Goal: Communication & Community: Answer question/provide support

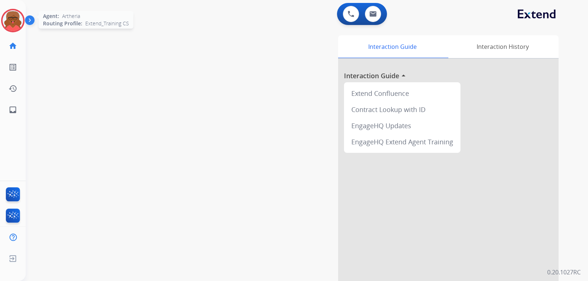
click at [1, 17] on div "Agent: Artheria Routing Profile: Extend_Training CS" at bounding box center [13, 21] width 24 height 24
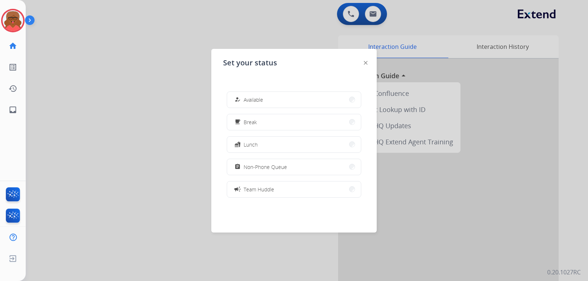
click at [366, 63] on img at bounding box center [366, 63] width 4 height 4
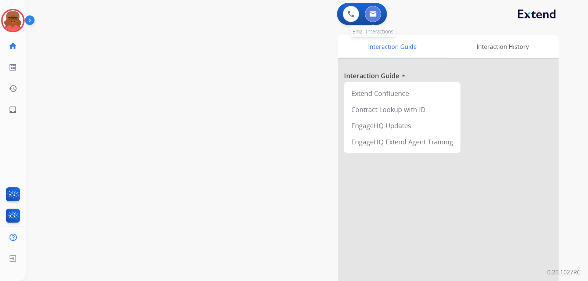
click at [374, 15] on img at bounding box center [372, 14] width 7 height 6
select select "**********"
click at [14, 22] on img at bounding box center [13, 20] width 21 height 21
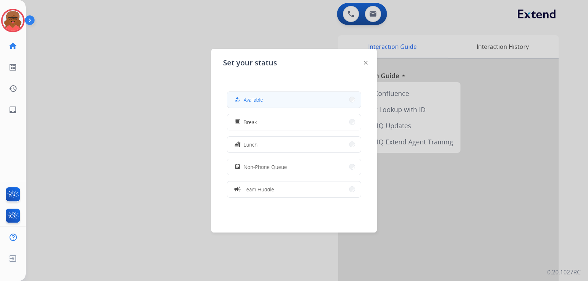
click at [317, 94] on button "how_to_reg Available" at bounding box center [294, 100] width 134 height 16
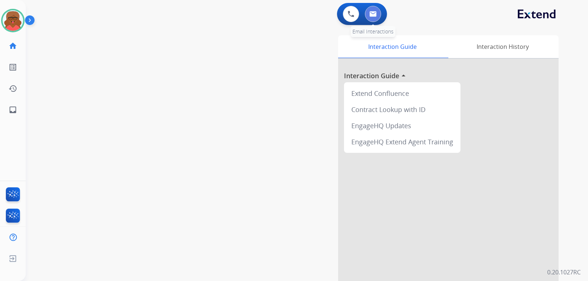
click at [375, 13] on img at bounding box center [372, 14] width 7 height 6
select select "**********"
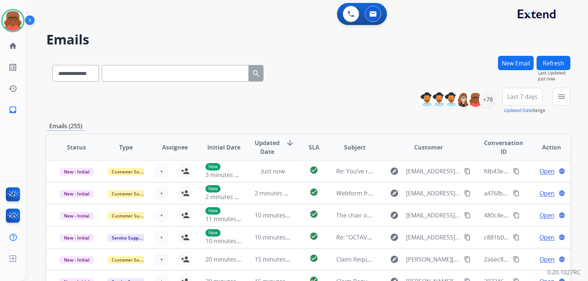
click at [308, 97] on div "**********" at bounding box center [308, 101] width 524 height 26
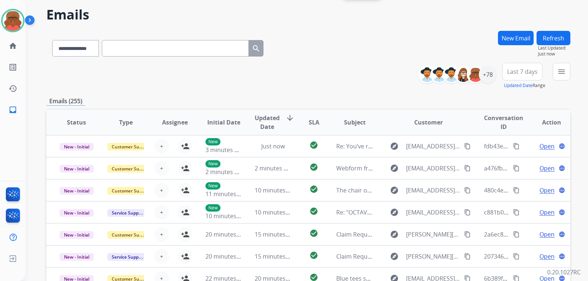
scroll to position [37, 0]
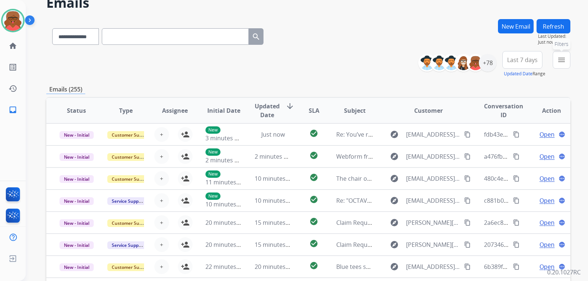
click at [380, 61] on button "menu Filters" at bounding box center [562, 60] width 18 height 18
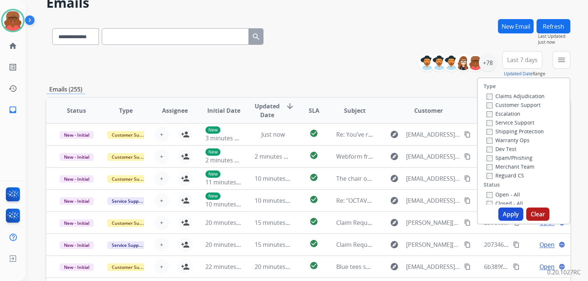
click at [380, 196] on label "Open - All" at bounding box center [503, 194] width 33 height 7
click at [380, 173] on label "Reguard CS" at bounding box center [505, 175] width 37 height 7
click at [380, 130] on label "Shipping Protection" at bounding box center [515, 131] width 57 height 7
click at [380, 102] on label "Customer Support" at bounding box center [514, 104] width 54 height 7
click at [380, 213] on button "Apply" at bounding box center [510, 214] width 25 height 13
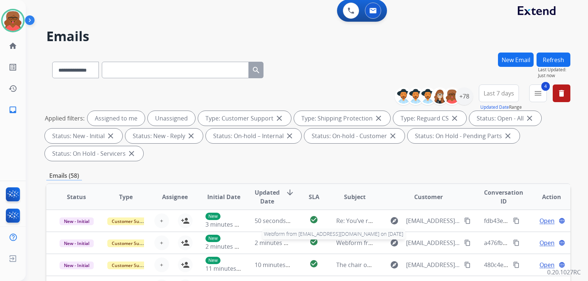
scroll to position [0, 0]
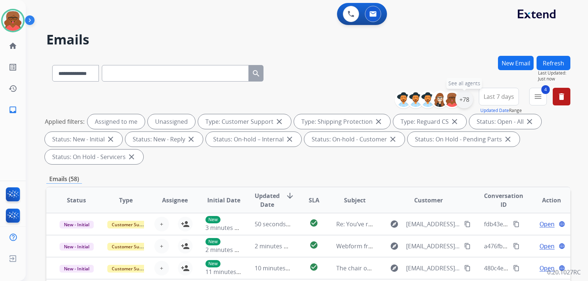
click at [380, 97] on div "+78" at bounding box center [464, 100] width 18 height 18
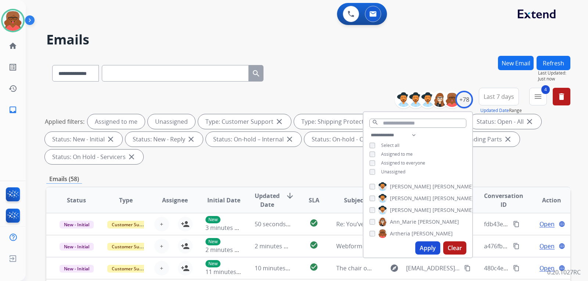
click at [380, 169] on span "Unassigned" at bounding box center [393, 172] width 24 height 6
click at [380, 251] on button "Apply" at bounding box center [427, 247] width 25 height 13
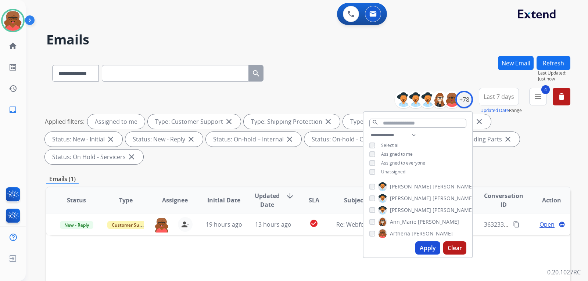
click at [306, 156] on div "**********" at bounding box center [308, 263] width 524 height 415
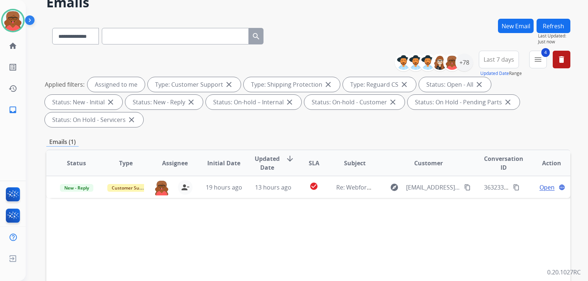
scroll to position [37, 0]
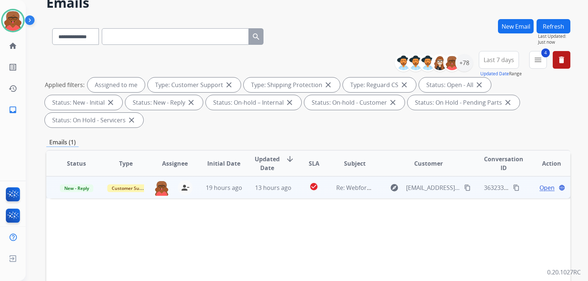
click at [292, 176] on td "check_circle" at bounding box center [308, 187] width 33 height 22
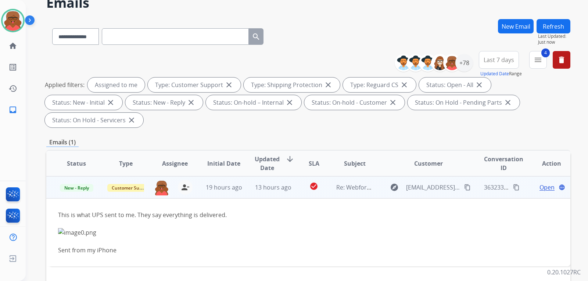
click at [292, 176] on td "check_circle" at bounding box center [308, 187] width 33 height 22
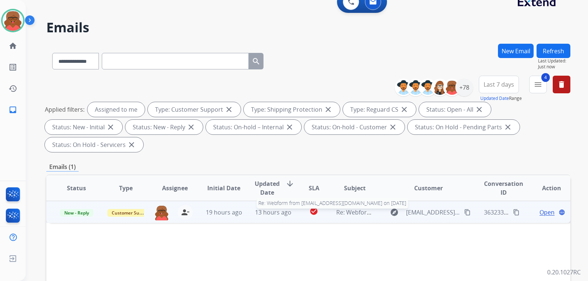
scroll to position [0, 0]
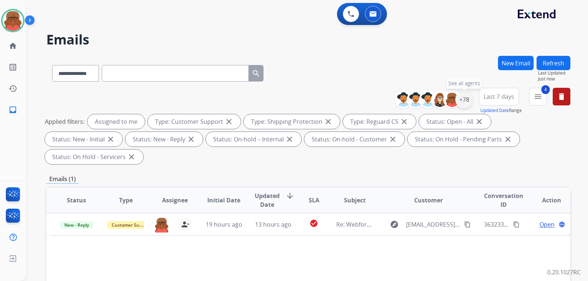
click at [380, 100] on div "+78" at bounding box center [464, 100] width 18 height 18
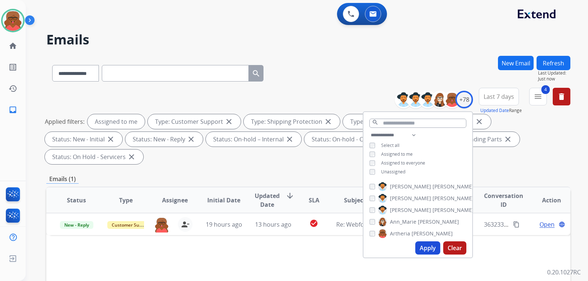
click at [380, 171] on span "Unassigned" at bounding box center [393, 172] width 24 height 6
click at [380, 151] on span "Assigned to me" at bounding box center [397, 154] width 32 height 6
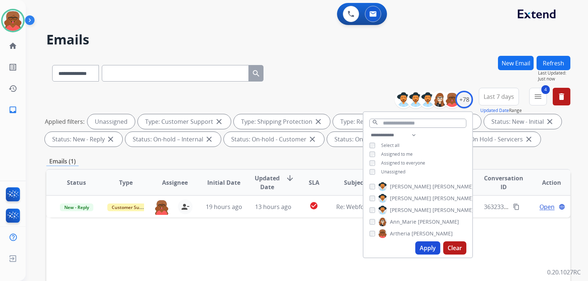
click at [380, 153] on span "Assigned to me" at bounding box center [397, 154] width 32 height 6
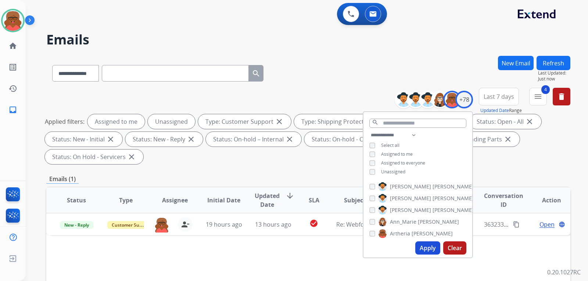
click at [380, 154] on span "Assigned to me" at bounding box center [397, 154] width 32 height 6
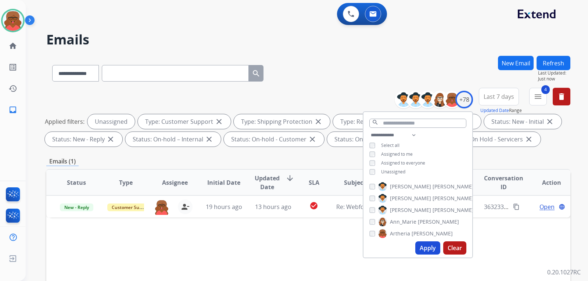
click at [380, 243] on button "Apply" at bounding box center [427, 247] width 25 height 13
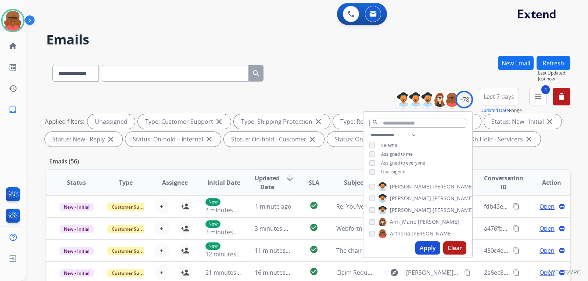
click at [353, 162] on div "Emails (56)" at bounding box center [308, 161] width 524 height 9
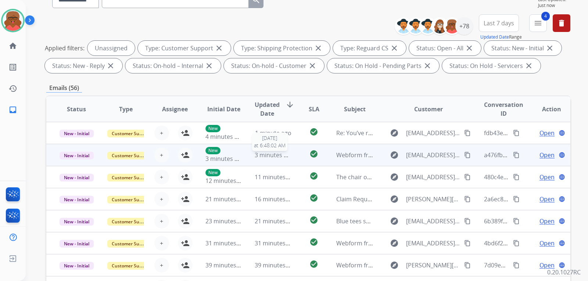
scroll to position [1, 0]
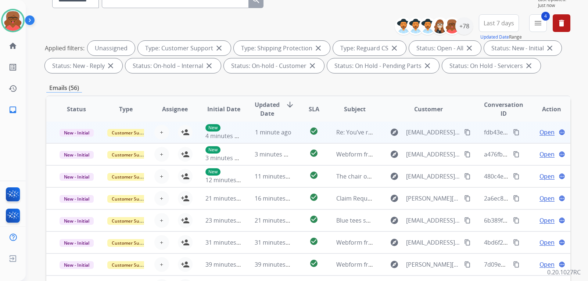
click at [292, 132] on td "check_circle" at bounding box center [308, 132] width 33 height 22
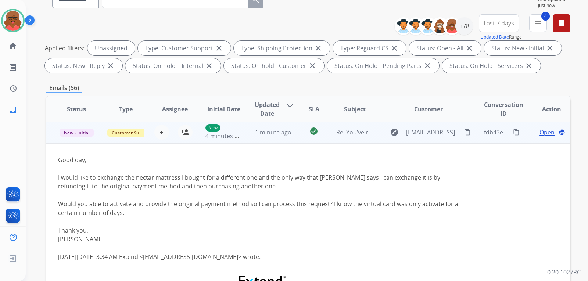
scroll to position [0, 0]
click at [292, 132] on td "check_circle" at bounding box center [308, 133] width 33 height 22
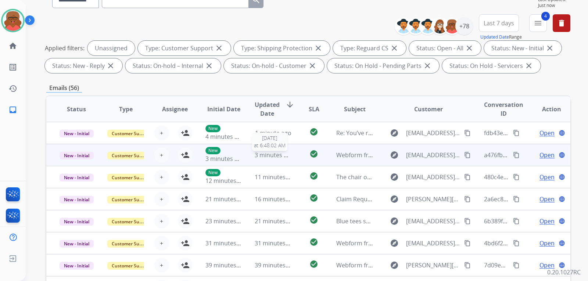
click at [287, 157] on span "3 minutes ago" at bounding box center [274, 155] width 39 height 8
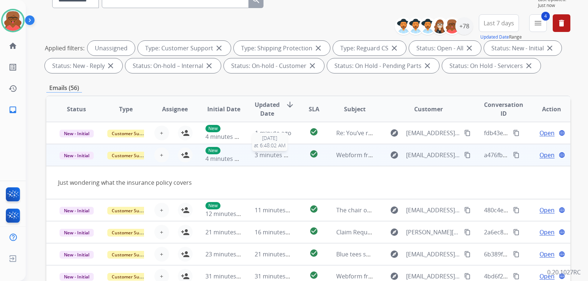
scroll to position [22, 0]
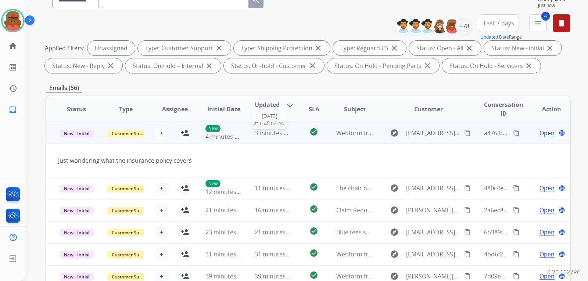
click at [287, 130] on span "3 minutes ago" at bounding box center [274, 133] width 39 height 8
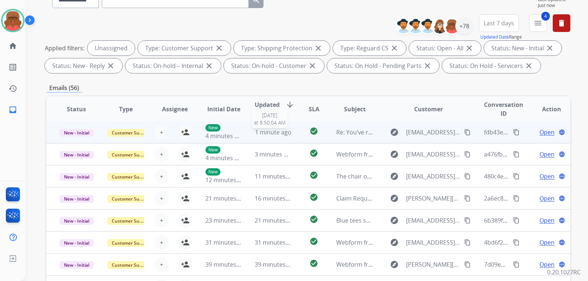
click at [287, 131] on span "1 minute ago" at bounding box center [273, 132] width 36 height 8
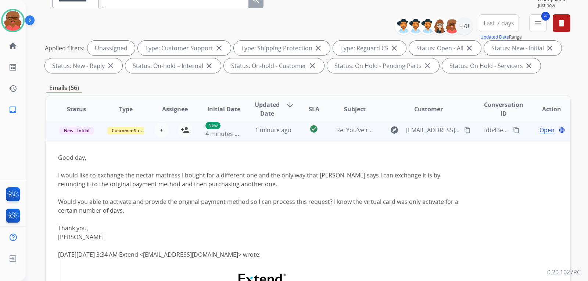
scroll to position [0, 0]
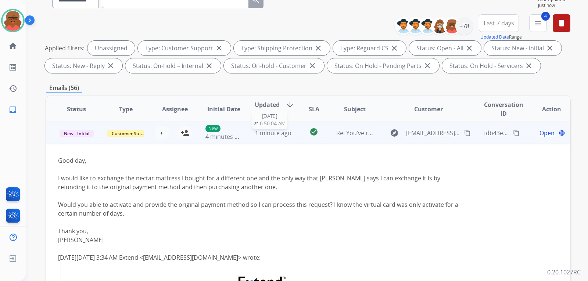
click at [287, 131] on span "1 minute ago" at bounding box center [273, 133] width 36 height 8
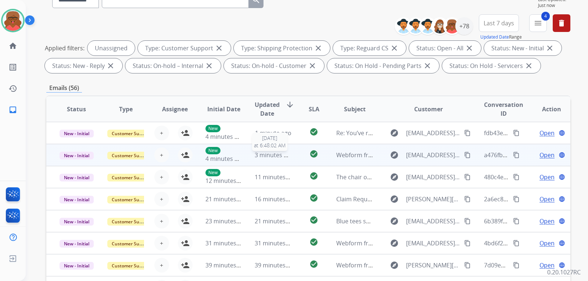
click at [287, 153] on span "3 minutes ago" at bounding box center [274, 155] width 39 height 8
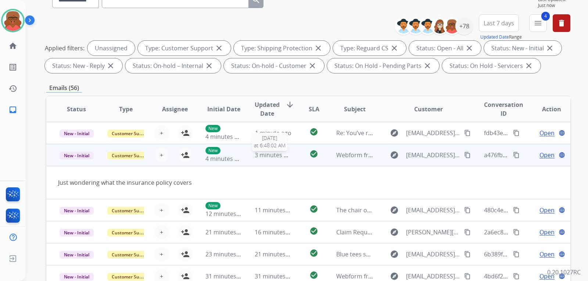
scroll to position [22, 0]
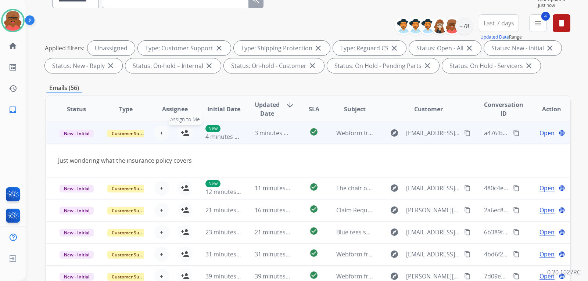
click at [190, 133] on button "person_add Assign to Me" at bounding box center [185, 133] width 15 height 15
click at [277, 133] on span "3 minutes ago" at bounding box center [274, 133] width 39 height 8
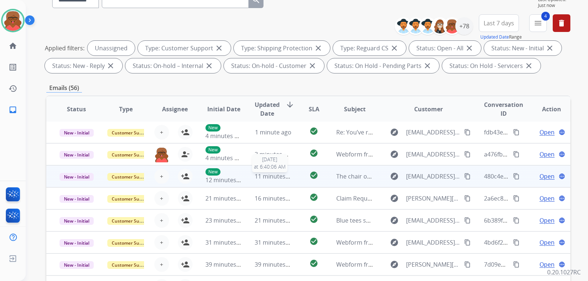
click at [272, 180] on span "11 minutes ago" at bounding box center [276, 176] width 43 height 8
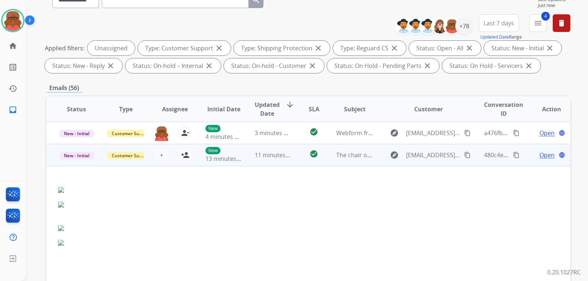
scroll to position [44, 0]
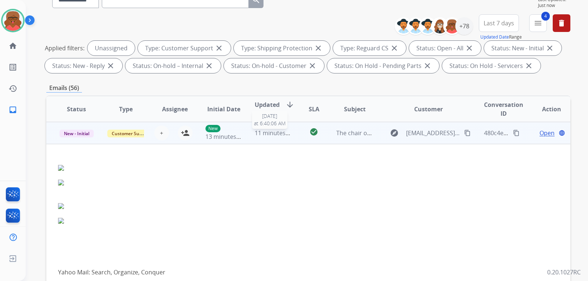
click at [278, 133] on span "11 minutes ago" at bounding box center [276, 133] width 43 height 8
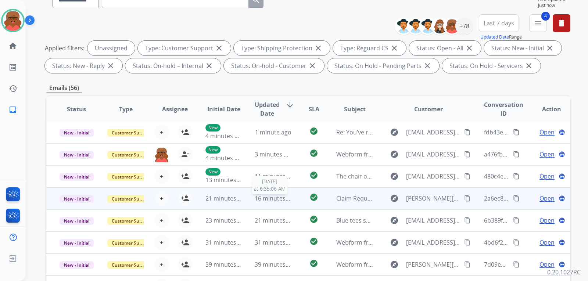
click at [269, 196] on span "16 minutes ago" at bounding box center [276, 198] width 43 height 8
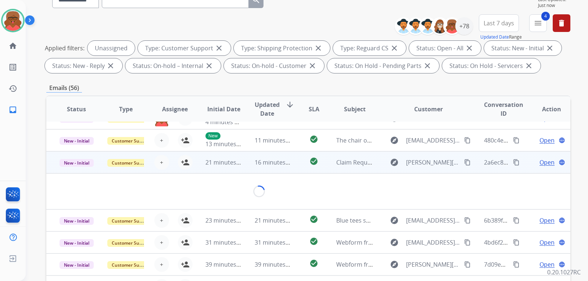
scroll to position [66, 0]
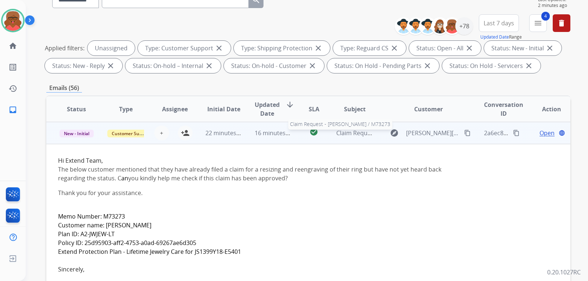
click at [365, 135] on span "Claim Request - Roger Stehouwer / M73273" at bounding box center [394, 133] width 117 height 8
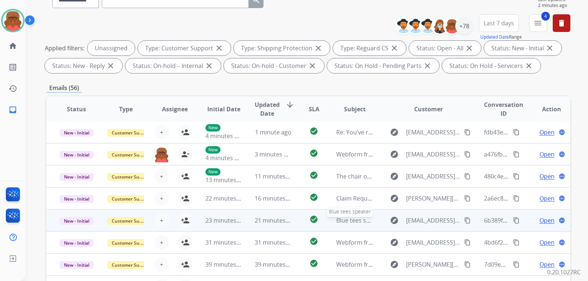
click at [347, 219] on span "Blue tees speaker" at bounding box center [360, 220] width 49 height 8
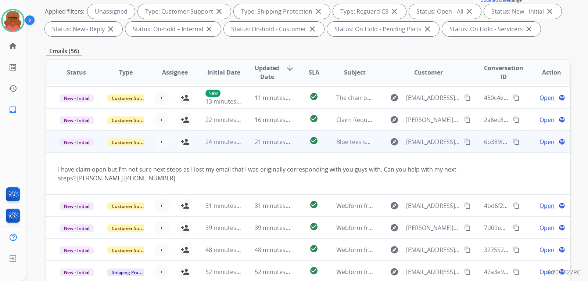
scroll to position [147, 0]
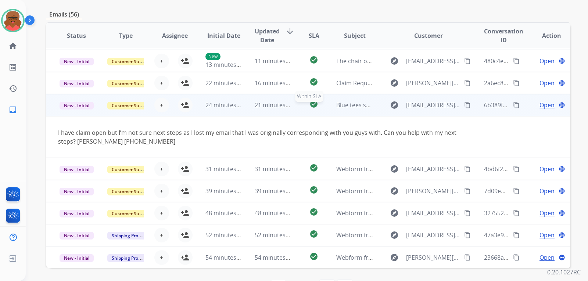
click at [320, 110] on div "check_circle" at bounding box center [314, 105] width 21 height 11
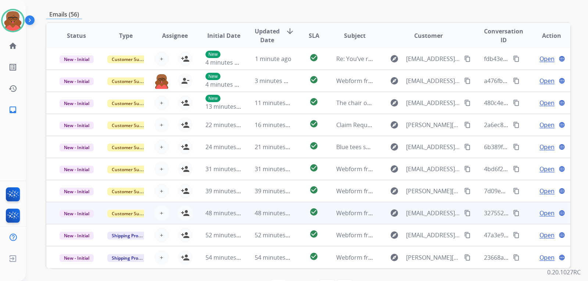
scroll to position [172, 0]
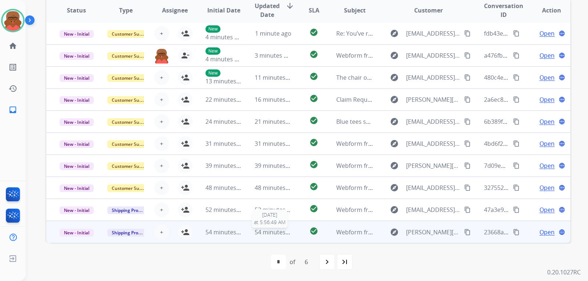
click at [271, 230] on span "54 minutes ago" at bounding box center [276, 232] width 43 height 8
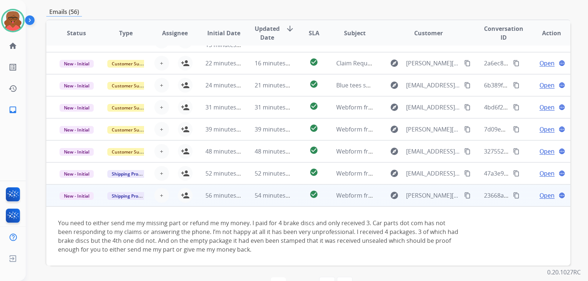
scroll to position [150, 0]
click at [284, 193] on span "54 minutes ago" at bounding box center [276, 195] width 43 height 8
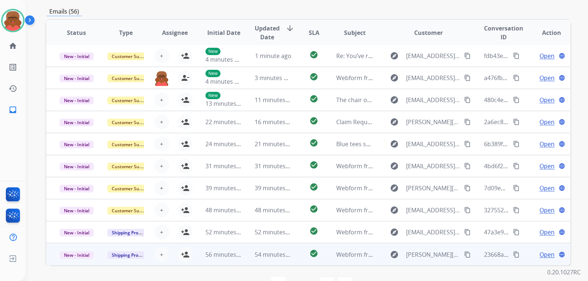
scroll to position [1, 0]
click at [274, 252] on span "54 minutes ago" at bounding box center [276, 255] width 43 height 8
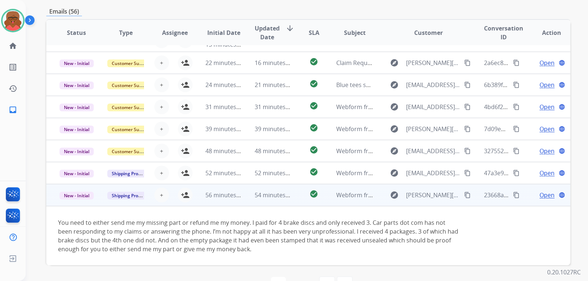
scroll to position [172, 0]
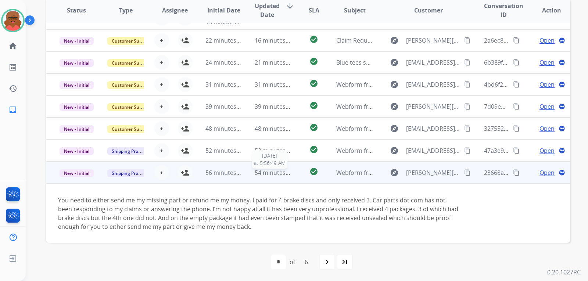
click at [288, 175] on span "54 minutes ago" at bounding box center [276, 173] width 43 height 8
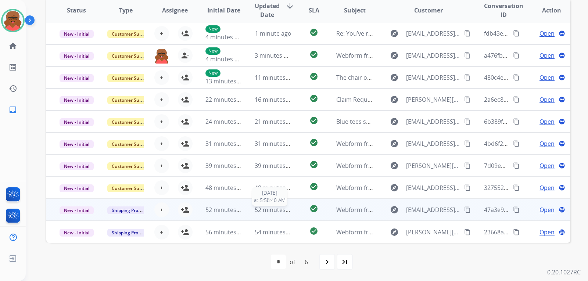
click at [281, 207] on span "52 minutes ago" at bounding box center [276, 210] width 43 height 8
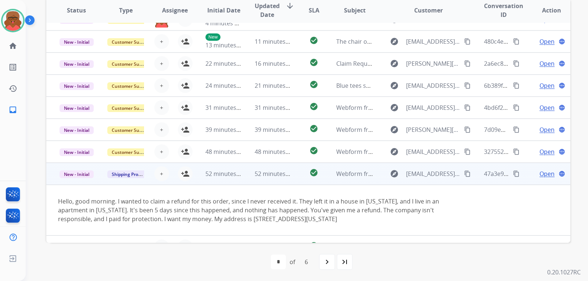
scroll to position [51, 0]
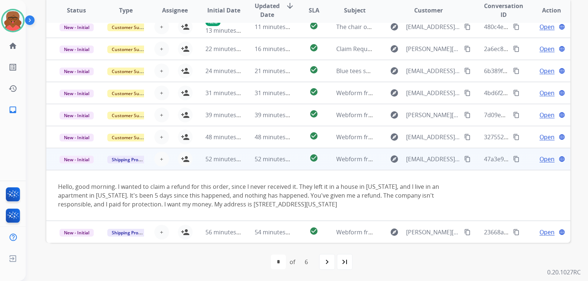
click at [292, 164] on td "check_circle" at bounding box center [308, 159] width 33 height 22
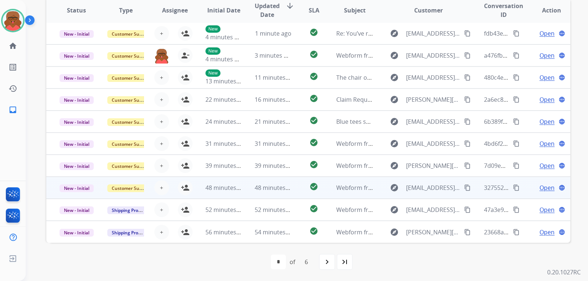
click at [287, 192] on td "48 minutes ago" at bounding box center [267, 188] width 49 height 22
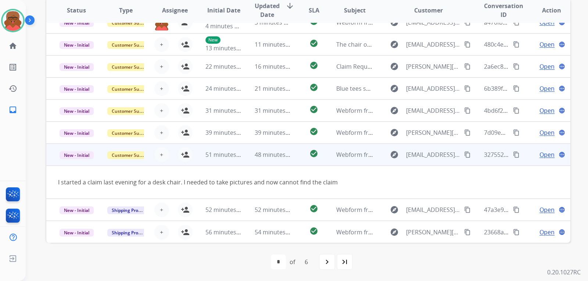
scroll to position [34, 0]
click at [292, 158] on td "check_circle" at bounding box center [308, 155] width 33 height 22
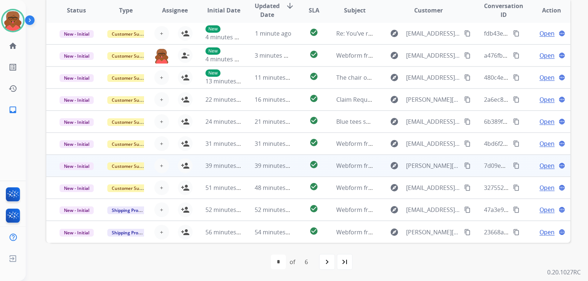
click at [287, 174] on td "39 minutes ago" at bounding box center [267, 166] width 49 height 22
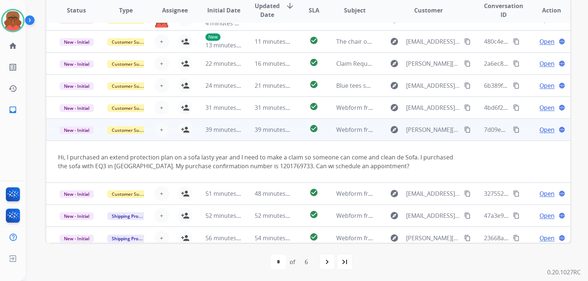
scroll to position [43, 0]
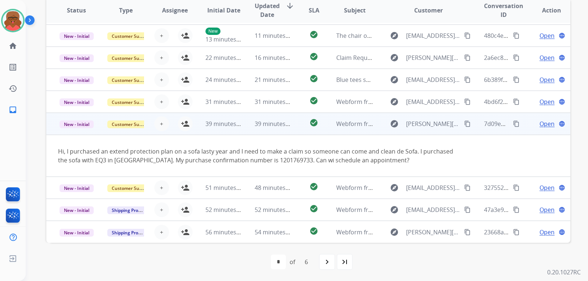
click at [380, 123] on mat-icon "content_copy" at bounding box center [467, 124] width 7 height 7
click at [181, 122] on mat-icon "person_add" at bounding box center [185, 123] width 9 height 9
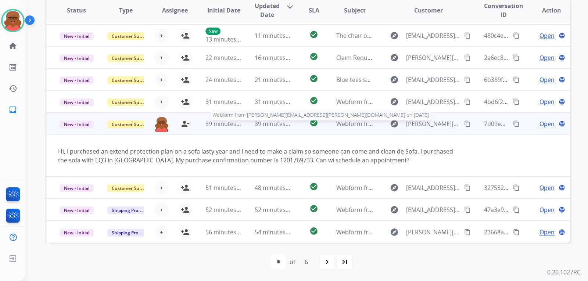
click at [355, 122] on span "Webform from doyon.jonathan@gmail.com on 09/12/2025" at bounding box center [465, 124] width 258 height 8
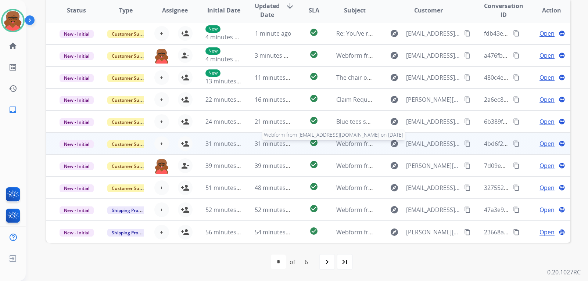
click at [352, 141] on span "Webform from reeniep@att.net on 09/12/2025" at bounding box center [419, 144] width 166 height 8
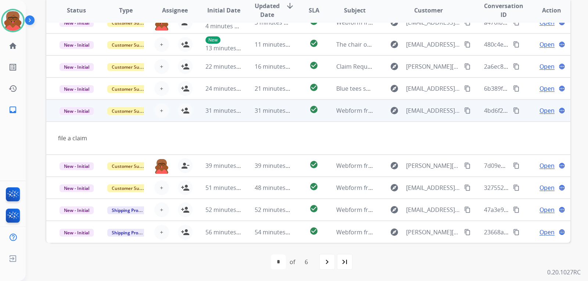
scroll to position [34, 0]
click at [188, 113] on button "person_add Assign to Me" at bounding box center [185, 110] width 15 height 15
click at [324, 110] on td "Webform from reeniep@att.net on 09/12/2025" at bounding box center [348, 111] width 49 height 22
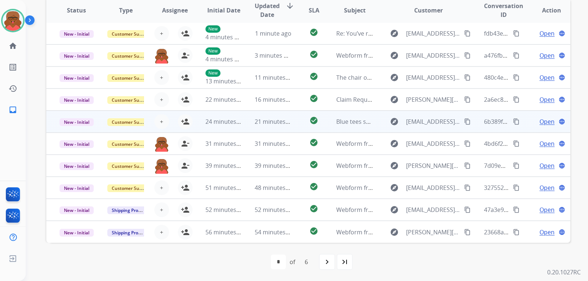
click at [324, 115] on td "Blue tees speaker" at bounding box center [348, 122] width 49 height 22
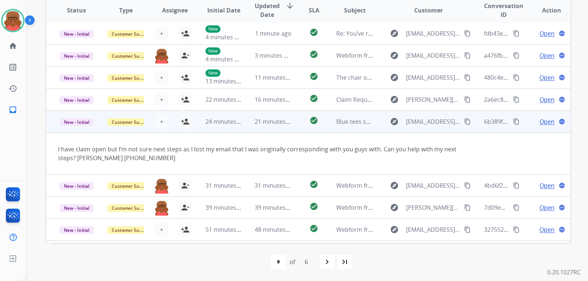
scroll to position [43, 0]
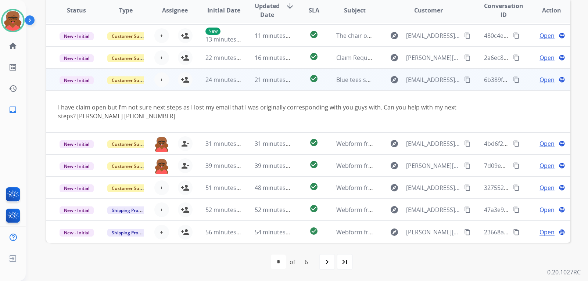
click at [380, 80] on mat-icon "content_copy" at bounding box center [467, 79] width 7 height 7
click at [187, 79] on mat-icon "person_add" at bounding box center [185, 79] width 9 height 9
click at [299, 83] on td "check_circle" at bounding box center [308, 80] width 33 height 22
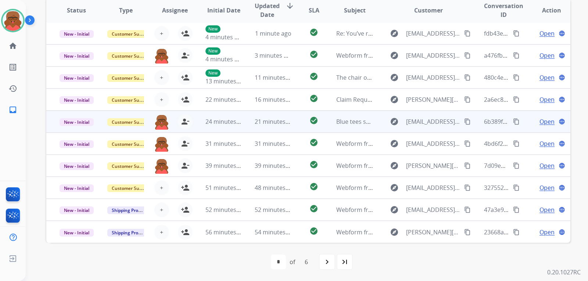
scroll to position [1, 0]
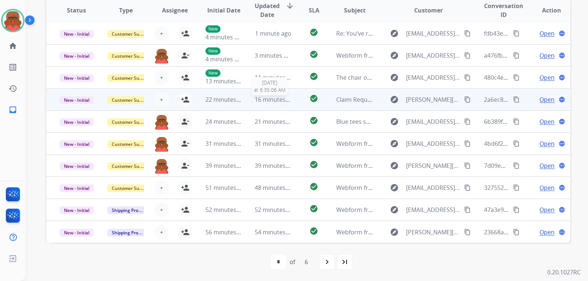
click at [279, 101] on span "16 minutes ago" at bounding box center [276, 100] width 43 height 8
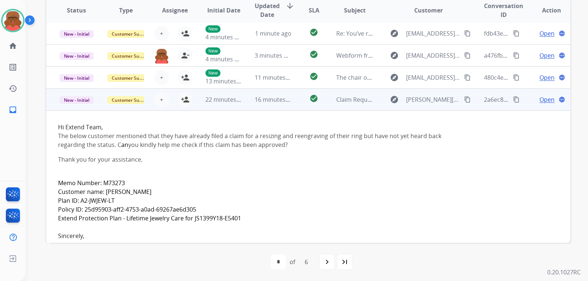
scroll to position [66, 0]
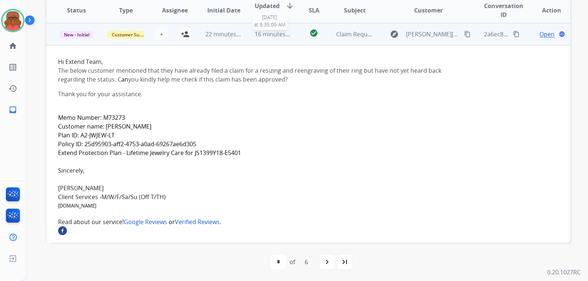
click at [279, 37] on span "16 minutes ago" at bounding box center [276, 34] width 43 height 8
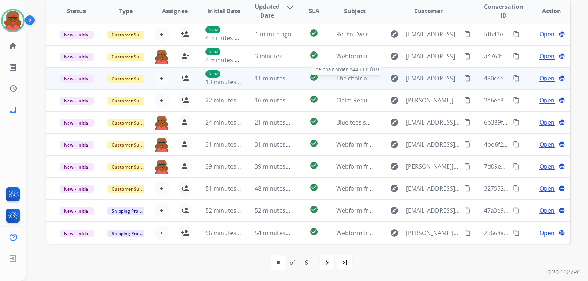
scroll to position [172, 0]
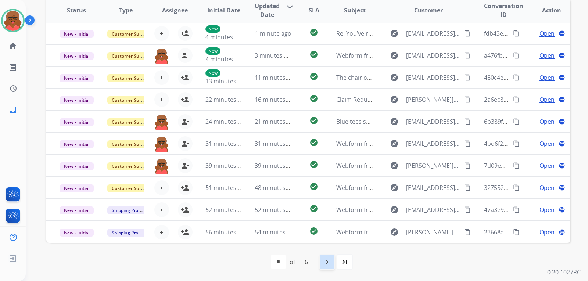
click at [329, 260] on mat-icon "navigate_next" at bounding box center [327, 262] width 9 height 9
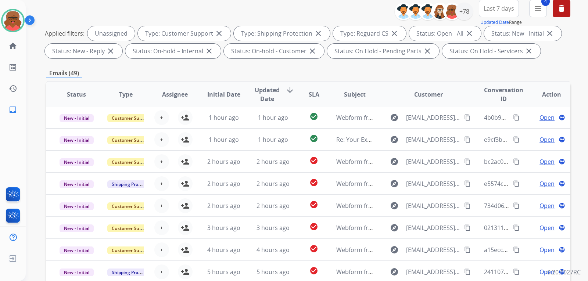
scroll to position [110, 0]
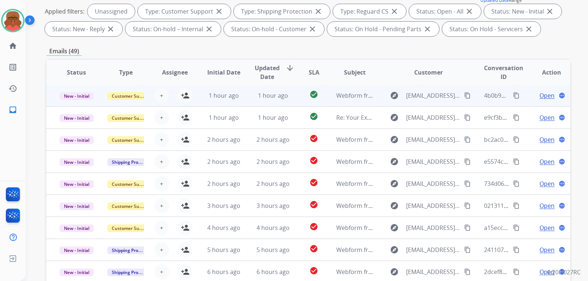
click at [292, 94] on td "check_circle" at bounding box center [308, 96] width 33 height 22
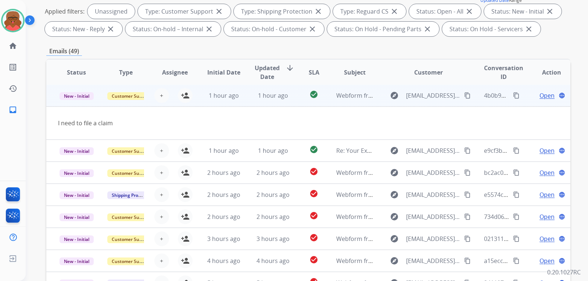
scroll to position [0, 0]
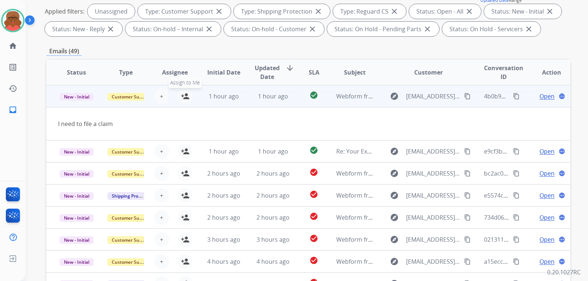
click at [182, 99] on mat-icon "person_add" at bounding box center [185, 96] width 9 height 9
click at [305, 93] on div "check_circle" at bounding box center [314, 96] width 21 height 11
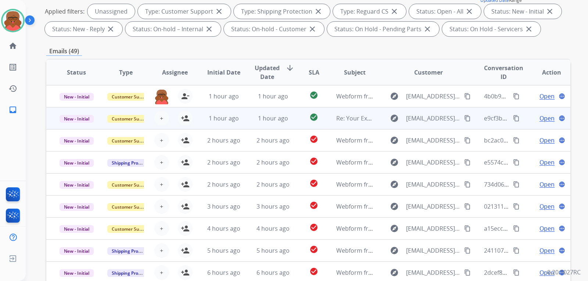
click at [298, 118] on td "check_circle" at bounding box center [308, 118] width 33 height 22
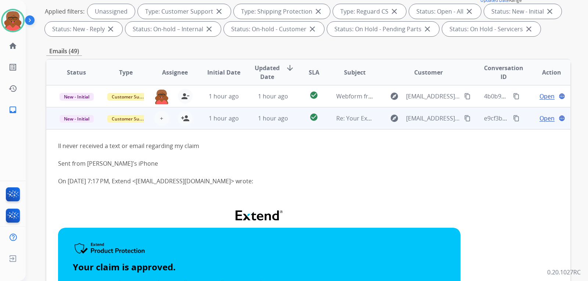
scroll to position [22, 0]
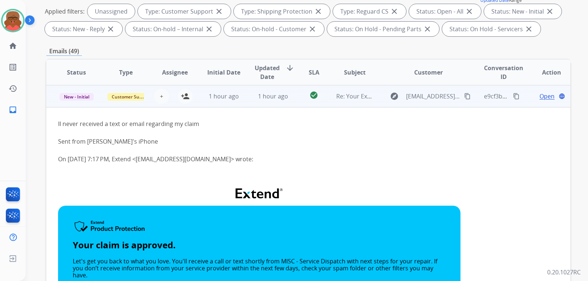
click at [298, 97] on td "check_circle" at bounding box center [308, 96] width 33 height 22
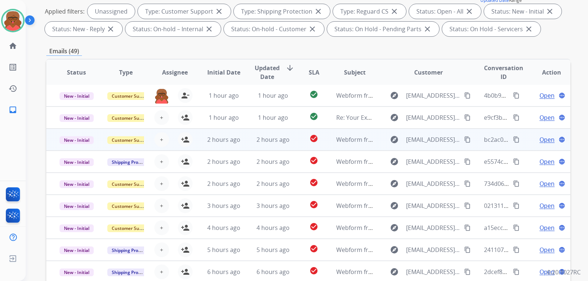
click at [288, 138] on div "2 hours ago" at bounding box center [273, 139] width 37 height 9
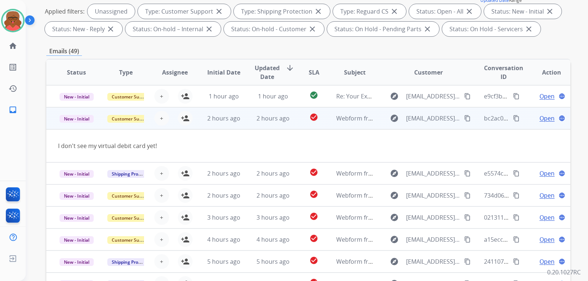
scroll to position [34, 0]
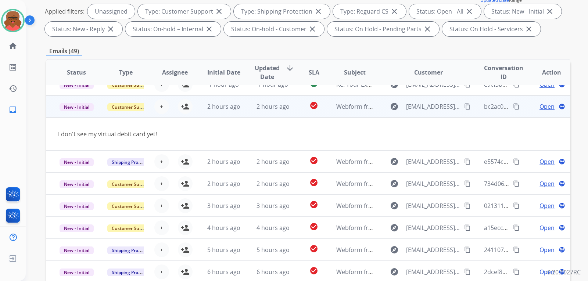
click at [294, 107] on td "check_circle" at bounding box center [308, 107] width 33 height 22
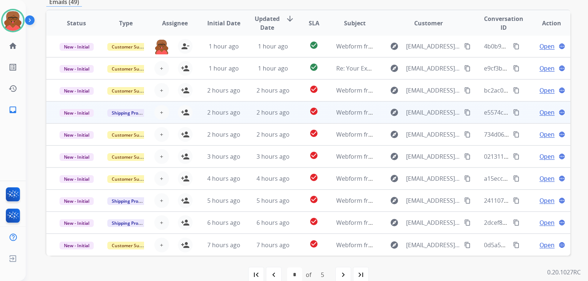
scroll to position [172, 0]
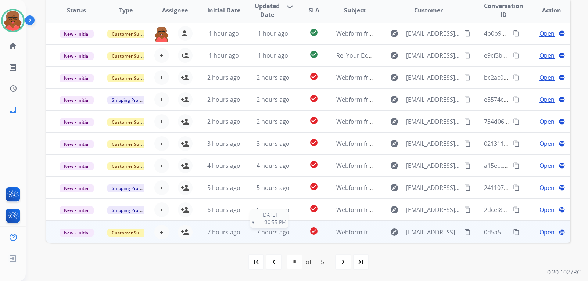
click at [274, 231] on span "7 hours ago" at bounding box center [272, 232] width 33 height 8
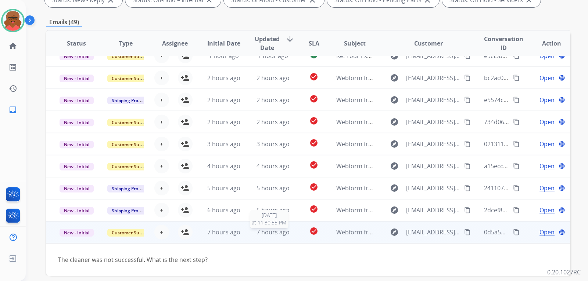
scroll to position [140, 0]
click at [274, 231] on span "7 hours ago" at bounding box center [272, 232] width 33 height 8
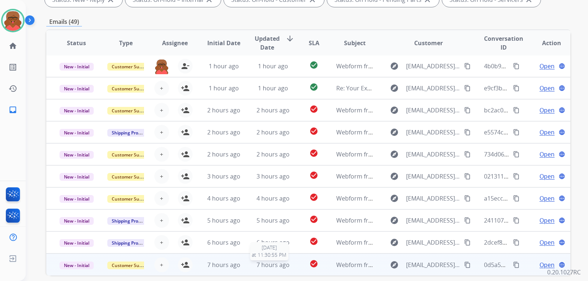
scroll to position [172, 0]
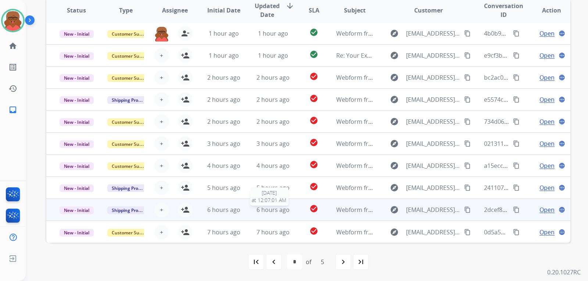
click at [285, 210] on span "6 hours ago" at bounding box center [272, 210] width 33 height 8
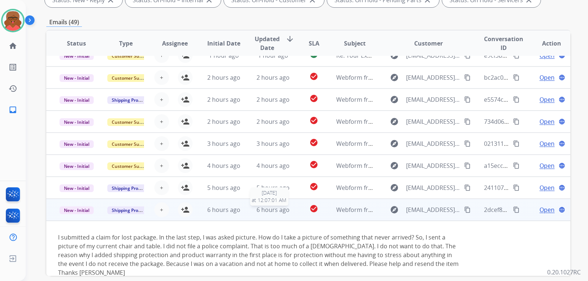
scroll to position [69, 0]
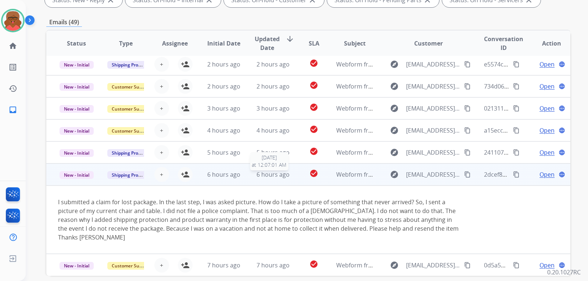
click at [287, 175] on div "6 hours ago" at bounding box center [273, 174] width 37 height 9
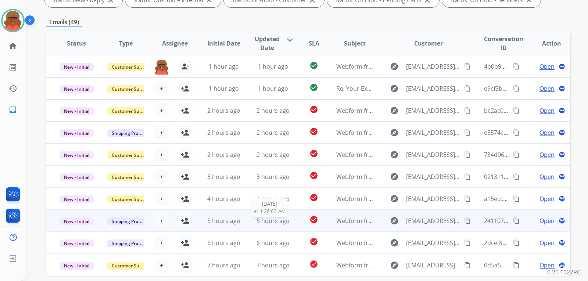
click at [283, 219] on span "5 hours ago" at bounding box center [272, 221] width 33 height 8
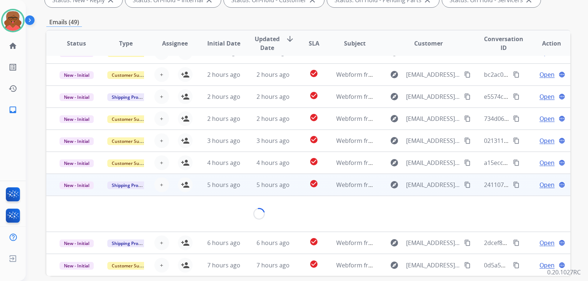
scroll to position [34, 0]
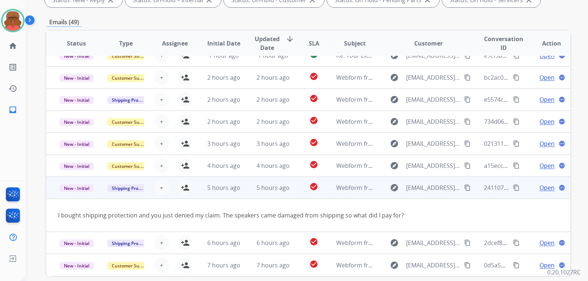
click at [292, 188] on td "check_circle" at bounding box center [308, 188] width 33 height 22
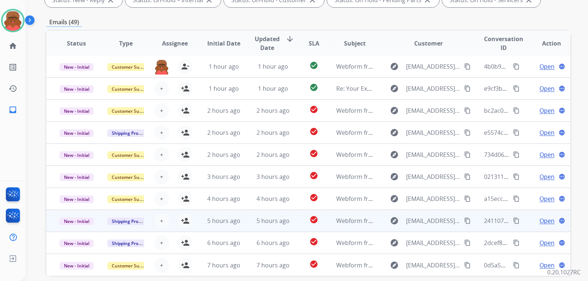
click at [285, 215] on td "5 hours ago" at bounding box center [267, 221] width 49 height 22
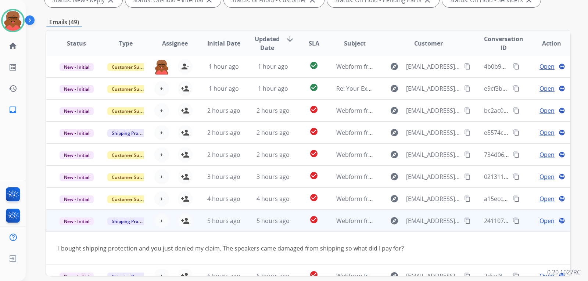
scroll to position [34, 0]
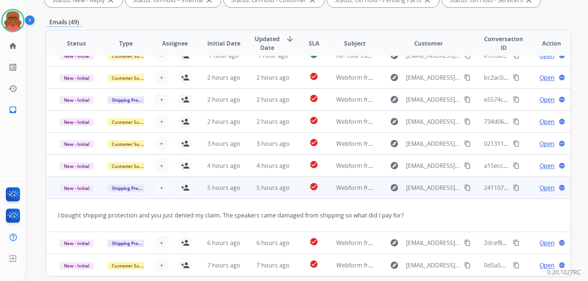
click at [292, 189] on td "check_circle" at bounding box center [308, 188] width 33 height 22
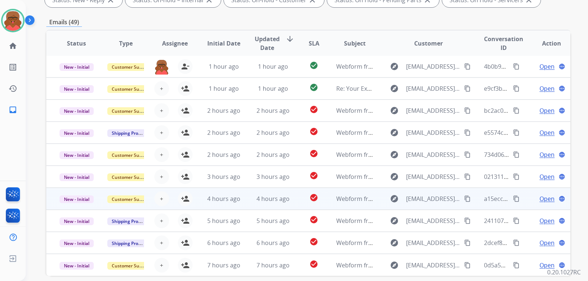
click at [293, 204] on td "check_circle" at bounding box center [308, 199] width 33 height 22
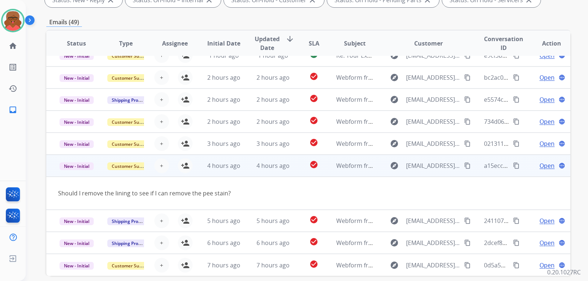
click at [296, 170] on td "check_circle" at bounding box center [308, 166] width 33 height 22
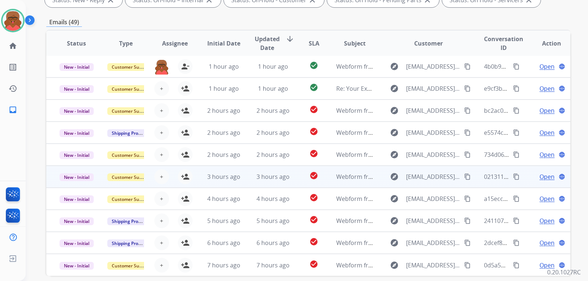
click at [295, 179] on td "check_circle" at bounding box center [308, 177] width 33 height 22
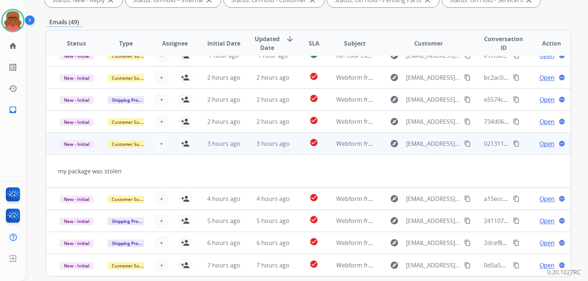
click at [288, 147] on div "3 hours ago" at bounding box center [273, 143] width 37 height 9
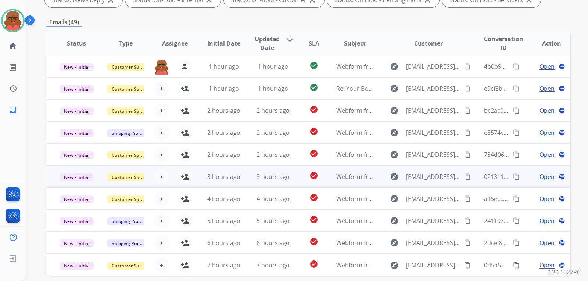
scroll to position [0, 0]
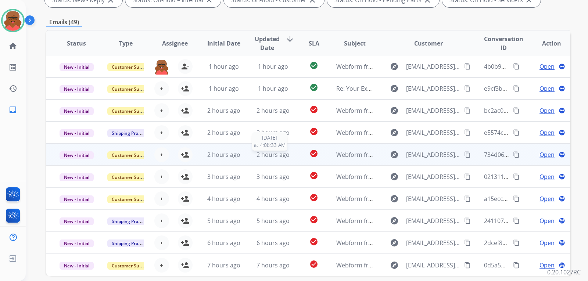
click at [288, 154] on div "2 hours ago" at bounding box center [273, 154] width 37 height 9
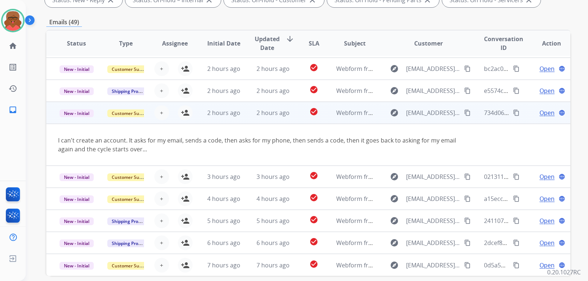
click at [296, 115] on td "check_circle" at bounding box center [308, 113] width 33 height 22
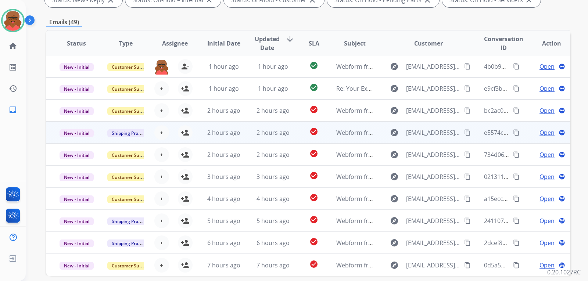
click at [292, 135] on td "check_circle" at bounding box center [308, 133] width 33 height 22
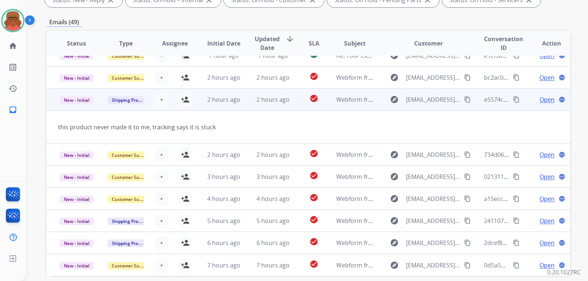
click at [296, 101] on td "check_circle" at bounding box center [308, 100] width 33 height 22
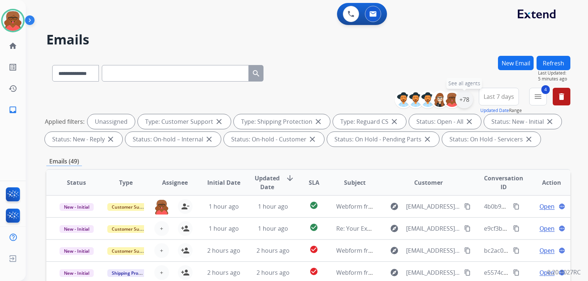
click at [380, 104] on div "+78" at bounding box center [464, 100] width 18 height 18
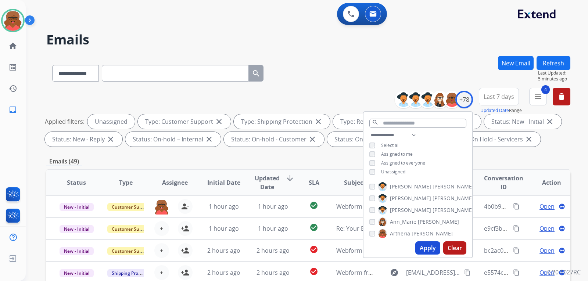
click at [380, 151] on span "Assigned to me" at bounding box center [397, 154] width 32 height 6
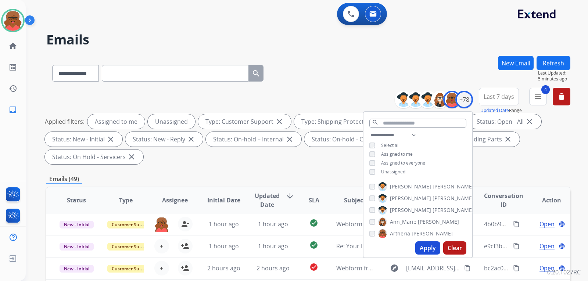
click at [380, 170] on span "Unassigned" at bounding box center [393, 172] width 24 height 6
click at [380, 247] on button "Apply" at bounding box center [427, 247] width 25 height 13
select select "*"
click at [352, 164] on div "**********" at bounding box center [308, 127] width 524 height 79
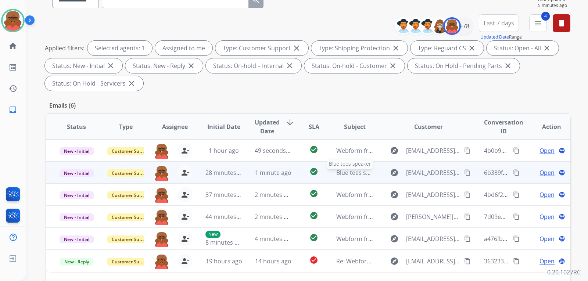
scroll to position [110, 0]
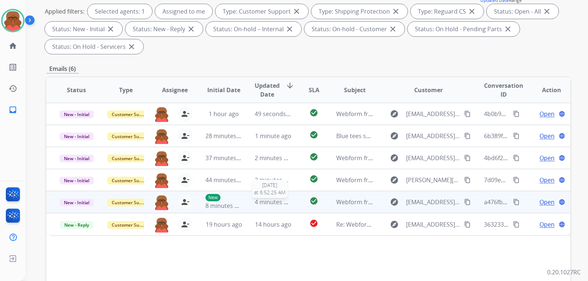
click at [263, 201] on span "4 minutes ago" at bounding box center [274, 202] width 39 height 8
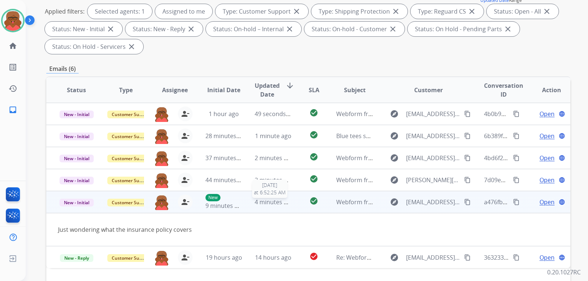
click at [263, 201] on span "4 minutes ago" at bounding box center [274, 202] width 39 height 8
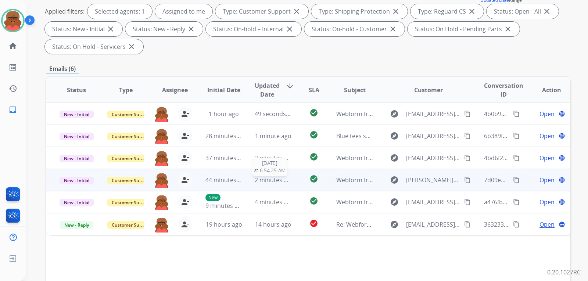
click at [269, 179] on span "2 minutes ago" at bounding box center [274, 180] width 39 height 8
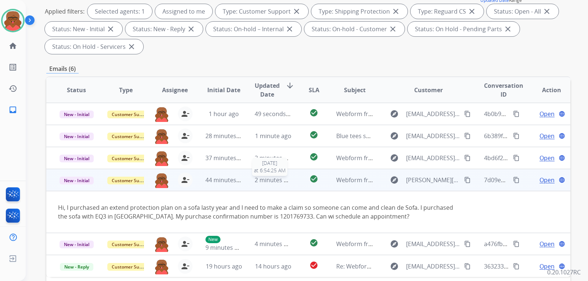
click at [269, 179] on span "2 minutes ago" at bounding box center [274, 180] width 39 height 8
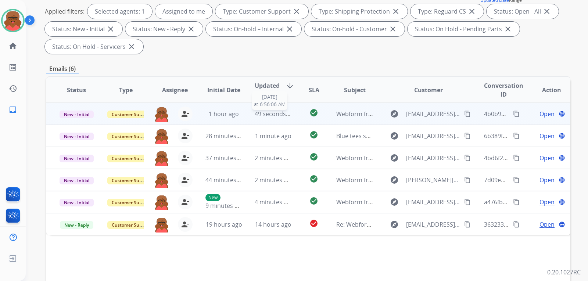
click at [284, 114] on span "49 seconds ago" at bounding box center [276, 114] width 43 height 8
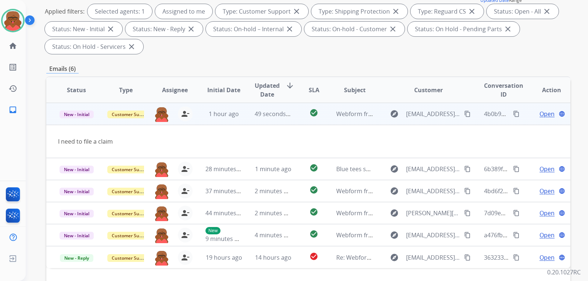
click at [380, 112] on mat-icon "content_copy" at bounding box center [467, 114] width 7 height 7
click at [380, 114] on div "Open language" at bounding box center [551, 114] width 37 height 9
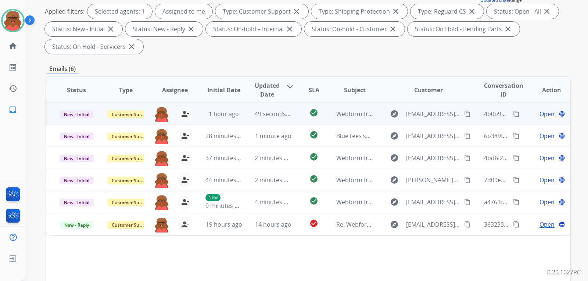
click at [380, 113] on span "Open" at bounding box center [546, 114] width 15 height 9
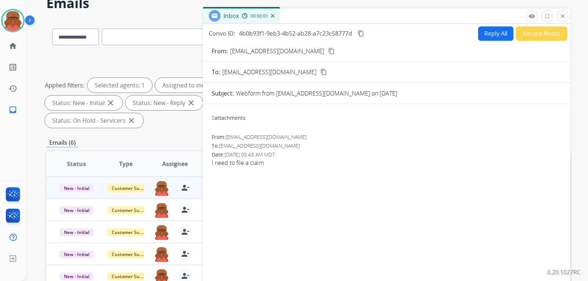
scroll to position [0, 0]
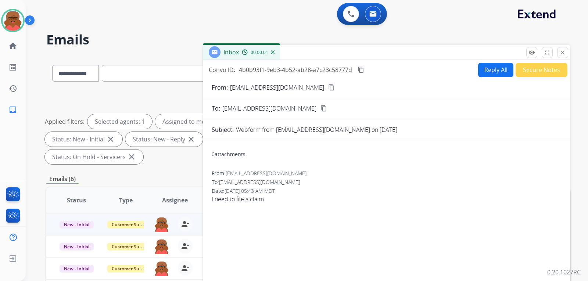
click at [380, 70] on button "Reply All" at bounding box center [495, 70] width 35 height 14
select select "**********"
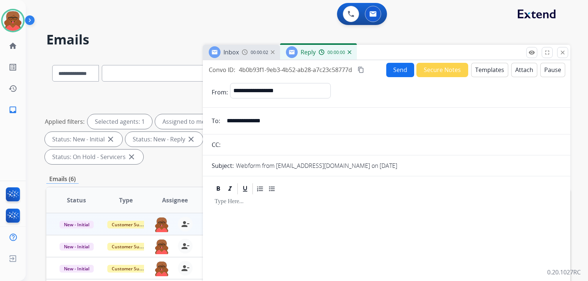
click at [380, 71] on button "Templates" at bounding box center [489, 70] width 37 height 14
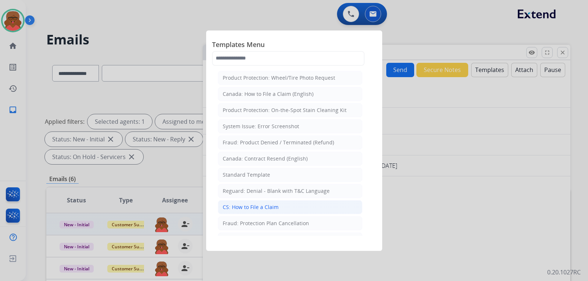
click at [251, 205] on div "CS: How to File a Claim" at bounding box center [251, 207] width 56 height 7
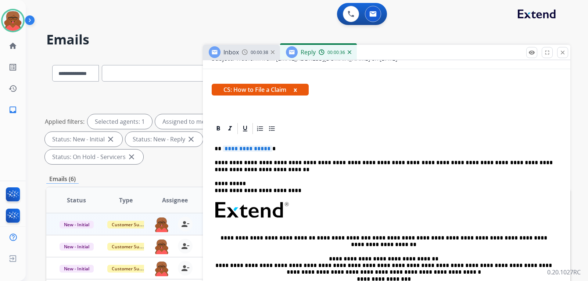
scroll to position [108, 0]
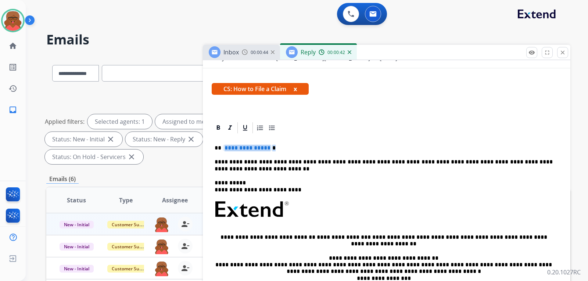
drag, startPoint x: 222, startPoint y: 143, endPoint x: 289, endPoint y: 145, distance: 67.3
click at [289, 145] on div "**********" at bounding box center [387, 233] width 350 height 198
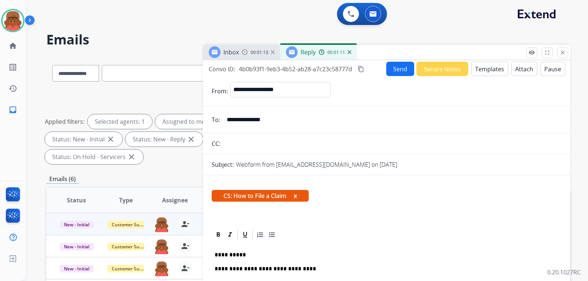
scroll to position [0, 0]
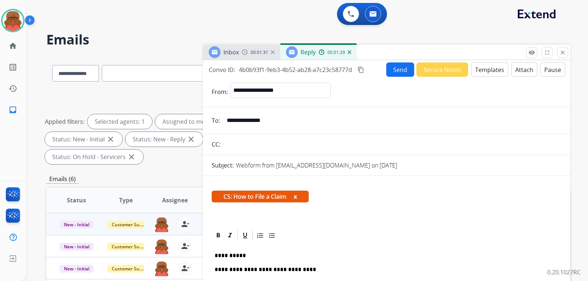
click at [380, 71] on button "Send" at bounding box center [400, 69] width 28 height 14
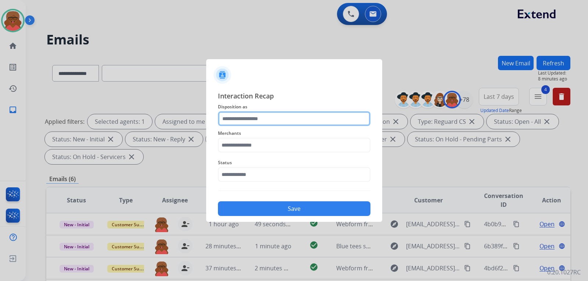
click at [288, 122] on input "text" at bounding box center [294, 118] width 152 height 15
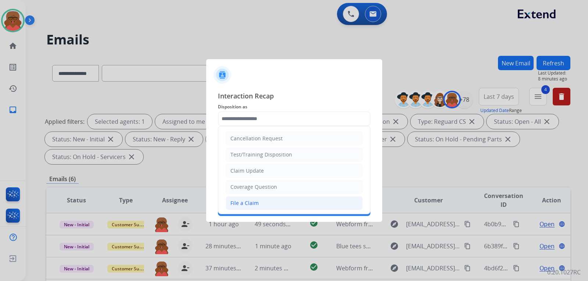
click at [257, 200] on div "File a Claim" at bounding box center [244, 203] width 28 height 7
type input "**********"
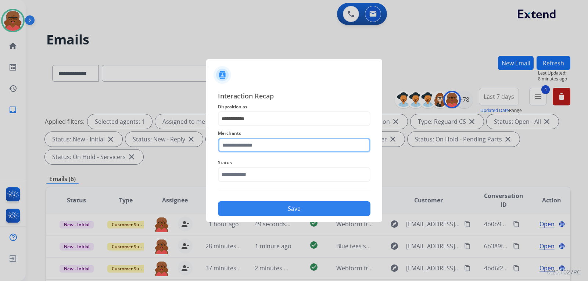
click at [268, 145] on input "text" at bounding box center [294, 145] width 152 height 15
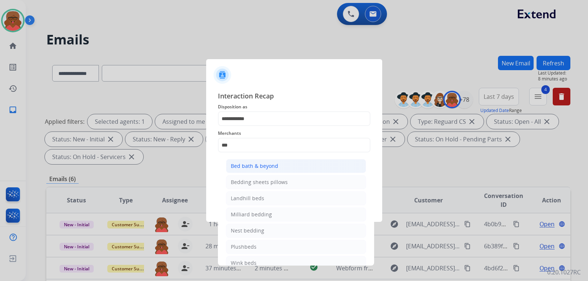
click at [267, 166] on div "Bed bath & beyond" at bounding box center [254, 165] width 47 height 7
type input "**********"
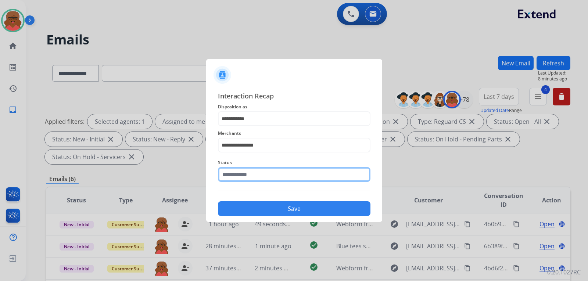
click at [265, 177] on input "text" at bounding box center [294, 174] width 152 height 15
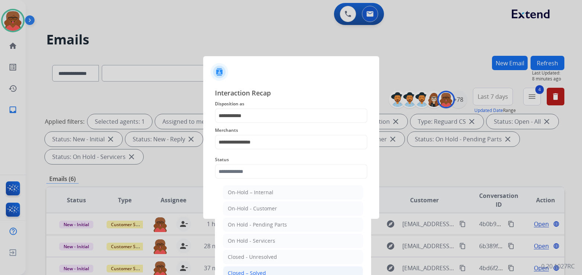
click at [257, 270] on div "Closed – Solved" at bounding box center [247, 273] width 38 height 7
type input "**********"
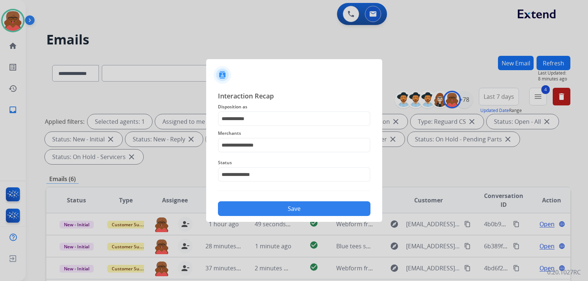
click at [284, 204] on button "Save" at bounding box center [294, 208] width 152 height 15
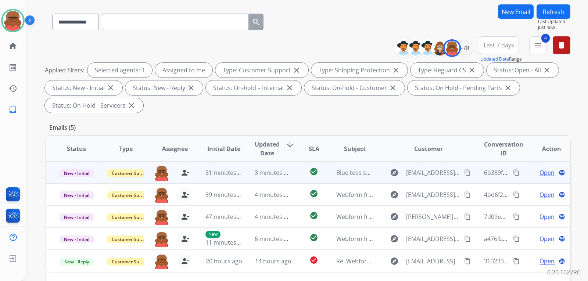
scroll to position [73, 0]
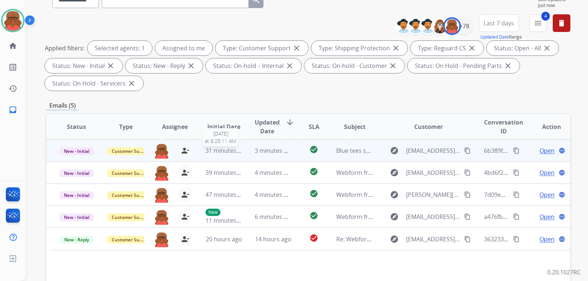
click at [236, 153] on span "31 minutes ago" at bounding box center [226, 151] width 43 height 8
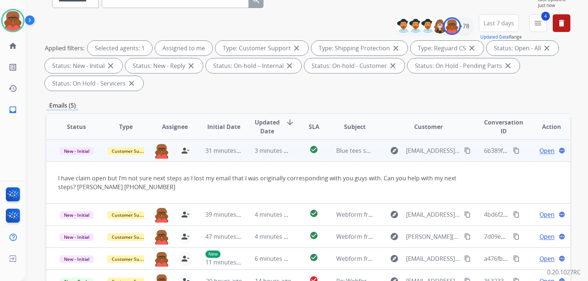
click at [380, 153] on mat-icon "content_copy" at bounding box center [467, 150] width 7 height 7
click at [380, 148] on span "Open" at bounding box center [546, 150] width 15 height 9
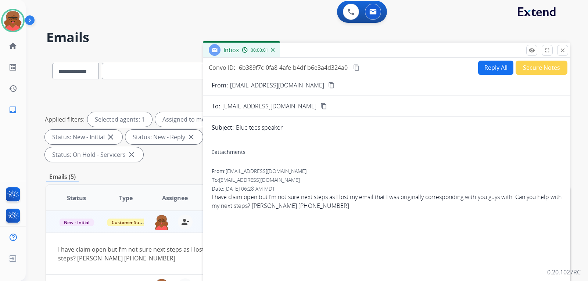
scroll to position [0, 0]
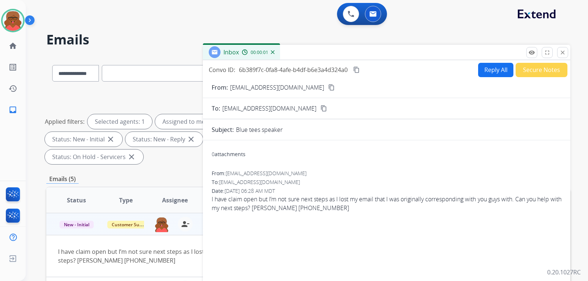
click at [380, 68] on button "Reply All" at bounding box center [495, 70] width 35 height 14
select select "**********"
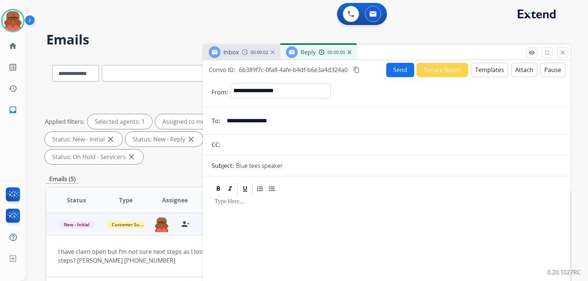
click at [380, 68] on button "Templates" at bounding box center [489, 70] width 37 height 14
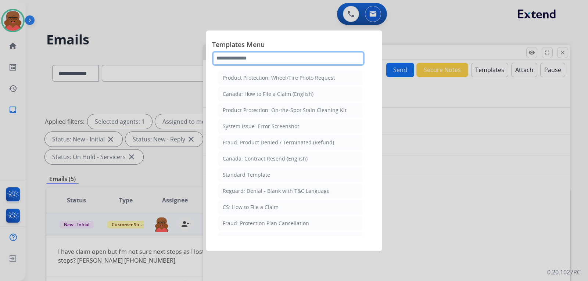
click at [286, 62] on input "text" at bounding box center [288, 58] width 152 height 15
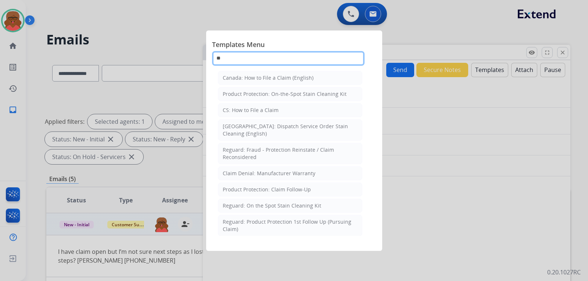
type input "*"
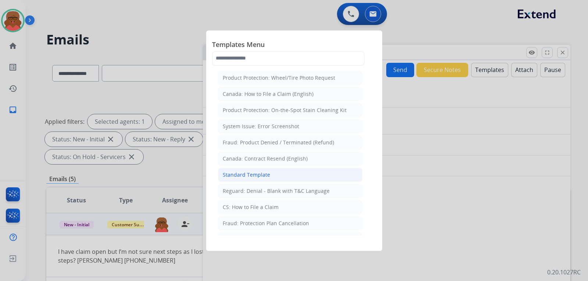
click at [264, 173] on div "Standard Template" at bounding box center [246, 174] width 47 height 7
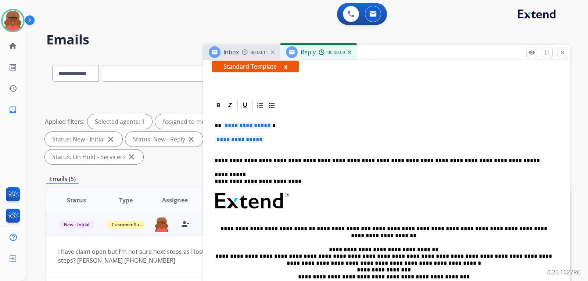
scroll to position [130, 0]
drag, startPoint x: 226, startPoint y: 125, endPoint x: 300, endPoint y: 118, distance: 74.2
click at [288, 121] on div "**********" at bounding box center [387, 218] width 350 height 213
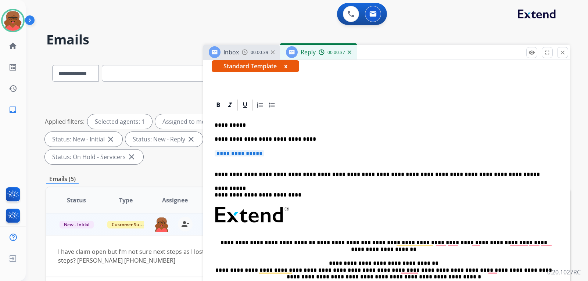
drag, startPoint x: 271, startPoint y: 155, endPoint x: 190, endPoint y: 155, distance: 81.2
click at [190, 155] on div "**********" at bounding box center [308, 263] width 524 height 415
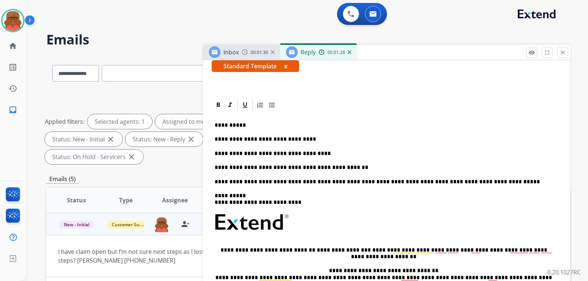
click at [313, 156] on p "**********" at bounding box center [384, 153] width 338 height 7
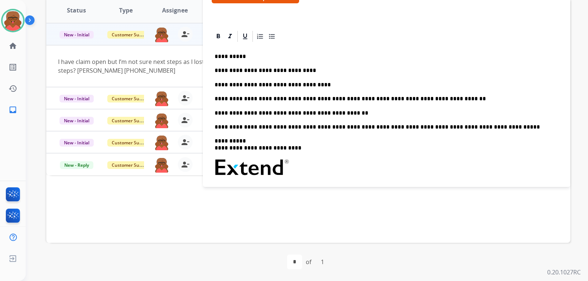
scroll to position [0, 0]
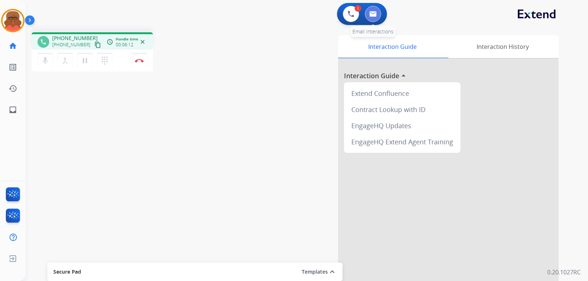
click at [372, 17] on button at bounding box center [373, 14] width 16 height 16
select select "**********"
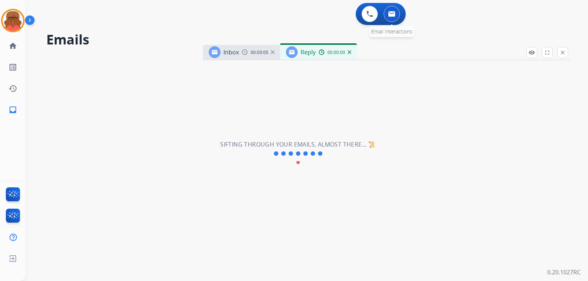
select select "**********"
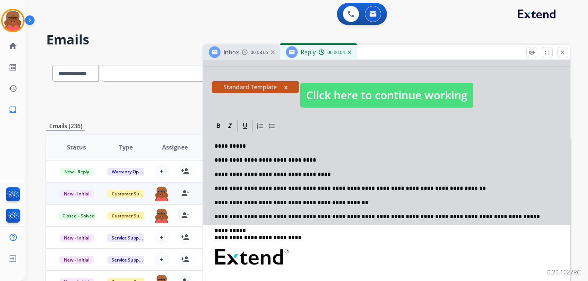
scroll to position [110, 0]
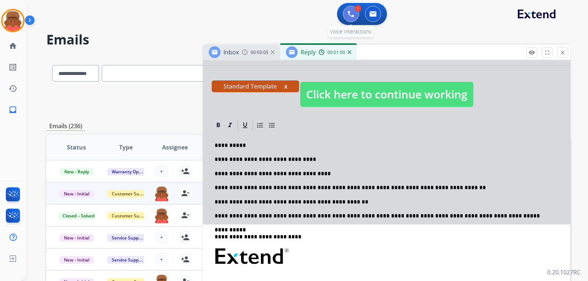
click at [351, 19] on button at bounding box center [351, 14] width 16 height 16
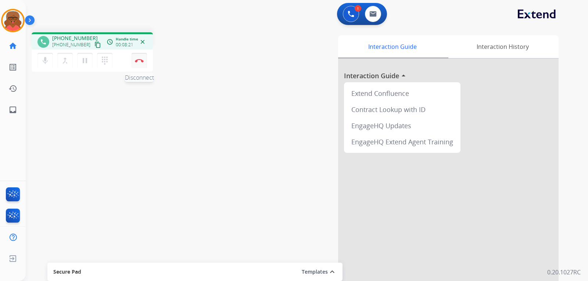
click at [140, 63] on button "Disconnect" at bounding box center [139, 60] width 15 height 15
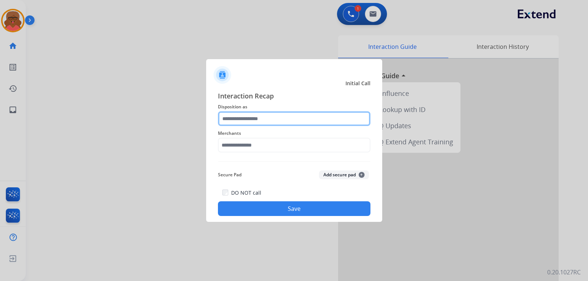
click at [266, 118] on input "text" at bounding box center [294, 118] width 152 height 15
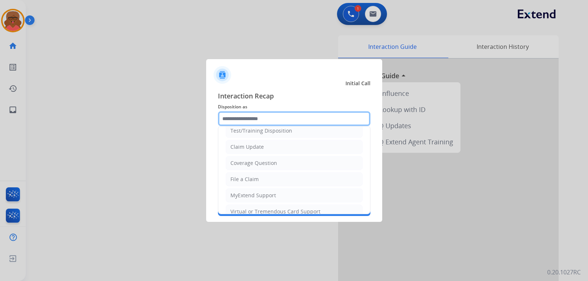
scroll to position [37, 0]
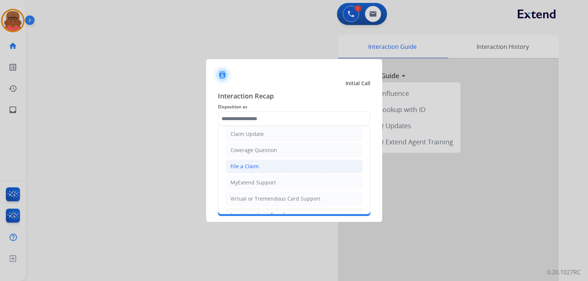
click at [273, 164] on li "File a Claim" at bounding box center [294, 166] width 137 height 14
type input "**********"
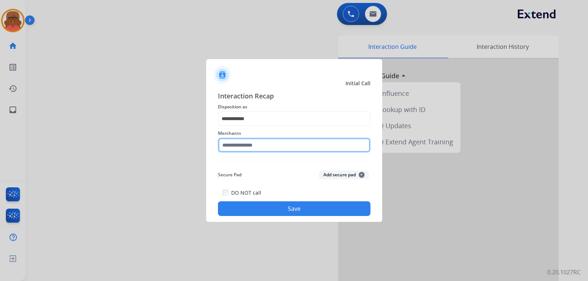
click at [235, 145] on input "text" at bounding box center [294, 145] width 152 height 15
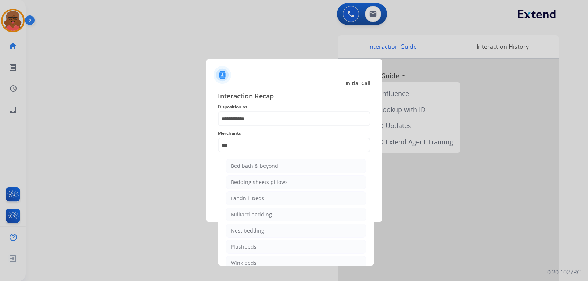
click at [237, 164] on div "Bed bath & beyond" at bounding box center [254, 165] width 47 height 7
type input "**********"
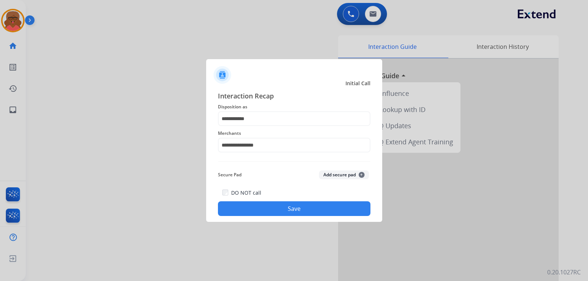
click at [278, 210] on button "Save" at bounding box center [294, 208] width 152 height 15
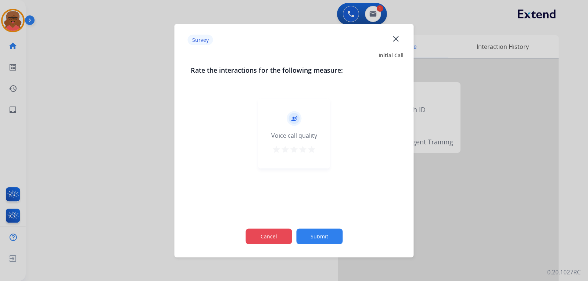
click at [291, 237] on div "Cancel Submit" at bounding box center [294, 236] width 207 height 33
click at [287, 238] on button "Cancel" at bounding box center [268, 236] width 46 height 15
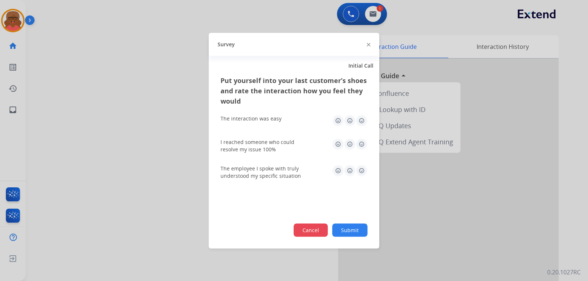
click at [319, 224] on button "Cancel" at bounding box center [311, 229] width 34 height 13
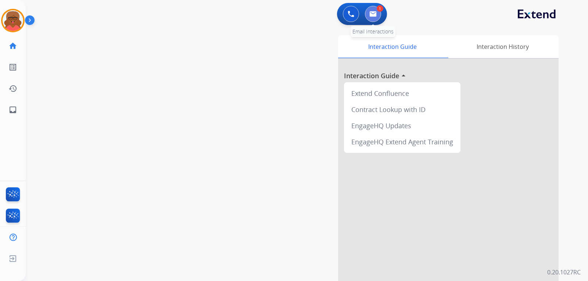
click at [370, 18] on button at bounding box center [373, 14] width 16 height 16
select select "**********"
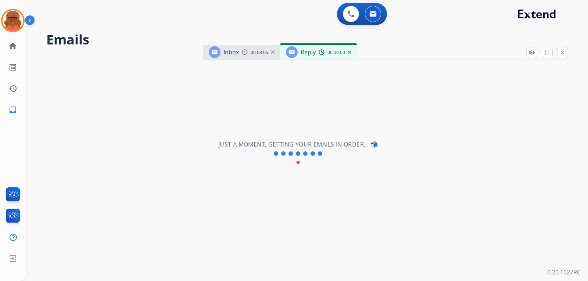
select select "**********"
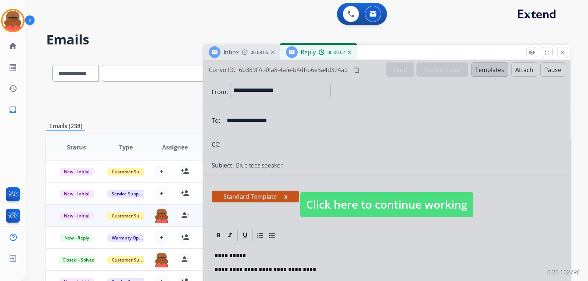
click at [370, 207] on span "Click here to continue working" at bounding box center [386, 204] width 173 height 25
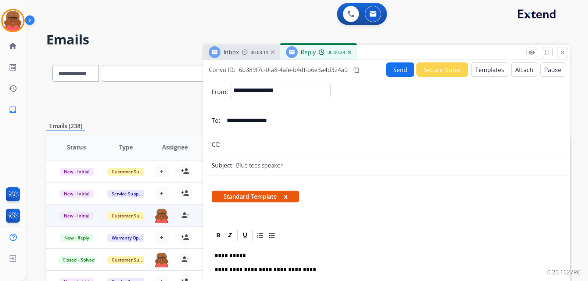
click at [356, 69] on mat-icon "content_copy" at bounding box center [356, 70] width 7 height 7
click at [380, 71] on button "Send" at bounding box center [400, 69] width 28 height 14
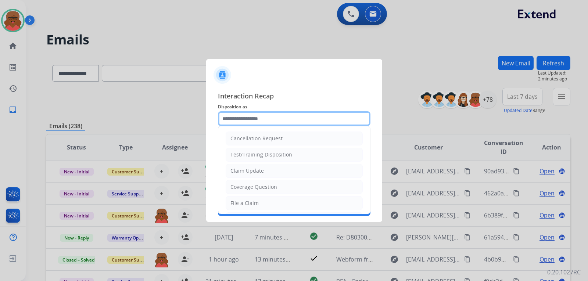
click at [242, 125] on input "text" at bounding box center [294, 118] width 152 height 15
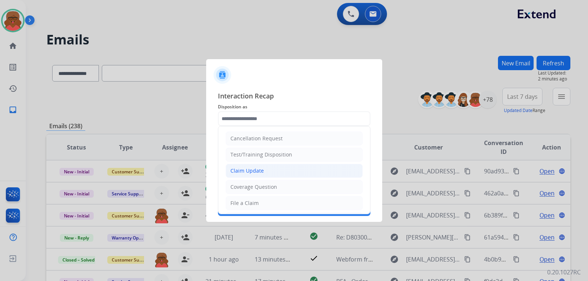
click at [256, 175] on div "Claim Update" at bounding box center [246, 170] width 33 height 7
type input "**********"
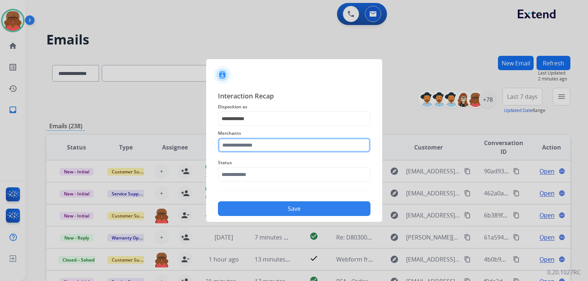
click at [261, 146] on input "text" at bounding box center [294, 145] width 152 height 15
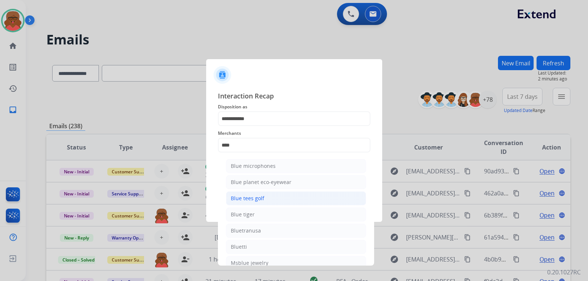
click at [264, 197] on li "Blue tees golf" at bounding box center [296, 198] width 140 height 14
type input "**********"
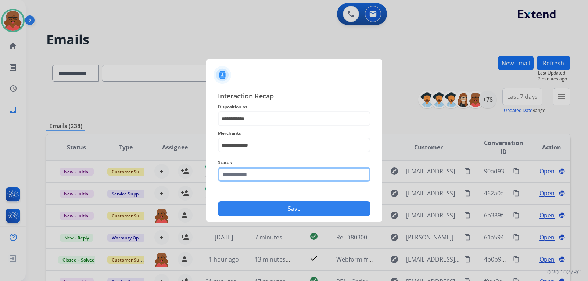
click at [267, 176] on input "text" at bounding box center [294, 174] width 152 height 15
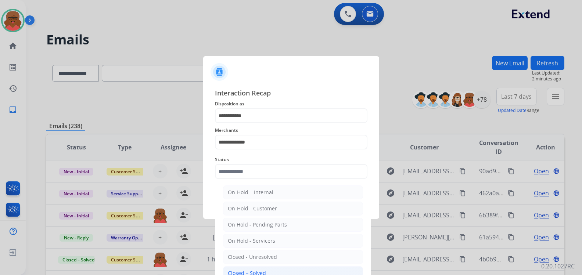
click at [273, 269] on li "Closed – Solved" at bounding box center [293, 273] width 140 height 14
type input "**********"
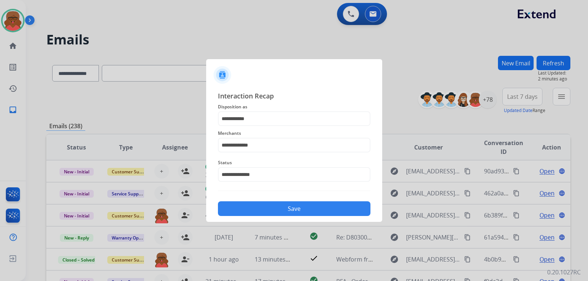
click at [285, 212] on button "Save" at bounding box center [294, 208] width 152 height 15
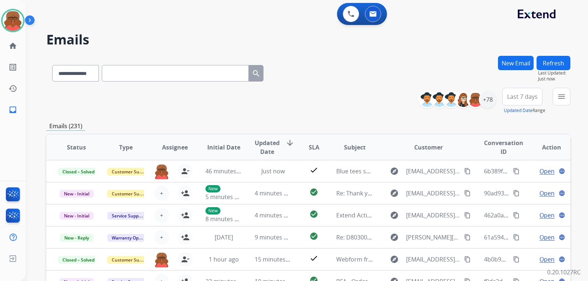
click at [110, 75] on div "**********" at bounding box center [157, 71] width 223 height 25
click at [98, 75] on select "**********" at bounding box center [75, 73] width 46 height 17
select select "**********"
click at [52, 65] on select "**********" at bounding box center [75, 73] width 46 height 17
paste input "**********"
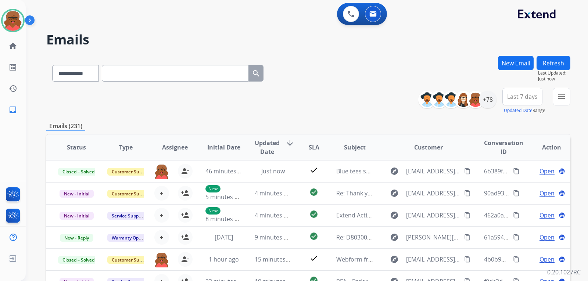
type input "**********"
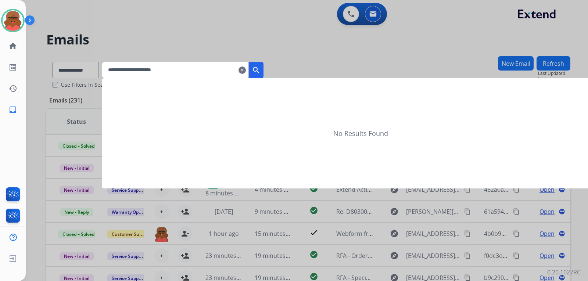
click at [263, 74] on button "search" at bounding box center [256, 70] width 15 height 17
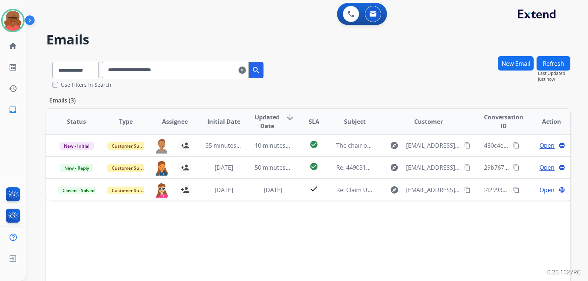
click at [297, 242] on div "Status Type Assignee Initial Date Updated Date arrow_downward SLA Subject Custo…" at bounding box center [308, 231] width 524 height 246
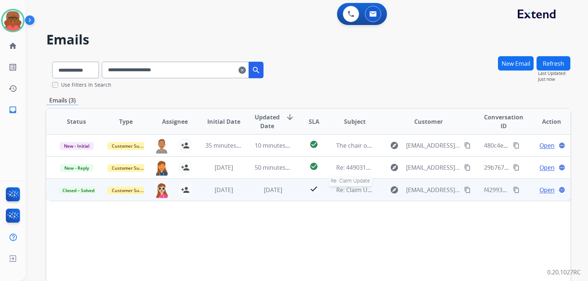
click at [348, 192] on span "Re: Claim Update" at bounding box center [359, 190] width 47 height 8
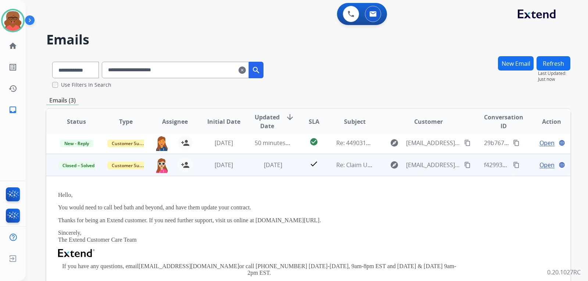
scroll to position [25, 0]
click at [351, 169] on div "Re: Claim Update" at bounding box center [354, 164] width 37 height 9
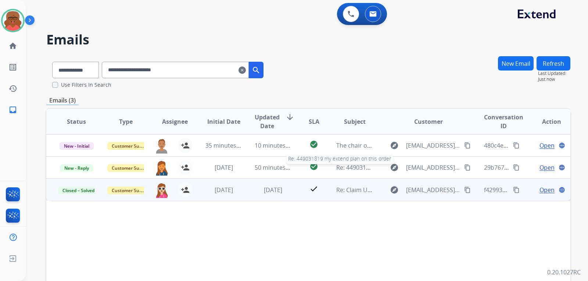
click at [351, 169] on span "Re: 449031819 my extend plan on this order" at bounding box center [397, 168] width 122 height 8
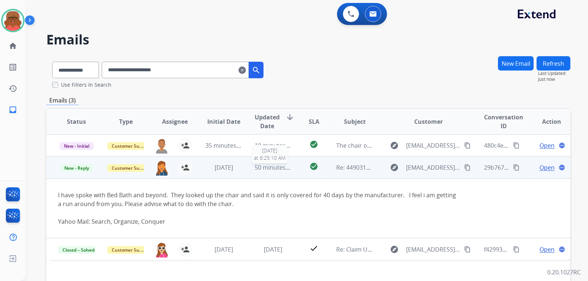
click at [288, 172] on div "50 minutes ago" at bounding box center [273, 167] width 37 height 9
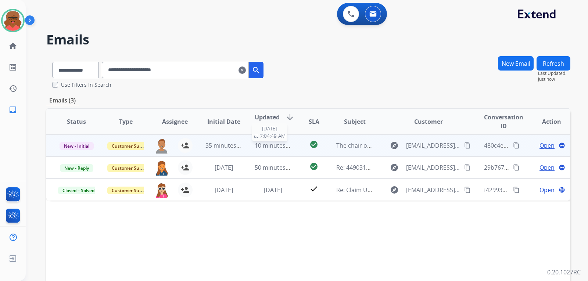
click at [282, 149] on span "10 minutes ago" at bounding box center [276, 145] width 43 height 8
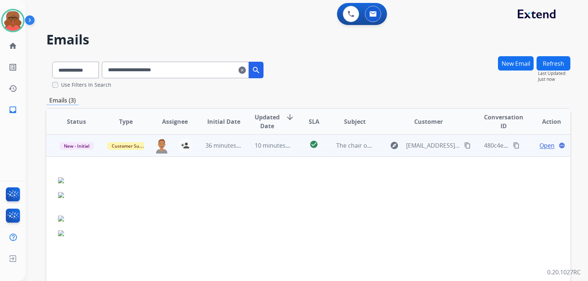
click at [252, 144] on td "10 minutes ago" at bounding box center [267, 145] width 49 height 22
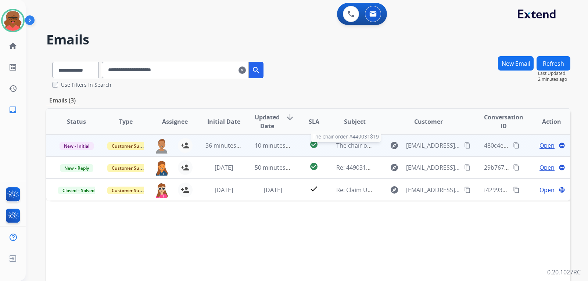
click at [358, 148] on span "The chair order #449031819" at bounding box center [375, 145] width 78 height 8
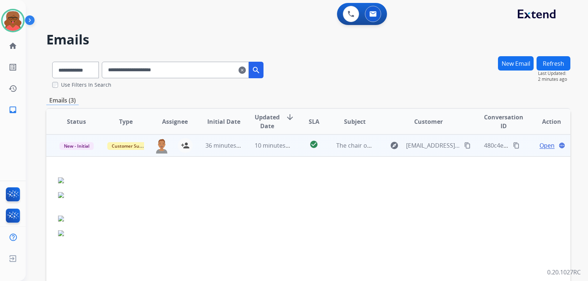
click at [380, 146] on span "Open" at bounding box center [546, 145] width 15 height 9
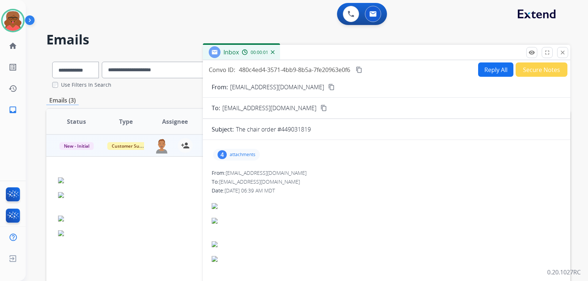
click at [243, 155] on p "attachments" at bounding box center [243, 155] width 26 height 6
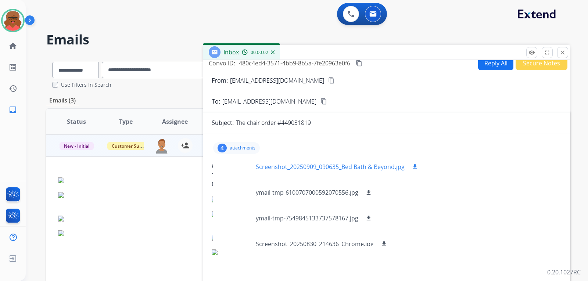
scroll to position [12, 0]
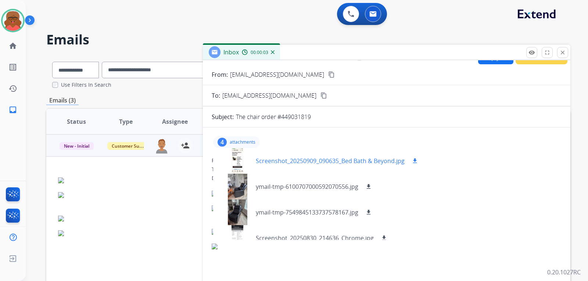
click at [240, 159] on div at bounding box center [237, 161] width 37 height 26
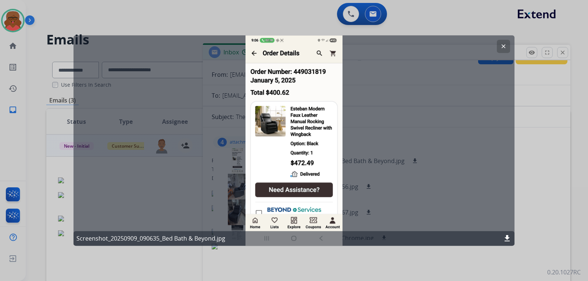
click at [380, 44] on button "clear" at bounding box center [503, 46] width 13 height 13
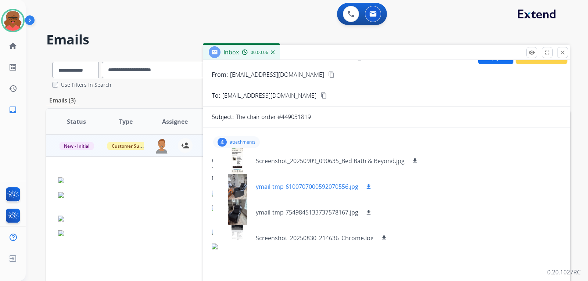
click at [241, 187] on div at bounding box center [237, 187] width 37 height 26
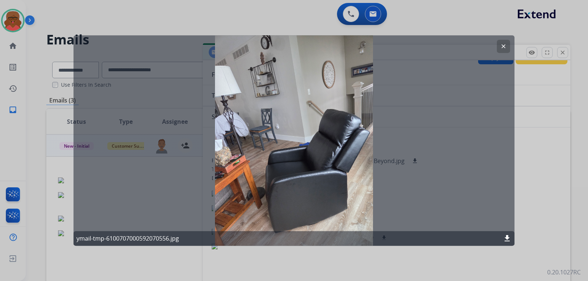
click at [380, 50] on button "clear" at bounding box center [503, 46] width 13 height 13
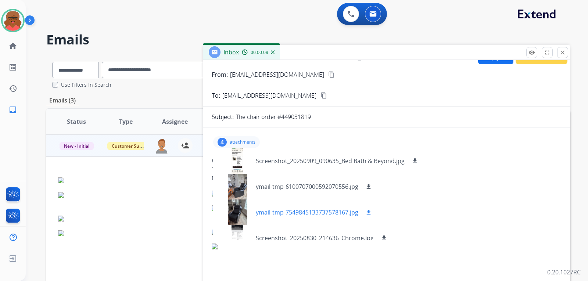
click at [233, 212] on div at bounding box center [237, 213] width 37 height 26
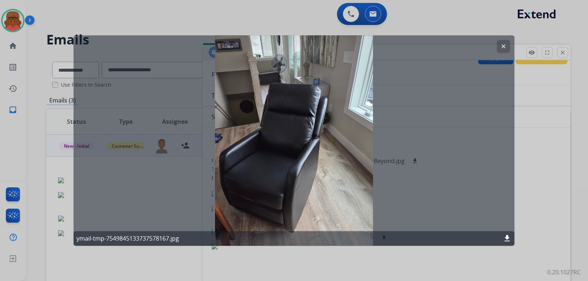
click at [380, 46] on button "clear" at bounding box center [503, 46] width 13 height 13
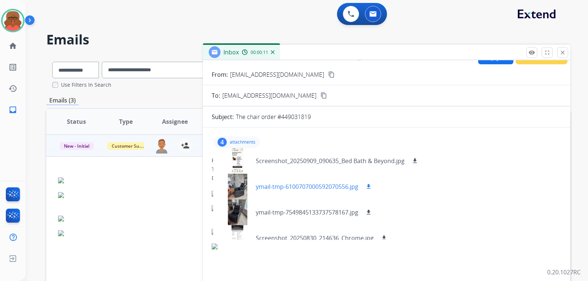
scroll to position [11, 0]
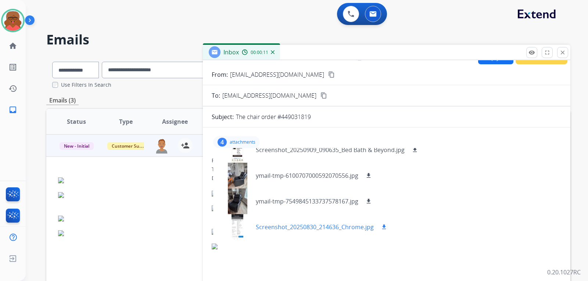
click at [235, 220] on div at bounding box center [237, 227] width 37 height 26
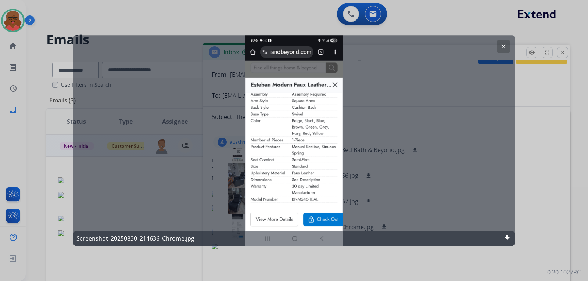
click at [380, 44] on button "clear" at bounding box center [503, 46] width 13 height 13
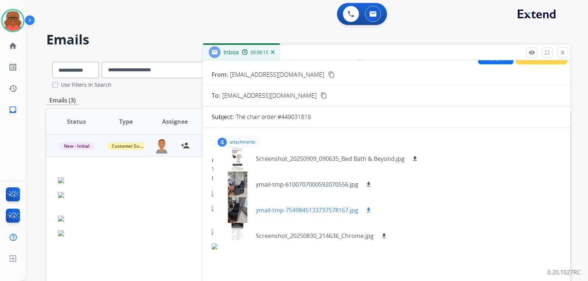
scroll to position [0, 0]
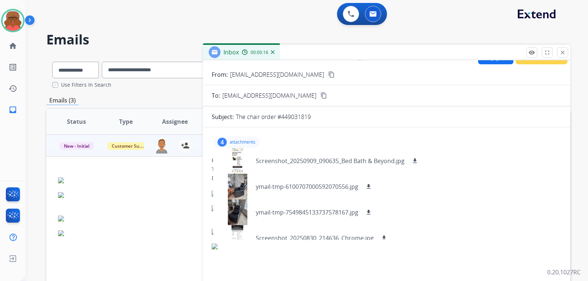
click at [380, 126] on form "From: gloriagrappin@yahoo.com content_copy To: support@extend.com content_copy …" at bounding box center [386, 189] width 367 height 250
click at [245, 142] on p "attachments" at bounding box center [243, 142] width 26 height 6
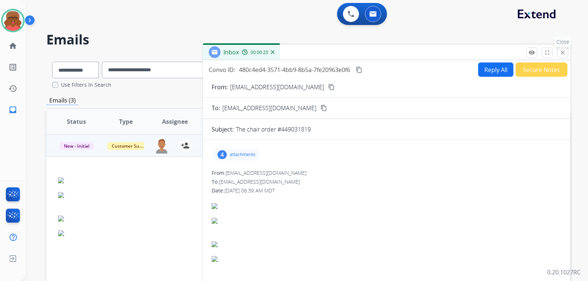
click at [380, 53] on mat-icon "close" at bounding box center [562, 52] width 7 height 7
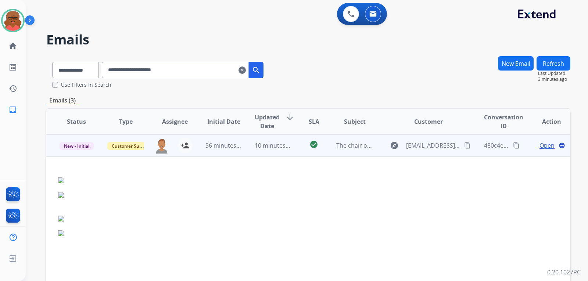
click at [380, 143] on span "Open" at bounding box center [546, 145] width 15 height 9
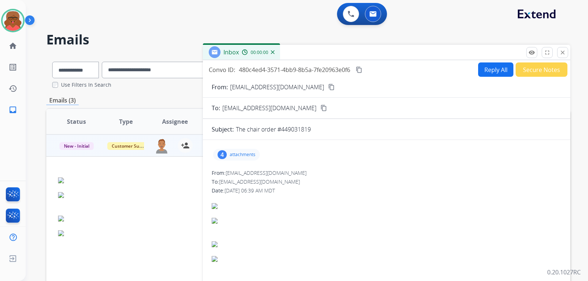
scroll to position [12, 0]
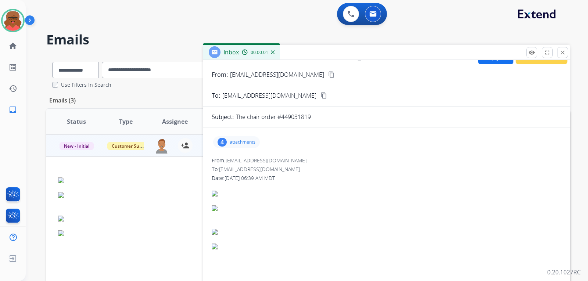
click at [239, 139] on div "4 attachments" at bounding box center [236, 142] width 47 height 12
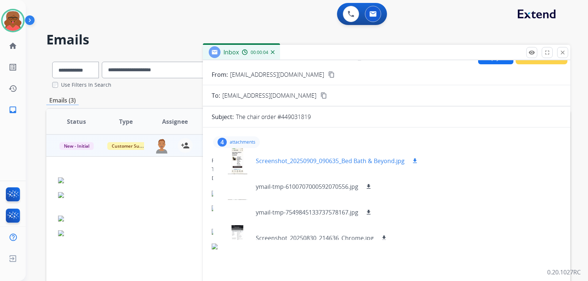
click at [233, 159] on div at bounding box center [237, 161] width 37 height 26
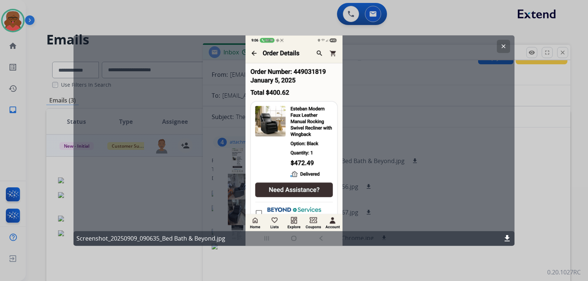
click at [380, 46] on mat-icon "clear" at bounding box center [503, 46] width 7 height 7
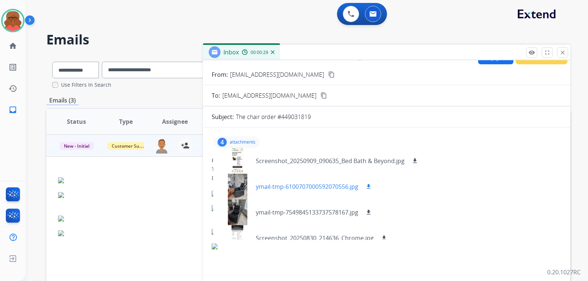
click at [243, 188] on div at bounding box center [237, 187] width 37 height 26
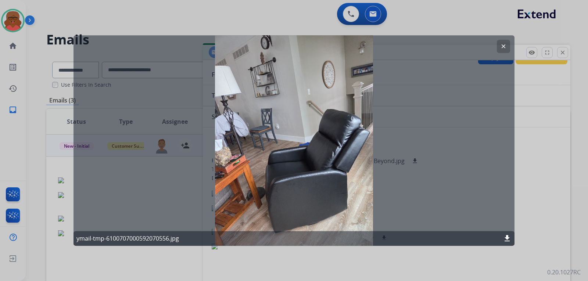
click at [380, 46] on mat-icon "clear" at bounding box center [503, 46] width 7 height 7
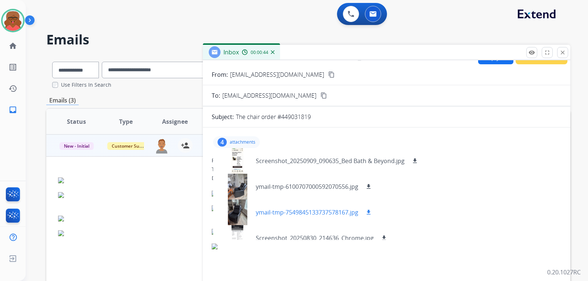
click at [234, 205] on div at bounding box center [237, 213] width 37 height 26
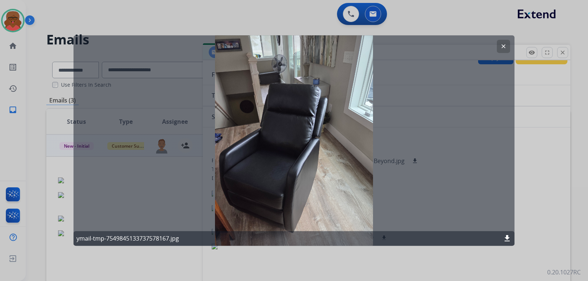
click at [380, 44] on button "clear" at bounding box center [503, 46] width 13 height 13
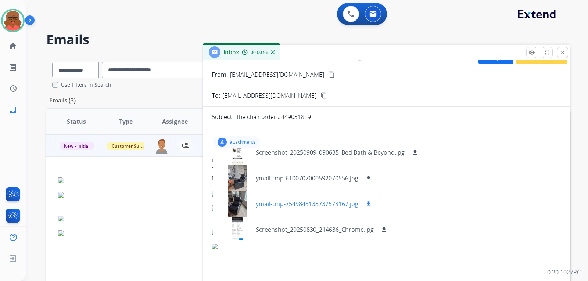
scroll to position [11, 0]
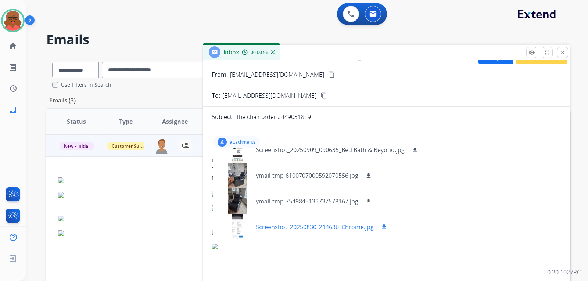
click at [243, 225] on div at bounding box center [237, 227] width 37 height 26
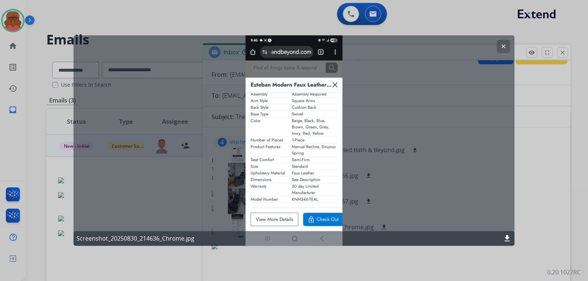
click at [380, 46] on button "clear" at bounding box center [503, 46] width 13 height 13
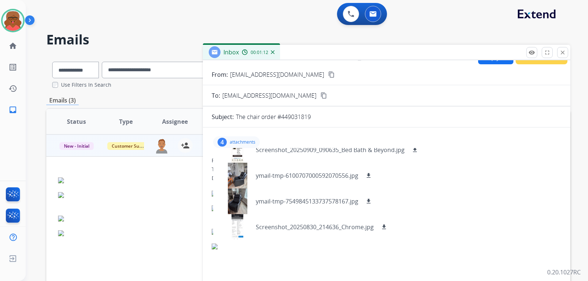
click at [246, 141] on p "attachments" at bounding box center [243, 142] width 26 height 6
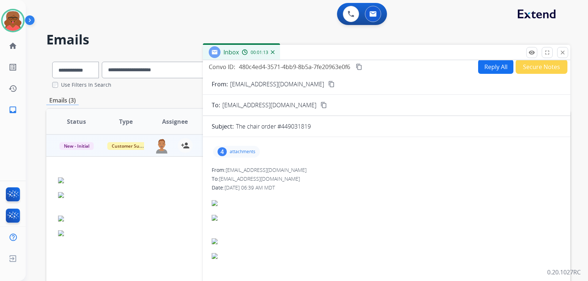
scroll to position [0, 0]
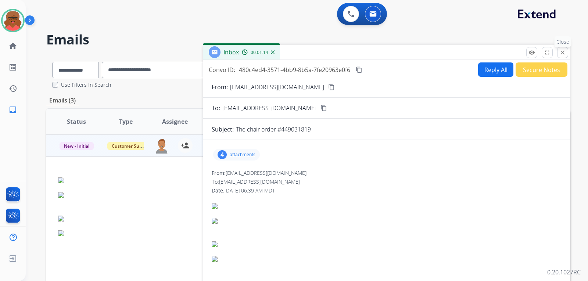
click at [380, 54] on mat-icon "close" at bounding box center [562, 52] width 7 height 7
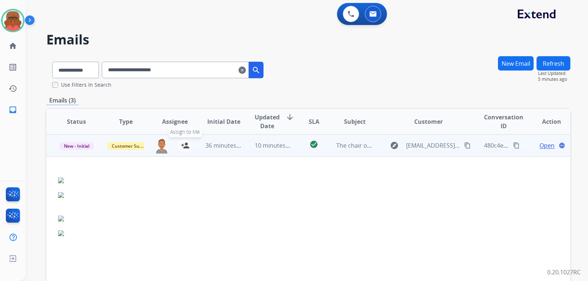
click at [183, 147] on mat-icon "person_add" at bounding box center [185, 145] width 9 height 9
click at [271, 151] on td "10 minutes ago" at bounding box center [267, 145] width 49 height 22
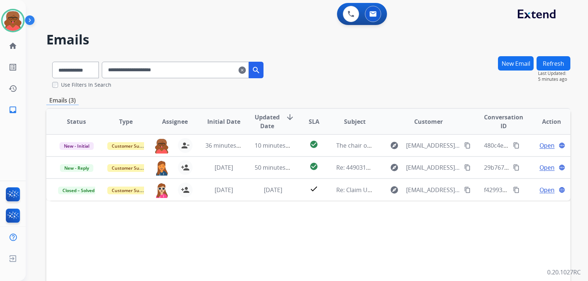
click at [246, 73] on mat-icon "clear" at bounding box center [241, 70] width 7 height 9
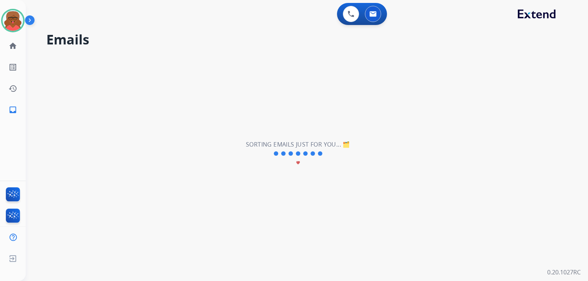
select select "**********"
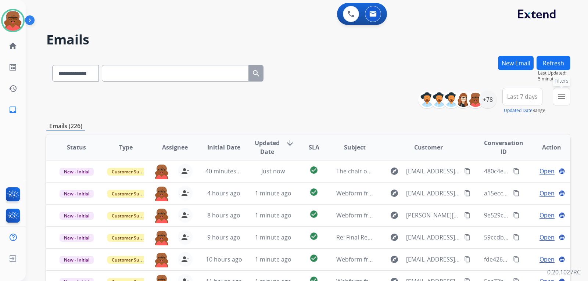
click at [380, 96] on mat-icon "menu" at bounding box center [561, 96] width 9 height 9
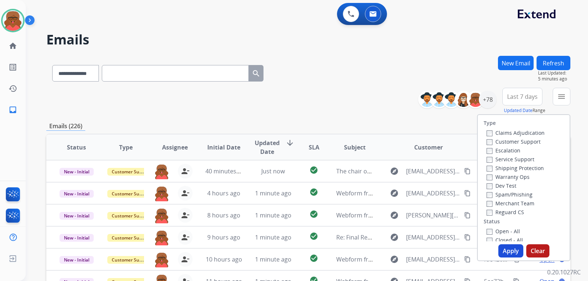
click at [380, 138] on label "Customer Support" at bounding box center [514, 141] width 54 height 7
click at [380, 163] on div "Service Support" at bounding box center [516, 159] width 58 height 9
click at [380, 169] on label "Shipping Protection" at bounding box center [515, 168] width 57 height 7
click at [380, 212] on label "Reguard CS" at bounding box center [505, 212] width 37 height 7
click at [380, 230] on label "Open - All" at bounding box center [503, 231] width 33 height 7
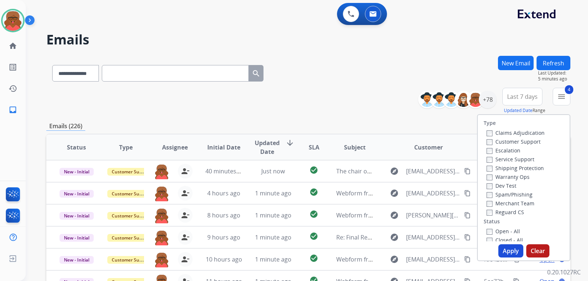
click at [380, 248] on button "Apply" at bounding box center [510, 250] width 25 height 13
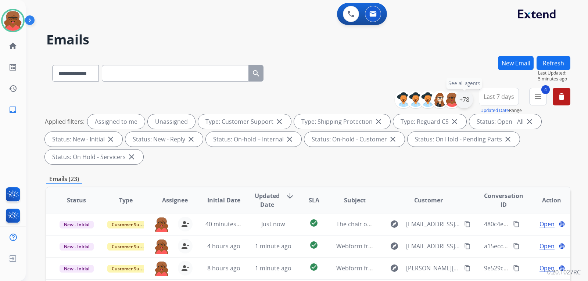
click at [380, 99] on div "+78" at bounding box center [464, 100] width 18 height 18
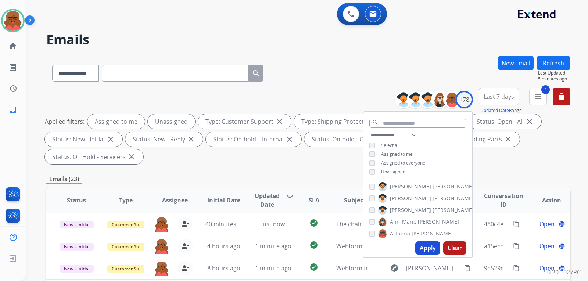
click at [380, 167] on div "**********" at bounding box center [417, 154] width 109 height 47
click at [380, 169] on span "Unassigned" at bounding box center [393, 172] width 24 height 6
click at [380, 247] on button "Apply" at bounding box center [427, 247] width 25 height 13
click at [334, 175] on div "Emails (10)" at bounding box center [308, 179] width 524 height 9
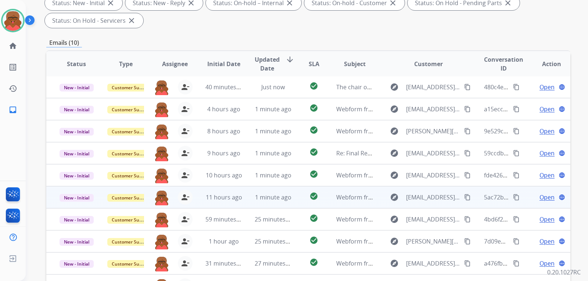
scroll to position [172, 0]
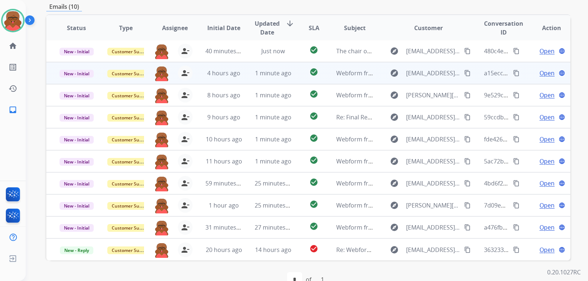
click at [269, 63] on td "1 minute ago" at bounding box center [267, 73] width 49 height 22
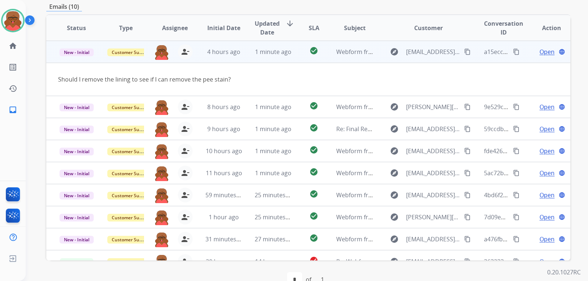
scroll to position [0, 0]
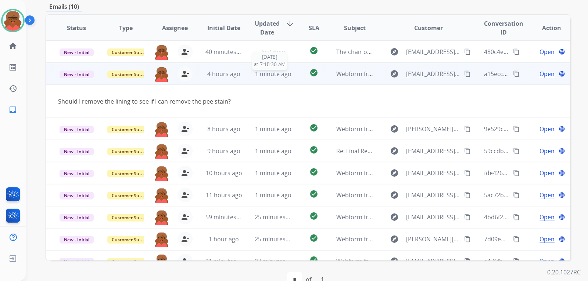
click at [282, 70] on span "1 minute ago" at bounding box center [273, 74] width 36 height 8
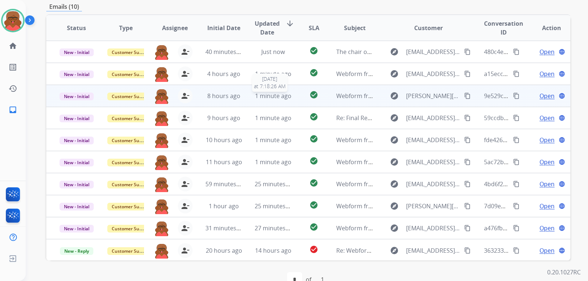
click at [279, 92] on span "1 minute ago" at bounding box center [273, 96] width 36 height 8
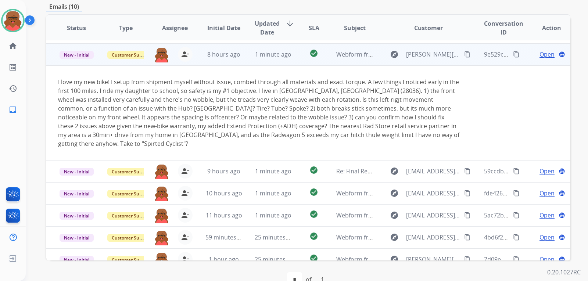
scroll to position [44, 0]
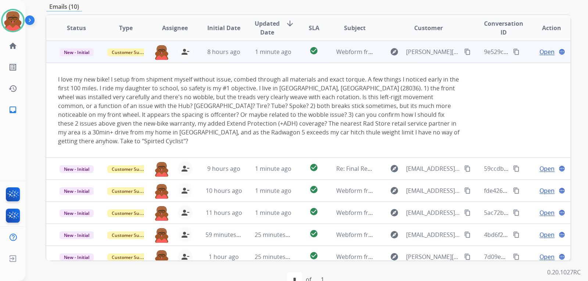
click at [292, 41] on td "check_circle" at bounding box center [308, 52] width 33 height 22
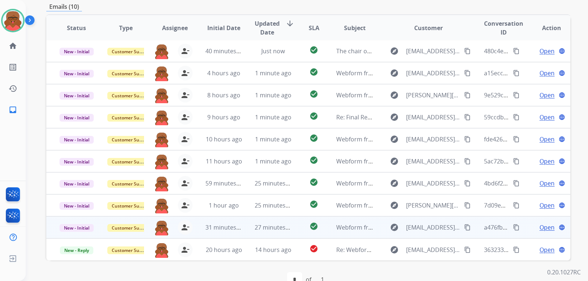
click at [275, 216] on td "27 minutes ago" at bounding box center [267, 227] width 49 height 22
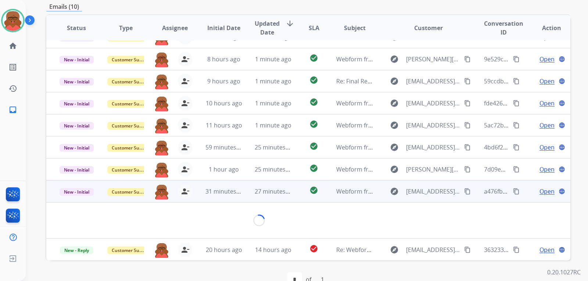
scroll to position [34, 0]
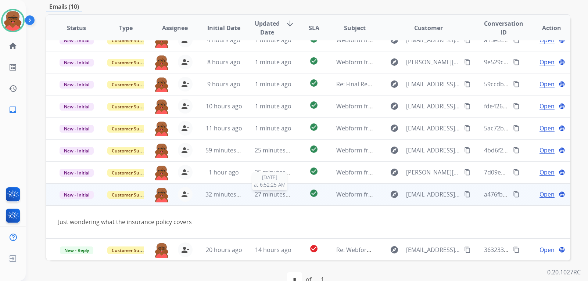
click at [282, 190] on span "27 minutes ago" at bounding box center [276, 194] width 43 height 8
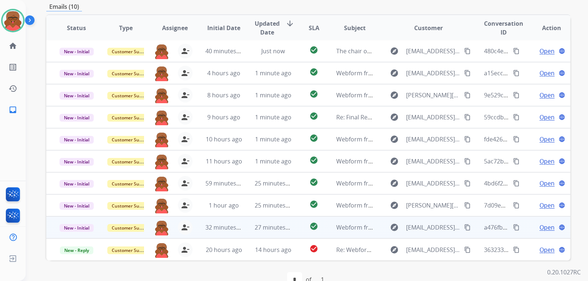
click at [356, 216] on td "Webform from Benjamillions@proton.me on 09/12/2025" at bounding box center [348, 227] width 49 height 22
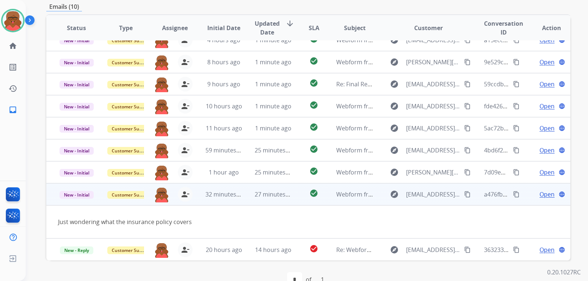
click at [380, 176] on div "**********" at bounding box center [294, 140] width 588 height 281
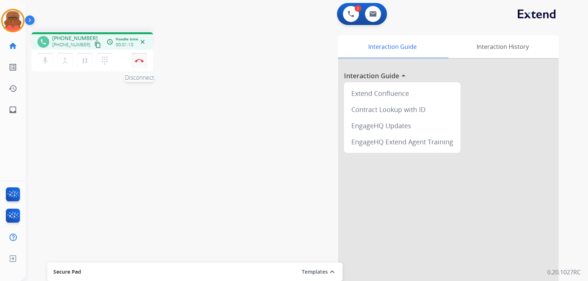
click at [138, 59] on img at bounding box center [139, 61] width 9 height 4
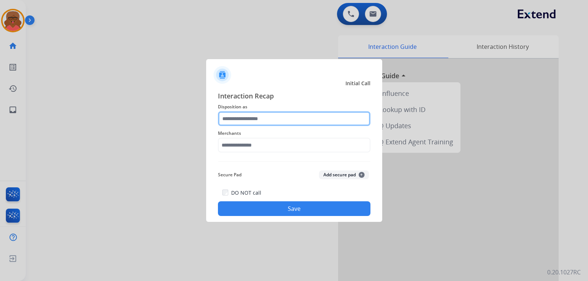
click at [284, 118] on input "text" at bounding box center [294, 118] width 152 height 15
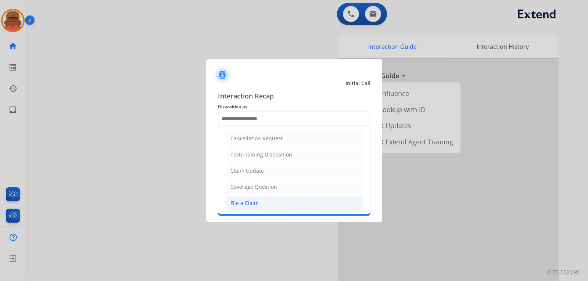
click at [259, 198] on li "File a Claim" at bounding box center [294, 203] width 137 height 14
type input "**********"
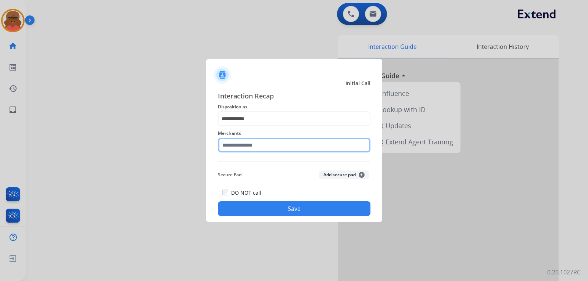
click at [273, 147] on input "text" at bounding box center [294, 145] width 152 height 15
type input "*"
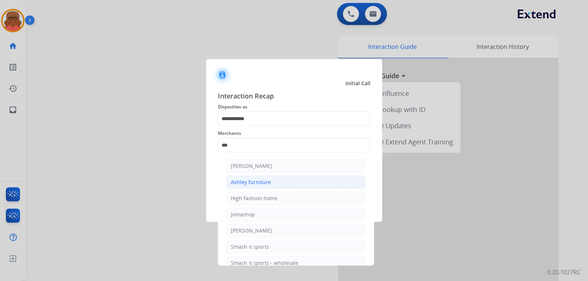
click at [265, 184] on div "Ashley furniture" at bounding box center [251, 182] width 40 height 7
type input "**********"
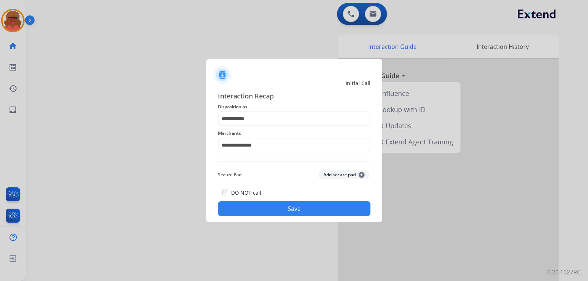
click at [263, 200] on div "DO NOT call Save" at bounding box center [294, 202] width 152 height 28
click at [263, 203] on button "Save" at bounding box center [294, 208] width 152 height 15
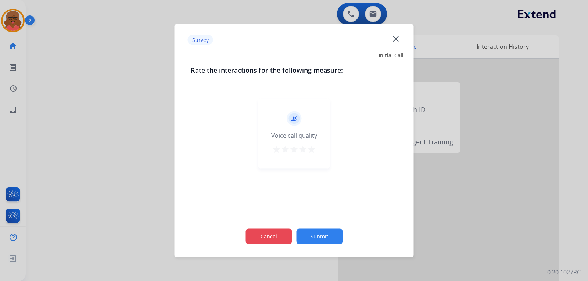
click at [280, 237] on button "Cancel" at bounding box center [268, 236] width 46 height 15
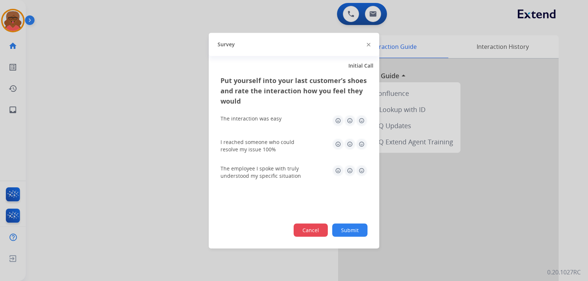
click at [308, 229] on button "Cancel" at bounding box center [311, 229] width 34 height 13
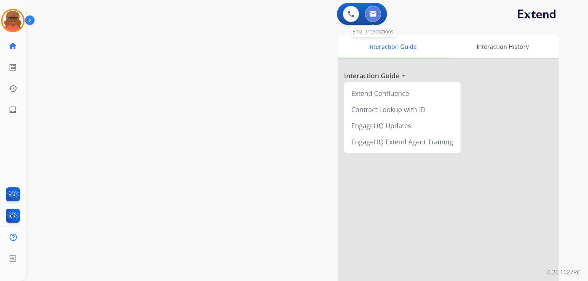
click at [375, 16] on img at bounding box center [372, 14] width 7 height 6
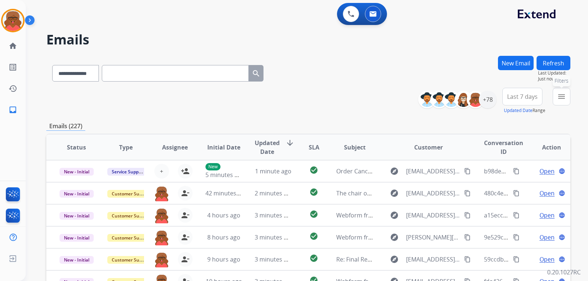
click at [380, 101] on button "menu Filters" at bounding box center [562, 97] width 18 height 18
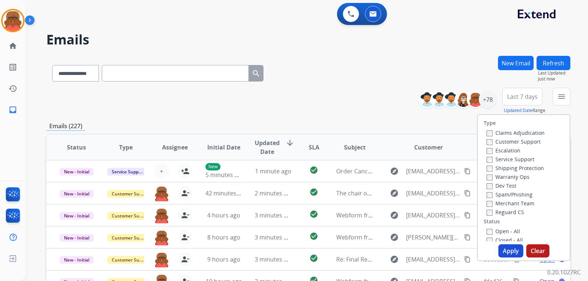
click at [380, 211] on label "Reguard CS" at bounding box center [505, 212] width 37 height 7
click at [380, 233] on label "Open - All" at bounding box center [503, 231] width 33 height 7
click at [380, 166] on label "Shipping Protection" at bounding box center [515, 168] width 57 height 7
click at [380, 140] on label "Customer Support" at bounding box center [514, 141] width 54 height 7
click at [380, 245] on button "Apply" at bounding box center [510, 250] width 25 height 13
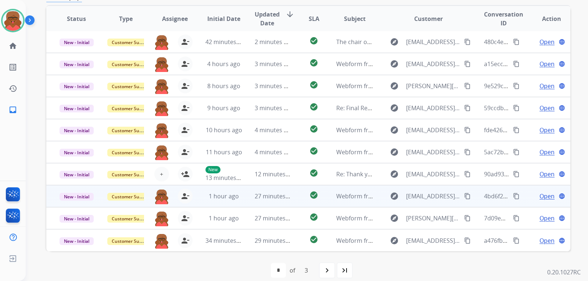
scroll to position [190, 0]
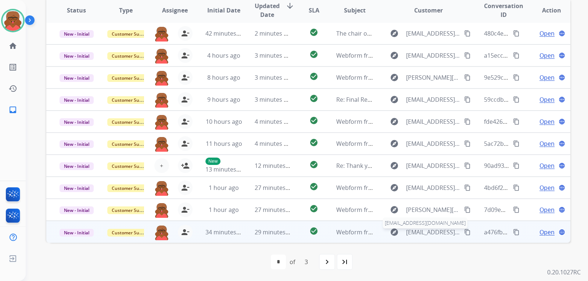
click at [380, 234] on span "Benjamillions@proton.me" at bounding box center [433, 232] width 54 height 9
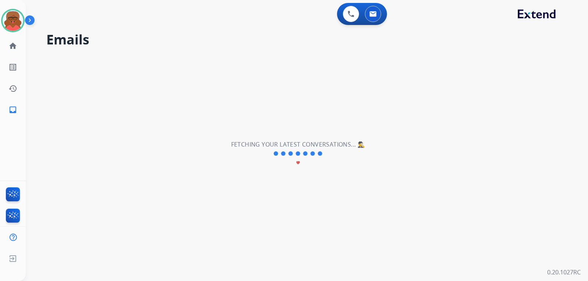
type input "**********"
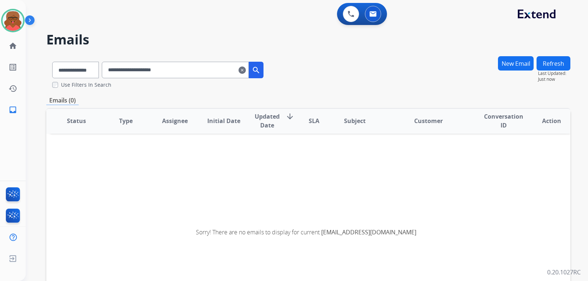
click at [246, 70] on mat-icon "clear" at bounding box center [241, 70] width 7 height 9
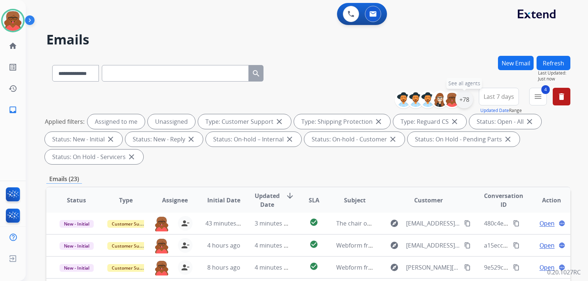
click at [380, 100] on div "+78" at bounding box center [464, 100] width 18 height 18
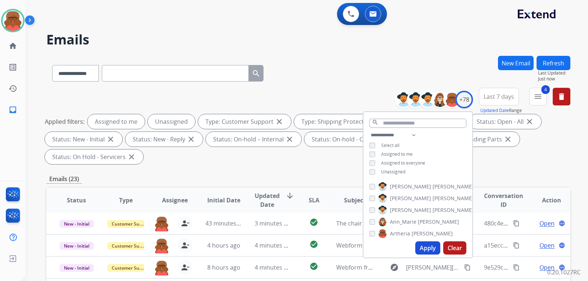
click at [380, 172] on span "Unassigned" at bounding box center [393, 172] width 24 height 6
click at [380, 244] on button "Apply" at bounding box center [427, 247] width 25 height 13
click at [338, 156] on div "**********" at bounding box center [308, 263] width 524 height 415
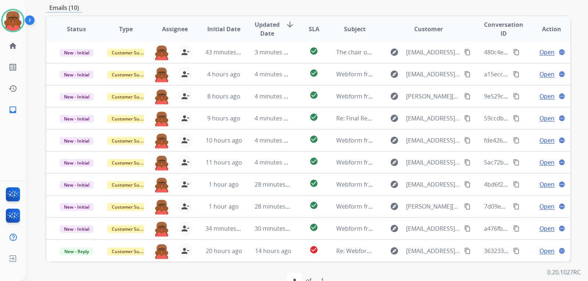
scroll to position [172, 0]
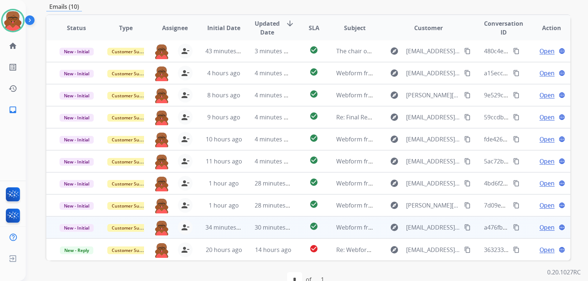
click at [374, 216] on td "explore Benjamillions@proton.me content_copy" at bounding box center [423, 227] width 98 height 22
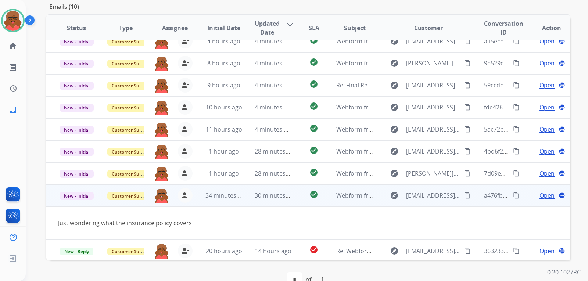
scroll to position [34, 0]
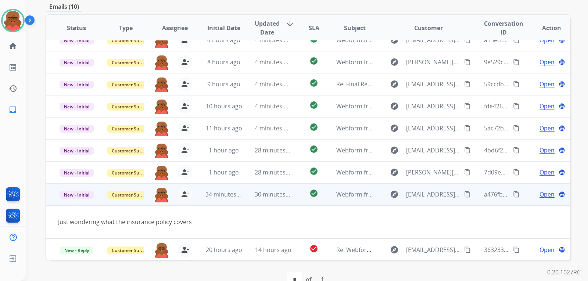
click at [380, 191] on mat-icon "content_copy" at bounding box center [467, 194] width 7 height 7
click at [380, 190] on span "Open" at bounding box center [546, 194] width 15 height 9
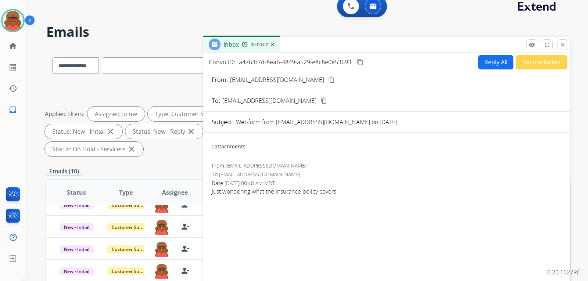
scroll to position [0, 0]
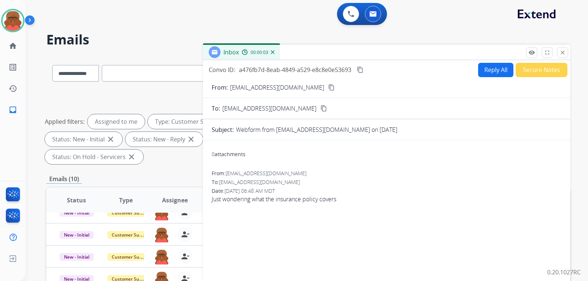
click at [380, 73] on button "Reply All" at bounding box center [495, 70] width 35 height 14
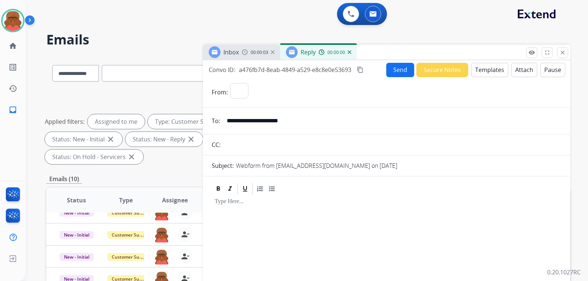
select select "**********"
click at [380, 73] on button "Templates" at bounding box center [489, 70] width 37 height 14
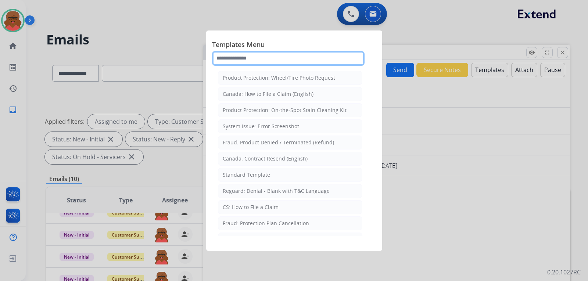
click at [272, 61] on input "text" at bounding box center [288, 58] width 152 height 15
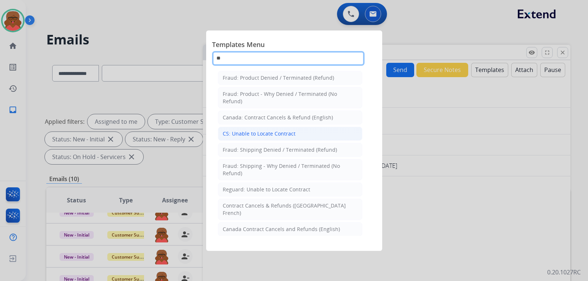
type input "**"
click at [283, 135] on div "CS: Unable to Locate Contract" at bounding box center [259, 133] width 73 height 7
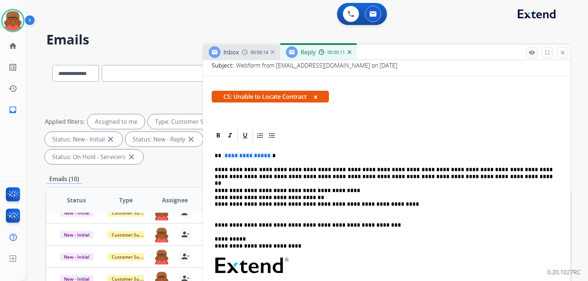
scroll to position [110, 0]
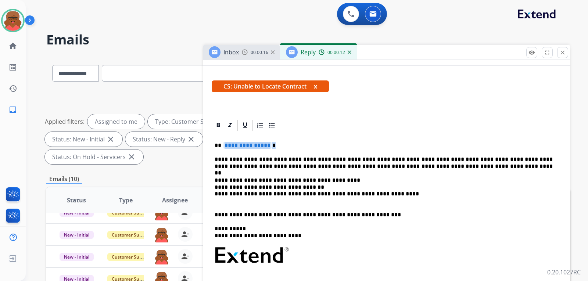
drag, startPoint x: 223, startPoint y: 145, endPoint x: 279, endPoint y: 144, distance: 56.2
click at [279, 144] on p "**********" at bounding box center [384, 145] width 338 height 7
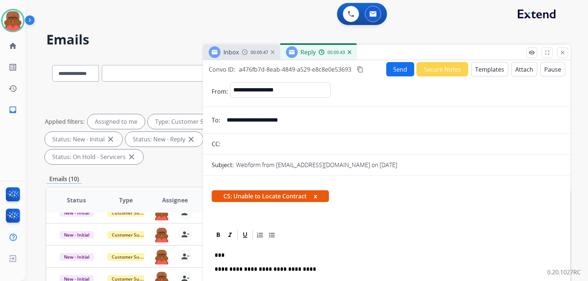
scroll to position [0, 0]
click at [380, 72] on button "Send" at bounding box center [400, 69] width 28 height 14
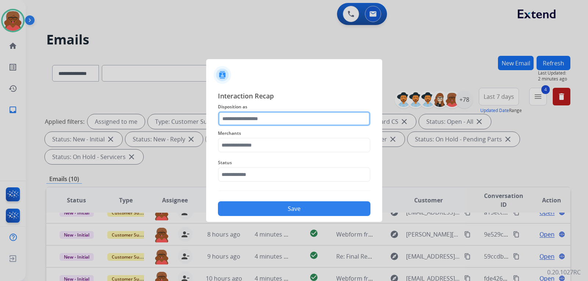
click at [306, 120] on input "text" at bounding box center [294, 118] width 152 height 15
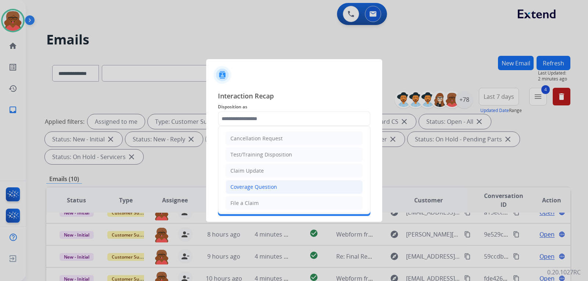
click at [248, 187] on div "Coverage Question" at bounding box center [253, 186] width 47 height 7
type input "**********"
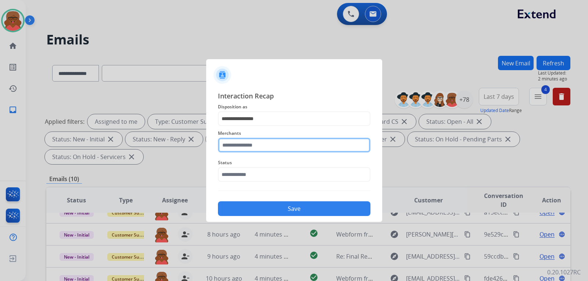
click at [259, 143] on input "text" at bounding box center [294, 145] width 152 height 15
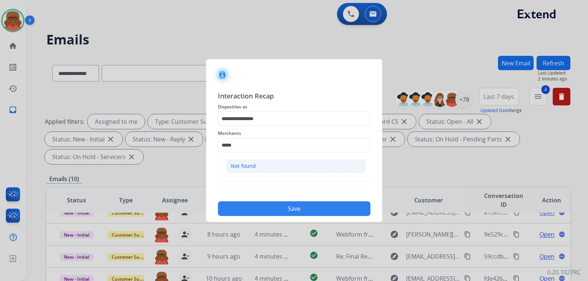
click at [257, 167] on li "Not found" at bounding box center [296, 166] width 140 height 14
type input "*********"
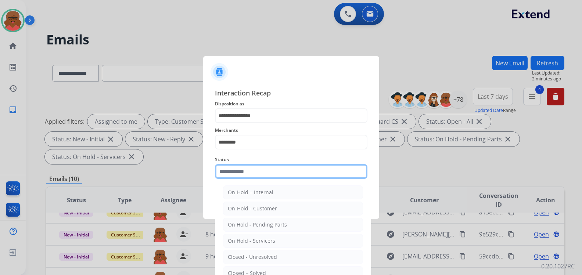
click at [256, 172] on input "text" at bounding box center [291, 171] width 152 height 15
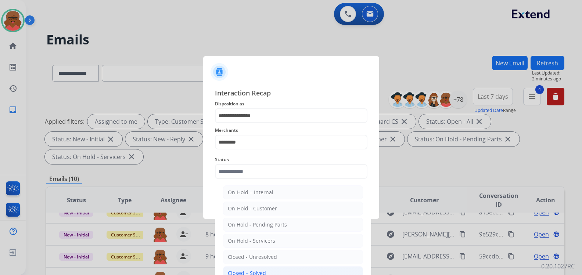
click at [268, 270] on li "Closed – Solved" at bounding box center [293, 273] width 140 height 14
type input "**********"
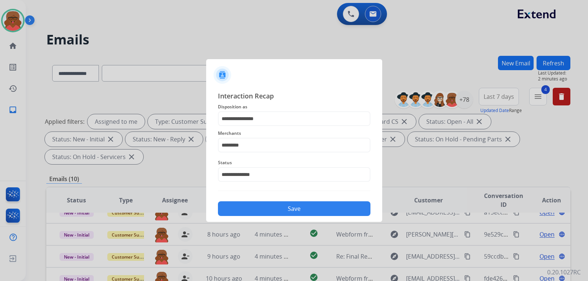
click at [323, 213] on button "Save" at bounding box center [294, 208] width 152 height 15
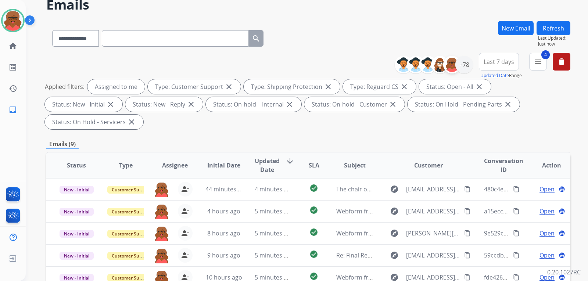
scroll to position [37, 0]
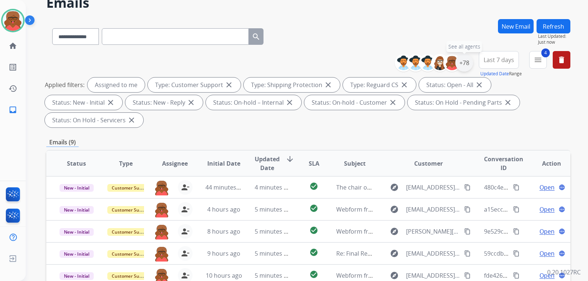
click at [380, 62] on div "+78" at bounding box center [464, 63] width 18 height 18
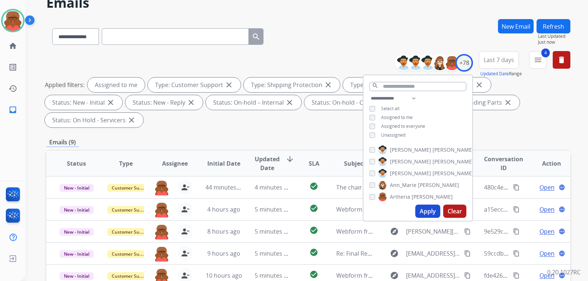
click at [380, 207] on button "Apply" at bounding box center [427, 211] width 25 height 13
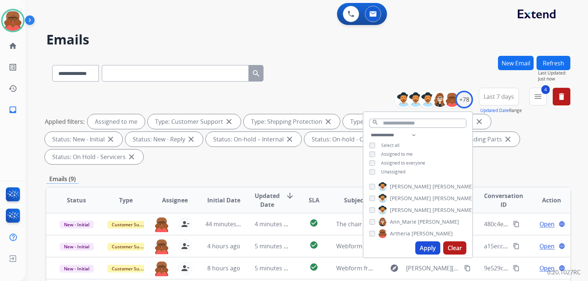
click at [343, 155] on div "**********" at bounding box center [308, 263] width 524 height 415
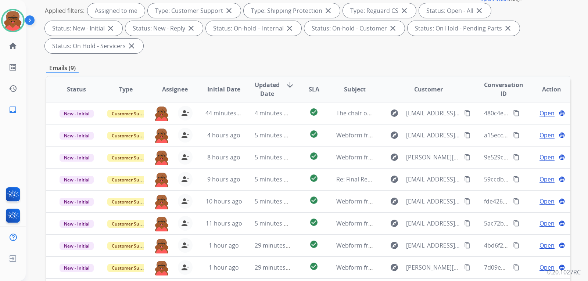
scroll to position [147, 0]
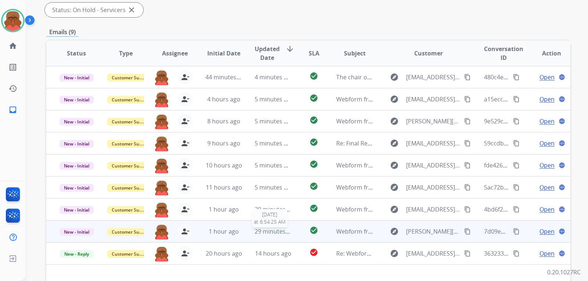
click at [284, 227] on span "29 minutes ago" at bounding box center [276, 231] width 43 height 8
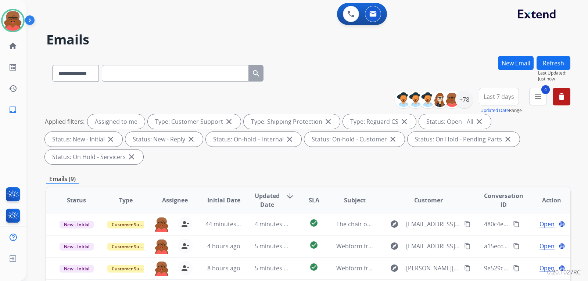
select select "**********"
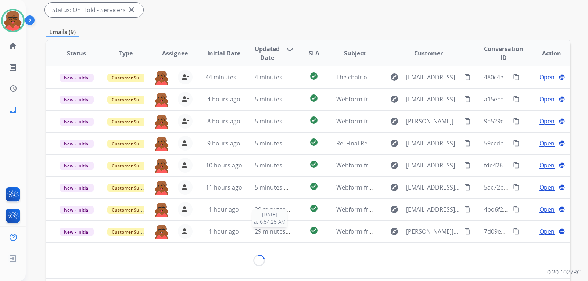
scroll to position [21, 0]
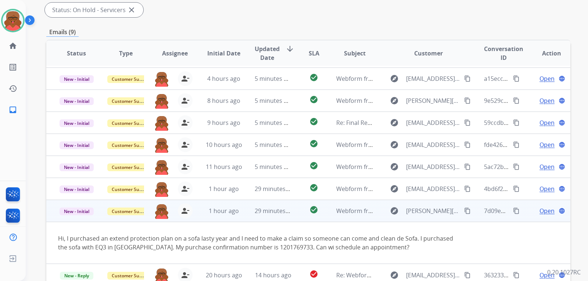
click at [292, 200] on td "check_circle" at bounding box center [308, 211] width 33 height 22
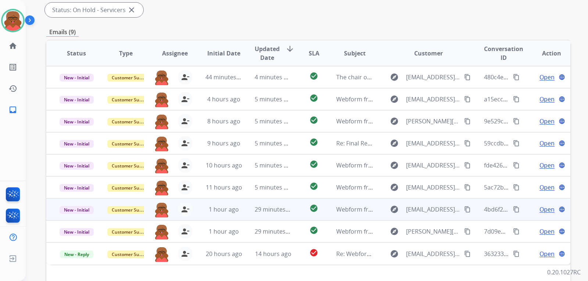
click at [292, 198] on td "check_circle" at bounding box center [308, 209] width 33 height 22
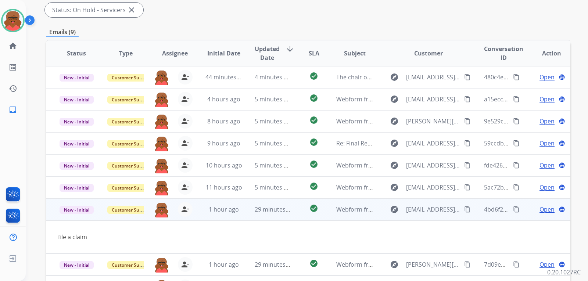
scroll to position [12, 0]
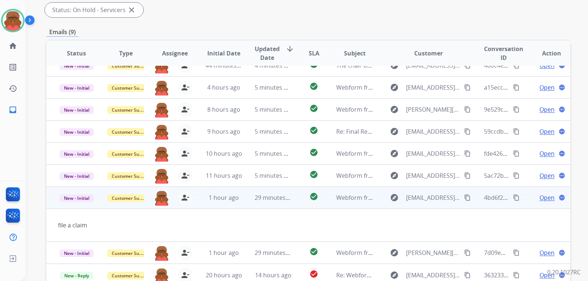
click at [464, 194] on mat-icon "content_copy" at bounding box center [467, 197] width 7 height 7
click at [433, 193] on span "[EMAIL_ADDRESS][DOMAIN_NAME]" at bounding box center [433, 197] width 54 height 9
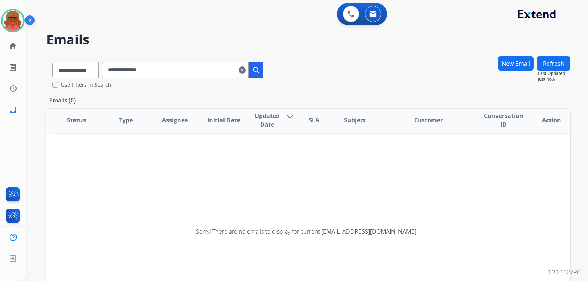
scroll to position [1, 0]
click at [246, 69] on mat-icon "clear" at bounding box center [241, 70] width 7 height 9
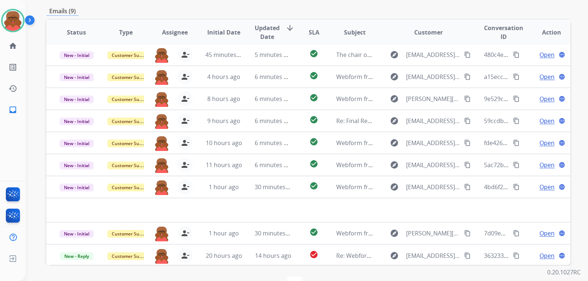
scroll to position [172, 0]
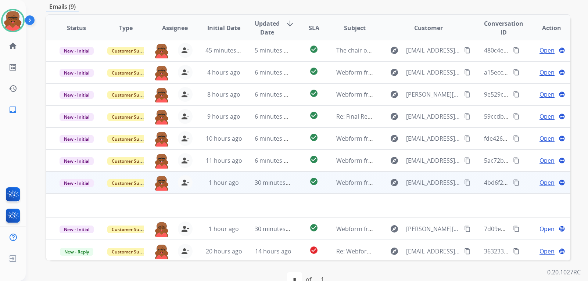
click at [539, 178] on span "Open" at bounding box center [546, 182] width 15 height 9
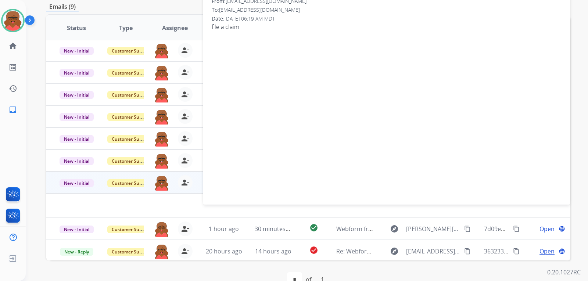
scroll to position [25, 0]
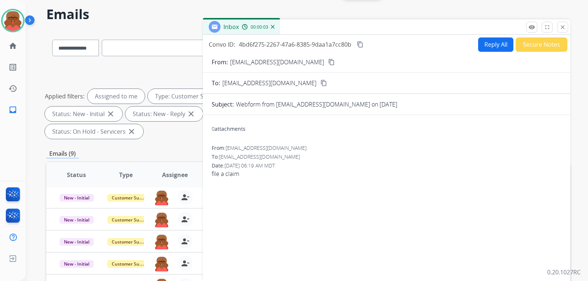
click at [488, 46] on button "Reply All" at bounding box center [495, 44] width 35 height 14
select select "**********"
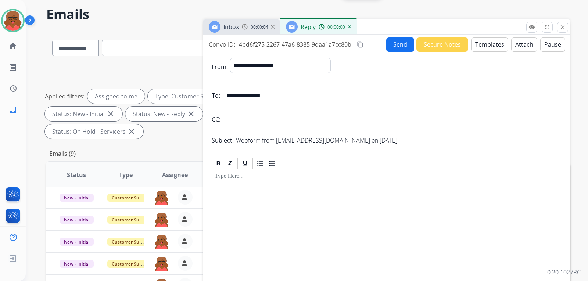
click at [488, 46] on button "Templates" at bounding box center [489, 44] width 37 height 14
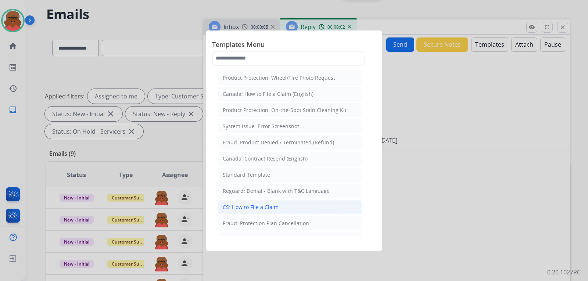
click at [266, 204] on div "CS: How to File a Claim" at bounding box center [251, 207] width 56 height 7
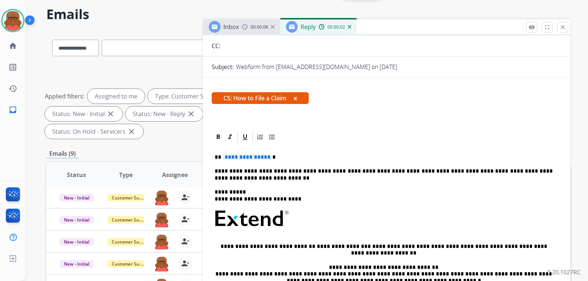
scroll to position [73, 0]
drag, startPoint x: 223, startPoint y: 158, endPoint x: 306, endPoint y: 158, distance: 83.4
click at [306, 158] on p "**********" at bounding box center [384, 157] width 338 height 7
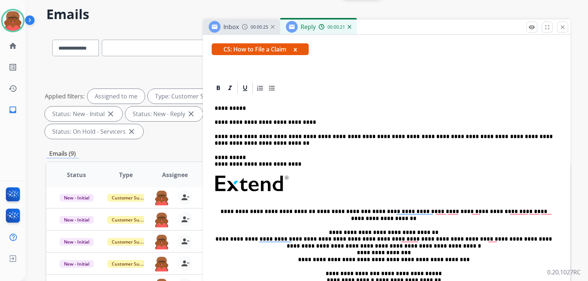
scroll to position [0, 0]
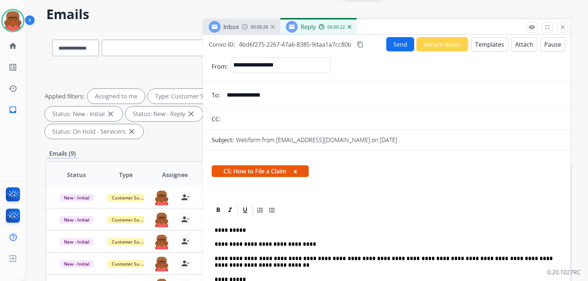
click at [400, 45] on button "Send" at bounding box center [400, 44] width 28 height 14
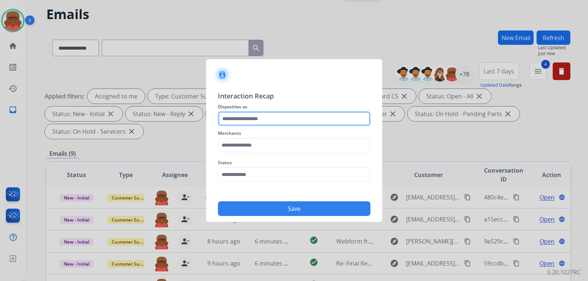
click at [244, 117] on input "text" at bounding box center [294, 118] width 152 height 15
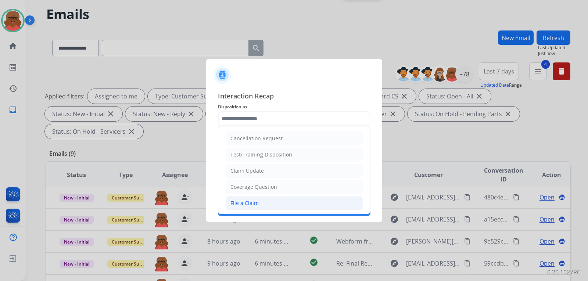
click at [257, 201] on div "File a Claim" at bounding box center [244, 203] width 28 height 7
type input "**********"
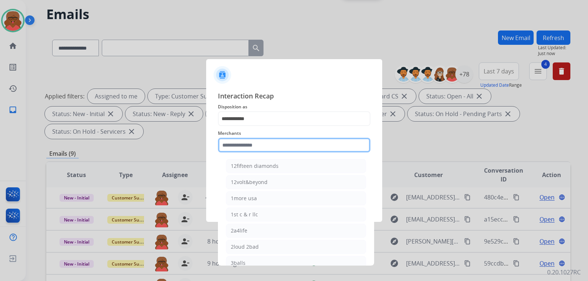
click at [275, 139] on input "text" at bounding box center [294, 145] width 152 height 15
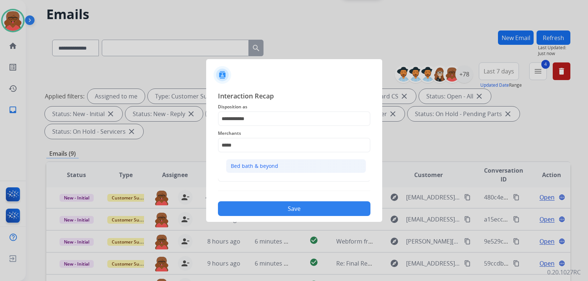
click at [270, 172] on li "Bed bath & beyond" at bounding box center [296, 166] width 140 height 14
type input "**********"
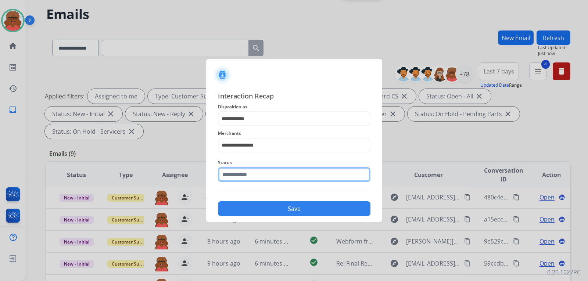
click at [268, 177] on input "text" at bounding box center [294, 174] width 152 height 15
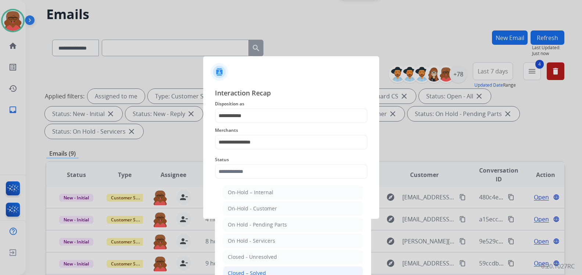
click at [268, 271] on li "Closed – Solved" at bounding box center [293, 273] width 140 height 14
type input "**********"
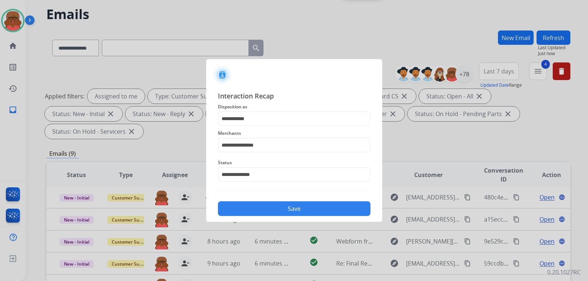
click at [298, 208] on button "Save" at bounding box center [294, 208] width 152 height 15
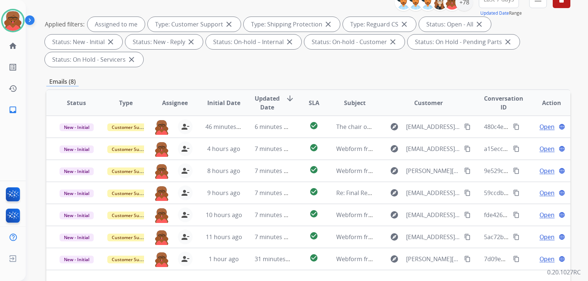
scroll to position [172, 0]
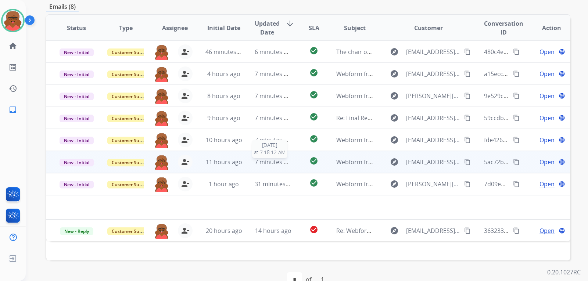
click at [280, 158] on span "7 minutes ago" at bounding box center [274, 162] width 39 height 8
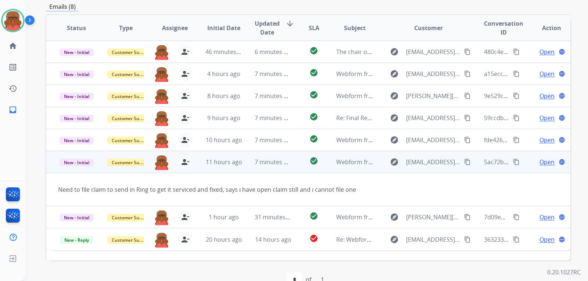
click at [464, 159] on mat-icon "content_copy" at bounding box center [467, 162] width 7 height 7
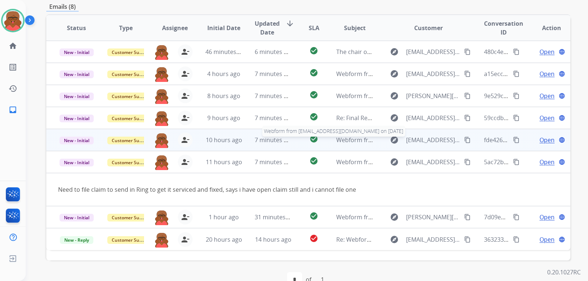
click at [341, 136] on span "Webform from [EMAIL_ADDRESS][DOMAIN_NAME] on [DATE]" at bounding box center [419, 140] width 166 height 8
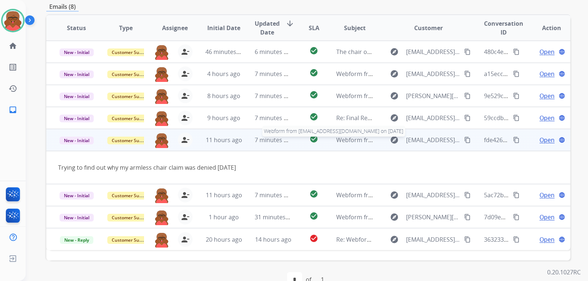
click at [341, 136] on span "Webform from [EMAIL_ADDRESS][DOMAIN_NAME] on [DATE]" at bounding box center [419, 140] width 166 height 8
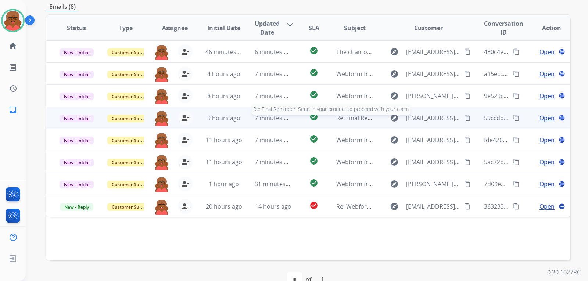
click at [340, 114] on span "Re: Final Reminder! Send in your product to proceed with your claim" at bounding box center [430, 118] width 189 height 8
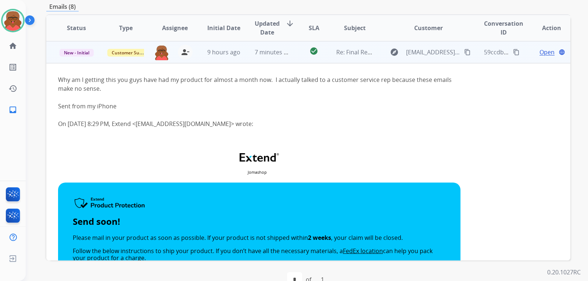
scroll to position [66, 0]
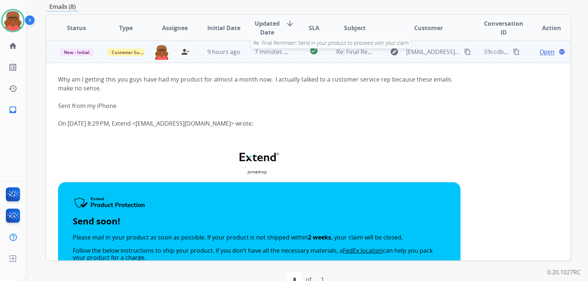
click at [337, 47] on div "Re: Final Reminder! Send in your product to proceed with your claim" at bounding box center [354, 51] width 37 height 9
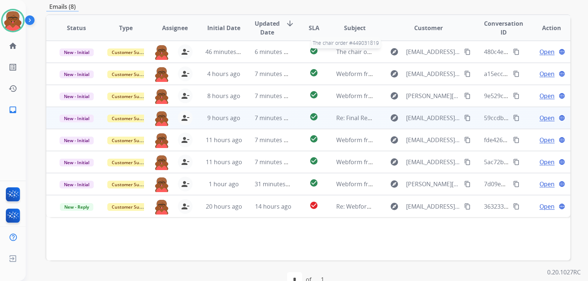
scroll to position [0, 0]
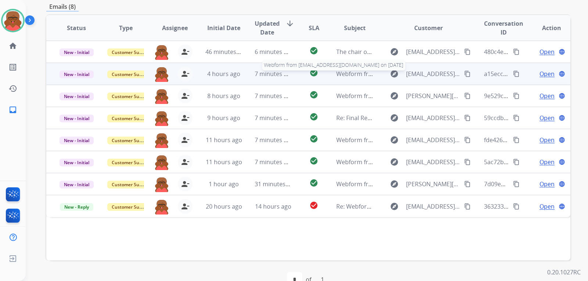
click at [337, 70] on span "Webform from [EMAIL_ADDRESS][DOMAIN_NAME] on [DATE]" at bounding box center [419, 74] width 166 height 8
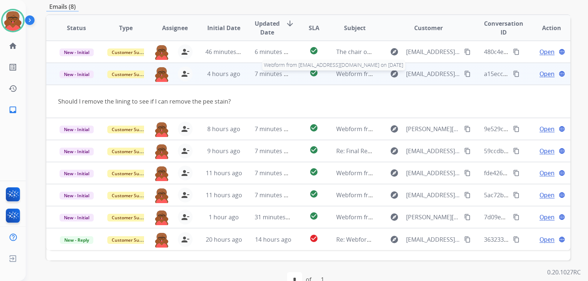
click at [337, 70] on span "Webform from [EMAIL_ADDRESS][DOMAIN_NAME] on [DATE]" at bounding box center [419, 74] width 166 height 8
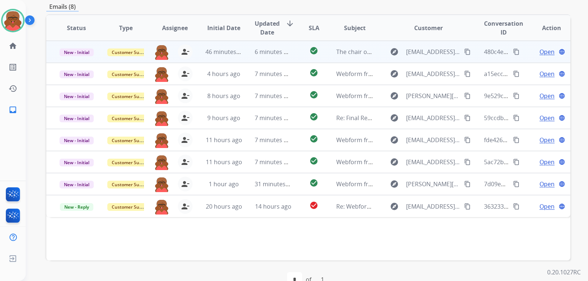
click at [332, 41] on td "The chair order #449031819" at bounding box center [348, 52] width 49 height 22
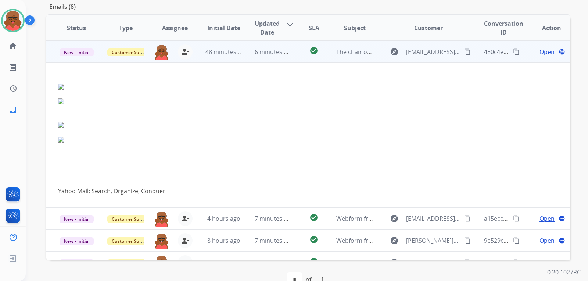
click at [332, 41] on td "The chair order #449031819" at bounding box center [348, 52] width 49 height 22
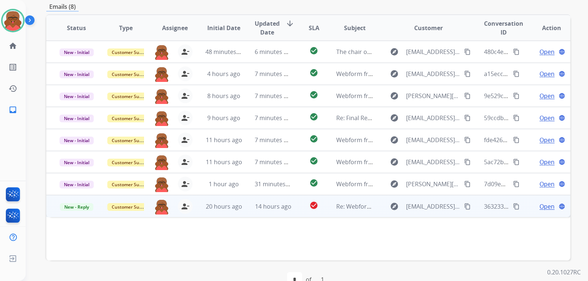
click at [332, 195] on td "Re: Webform from [EMAIL_ADDRESS][DOMAIN_NAME] on [DATE]" at bounding box center [348, 206] width 49 height 22
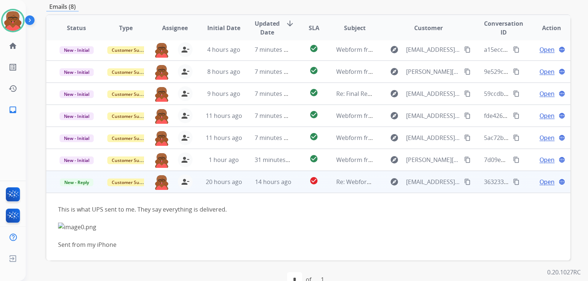
scroll to position [25, 0]
click at [330, 171] on td "Re: Webform from [EMAIL_ADDRESS][DOMAIN_NAME] on [DATE]" at bounding box center [348, 182] width 49 height 22
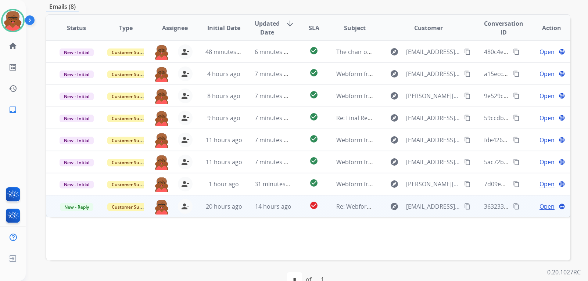
scroll to position [0, 0]
click at [330, 173] on td "Webform from doyon.jonathan@gmail.com on 09/12/2025" at bounding box center [348, 184] width 49 height 22
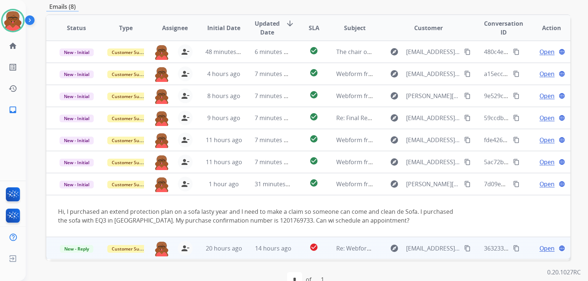
click at [330, 173] on td "Webform from doyon.jonathan@gmail.com on 09/12/2025" at bounding box center [348, 184] width 49 height 22
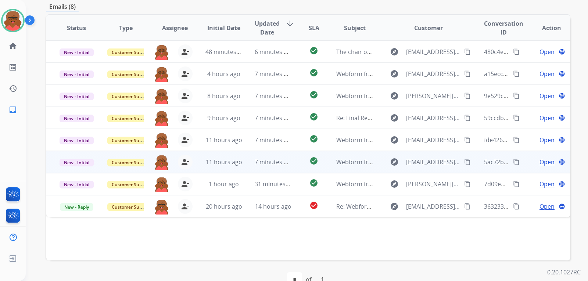
click at [331, 151] on td "Webform from [EMAIL_ADDRESS][DOMAIN_NAME] on [DATE]" at bounding box center [348, 162] width 49 height 22
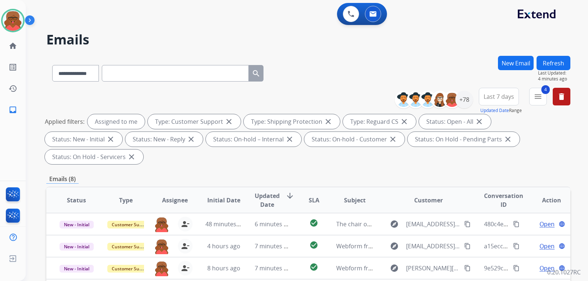
scroll to position [172, 0]
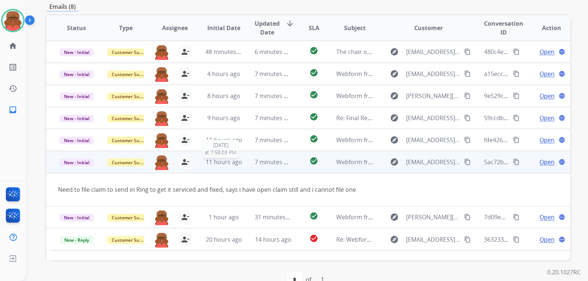
click at [207, 158] on span "11 hours ago" at bounding box center [224, 162] width 36 height 8
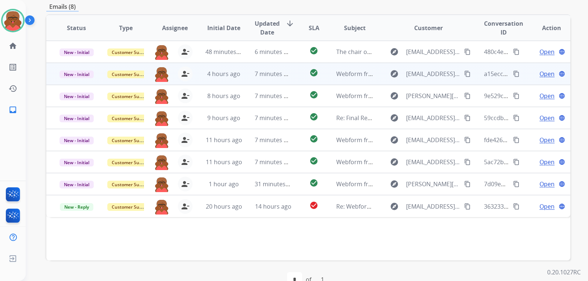
click at [228, 63] on td "4 hours ago" at bounding box center [218, 74] width 49 height 22
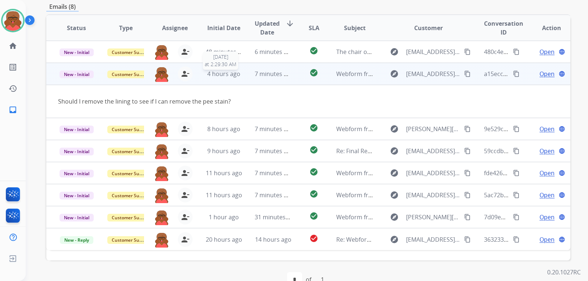
click at [227, 70] on span "4 hours ago" at bounding box center [223, 74] width 33 height 8
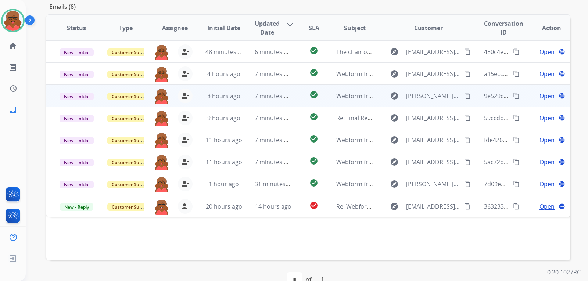
click at [224, 85] on td "8 hours ago" at bounding box center [218, 96] width 49 height 22
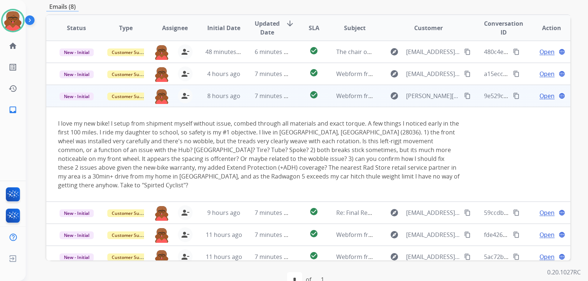
scroll to position [43, 0]
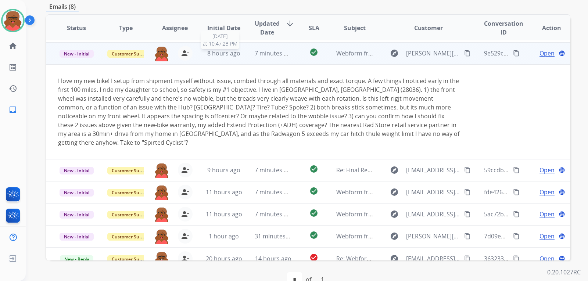
click at [233, 49] on span "8 hours ago" at bounding box center [223, 53] width 33 height 8
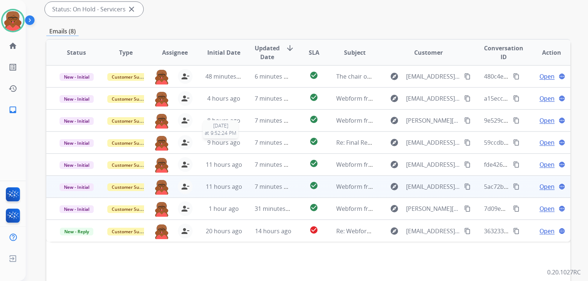
scroll to position [136, 0]
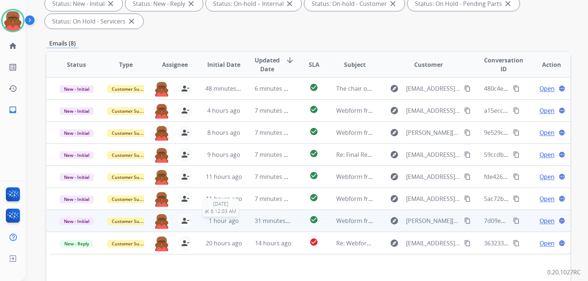
click at [209, 217] on span "1 hour ago" at bounding box center [224, 221] width 30 height 8
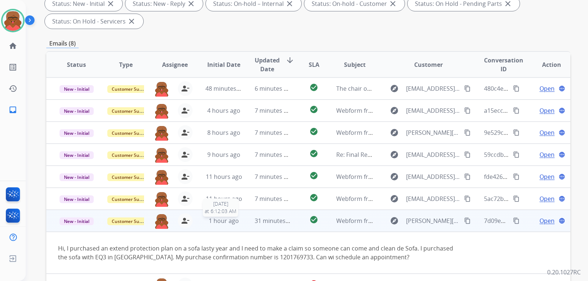
click at [209, 217] on span "1 hour ago" at bounding box center [224, 221] width 30 height 8
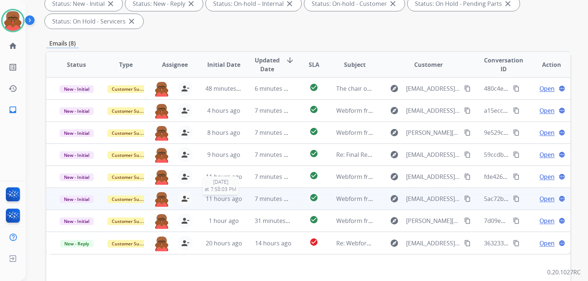
click at [223, 195] on span "11 hours ago" at bounding box center [224, 199] width 36 height 8
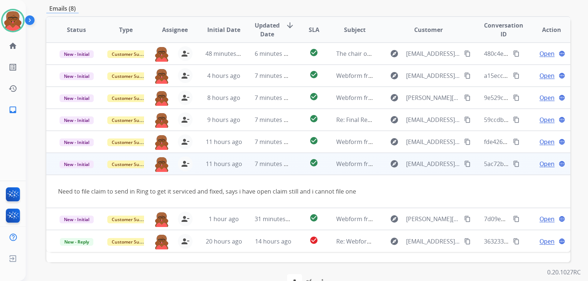
scroll to position [172, 0]
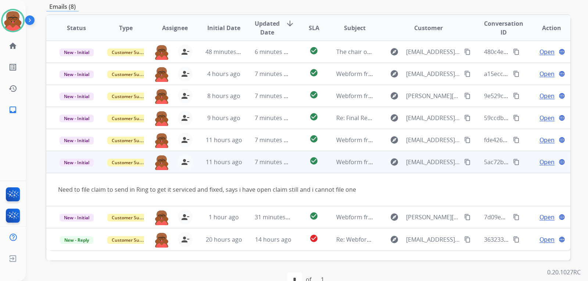
click at [251, 151] on td "7 minutes ago" at bounding box center [267, 162] width 49 height 22
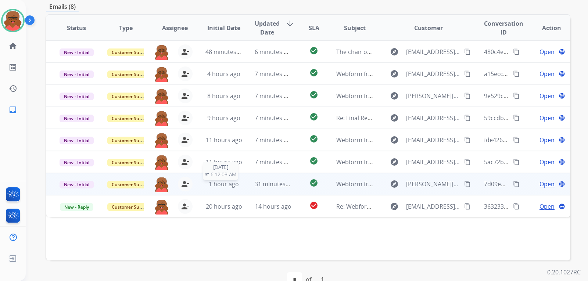
click at [225, 180] on span "1 hour ago" at bounding box center [224, 184] width 30 height 8
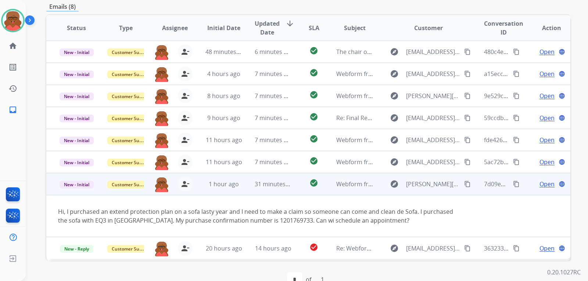
click at [464, 181] on mat-icon "content_copy" at bounding box center [467, 184] width 7 height 7
click at [539, 180] on span "Open" at bounding box center [546, 184] width 15 height 9
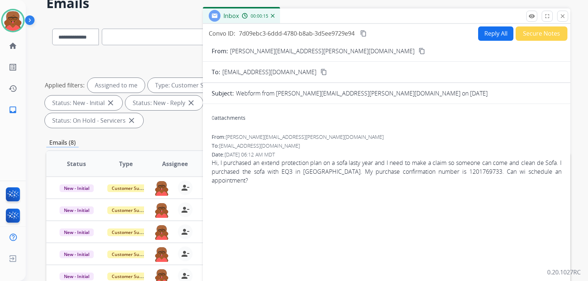
scroll to position [37, 0]
click at [487, 34] on button "Reply All" at bounding box center [495, 33] width 35 height 14
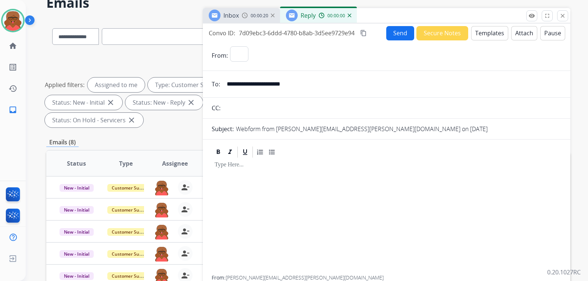
select select "**********"
click at [476, 35] on button "Templates" at bounding box center [489, 33] width 37 height 14
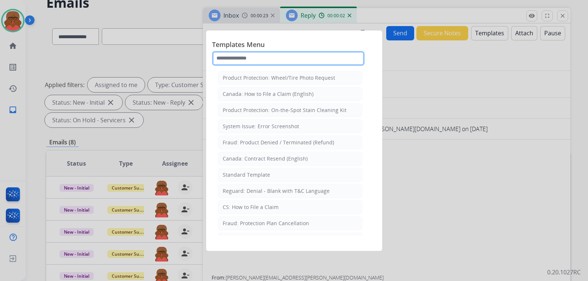
click at [274, 58] on input "text" at bounding box center [288, 58] width 152 height 15
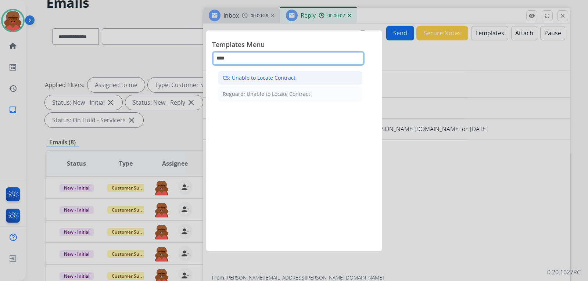
type input "****"
click at [256, 82] on li "CS: Unable to Locate Contract" at bounding box center [290, 78] width 144 height 14
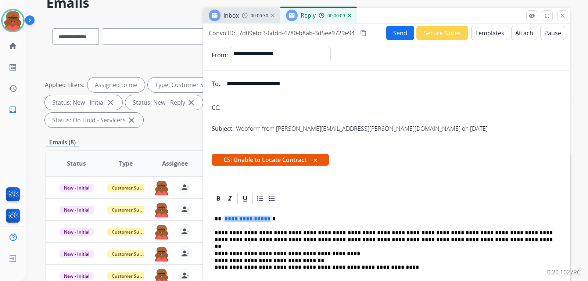
drag, startPoint x: 229, startPoint y: 219, endPoint x: 268, endPoint y: 218, distance: 38.6
click at [268, 218] on span "**********" at bounding box center [248, 219] width 50 height 6
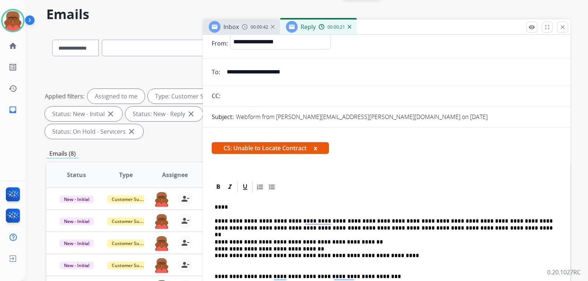
scroll to position [0, 0]
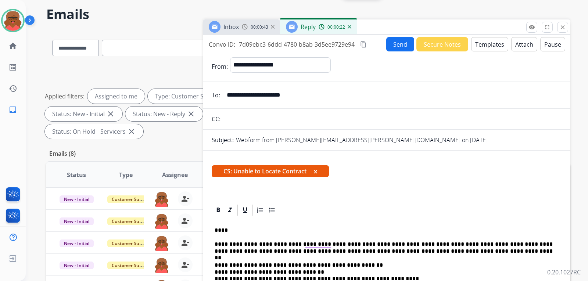
click at [397, 45] on button "Send" at bounding box center [400, 44] width 28 height 14
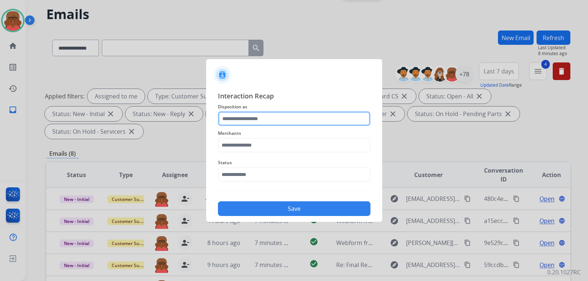
click at [290, 118] on input "text" at bounding box center [294, 118] width 152 height 15
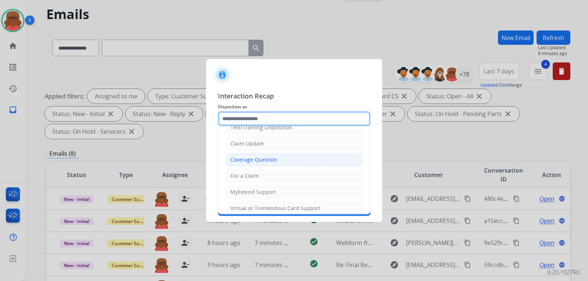
scroll to position [115, 0]
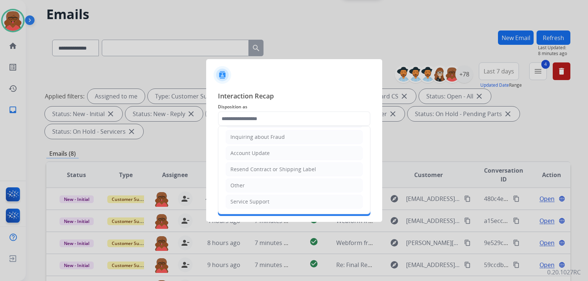
click at [254, 184] on li "Other" at bounding box center [294, 186] width 137 height 14
type input "*****"
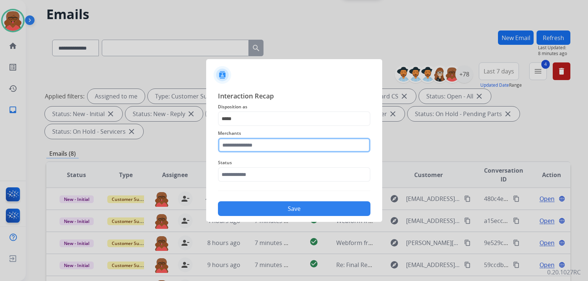
click at [264, 144] on input "text" at bounding box center [294, 145] width 152 height 15
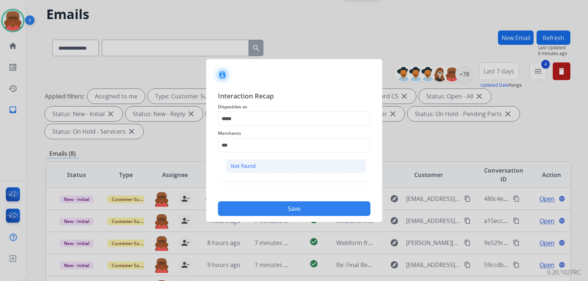
click at [321, 160] on li "Not found" at bounding box center [296, 166] width 140 height 14
type input "*********"
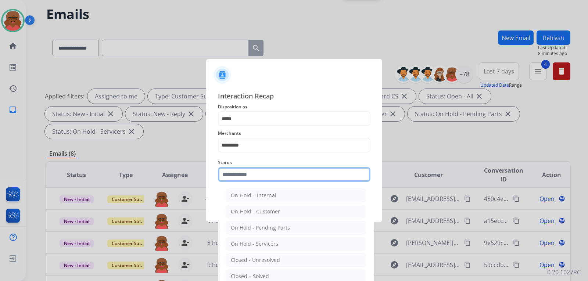
click at [300, 172] on input "text" at bounding box center [294, 174] width 152 height 15
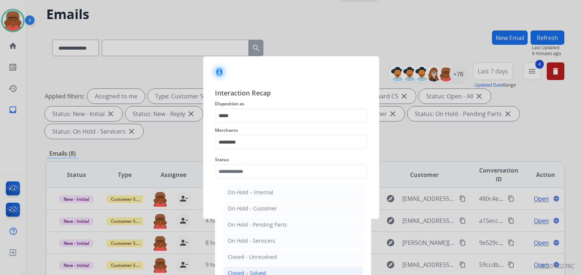
click at [260, 268] on li "Closed – Solved" at bounding box center [293, 273] width 140 height 14
type input "**********"
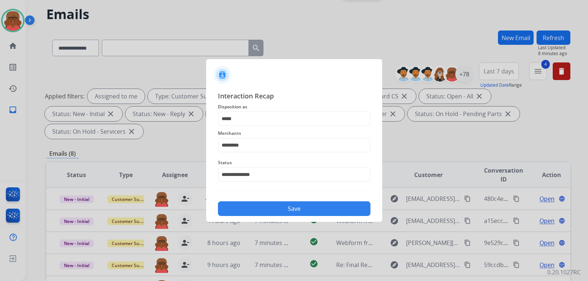
click at [297, 208] on button "Save" at bounding box center [294, 208] width 152 height 15
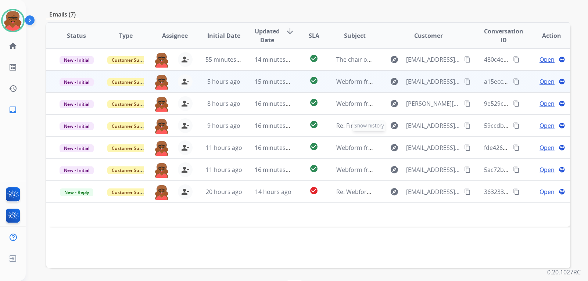
scroll to position [172, 0]
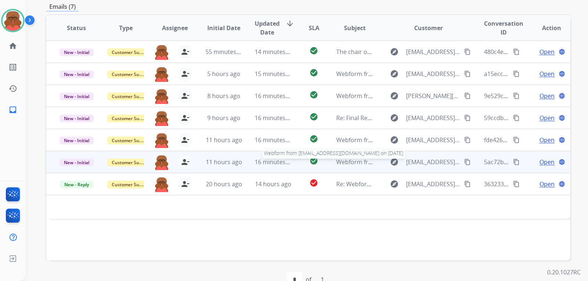
click at [340, 158] on span "Webform from jskinner805@aol.com on 09/12/2025" at bounding box center [419, 162] width 166 height 8
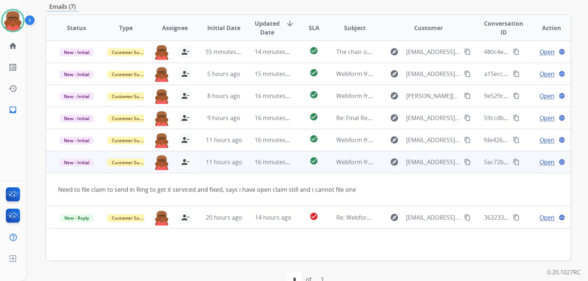
click at [548, 158] on span "Open" at bounding box center [546, 162] width 15 height 9
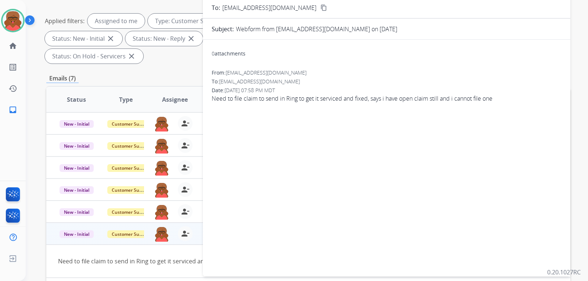
scroll to position [0, 0]
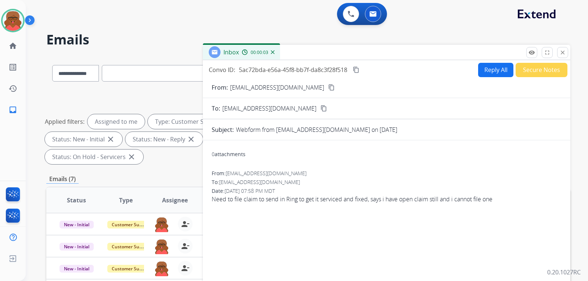
click at [480, 67] on button "Reply All" at bounding box center [495, 70] width 35 height 14
select select "**********"
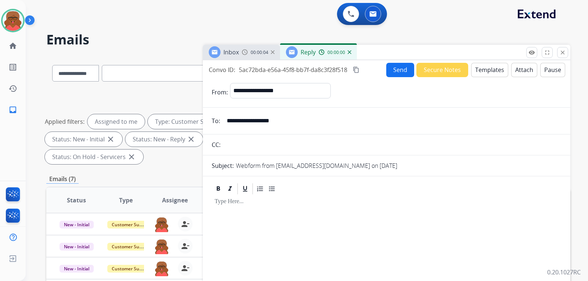
click at [483, 65] on button "Templates" at bounding box center [489, 70] width 37 height 14
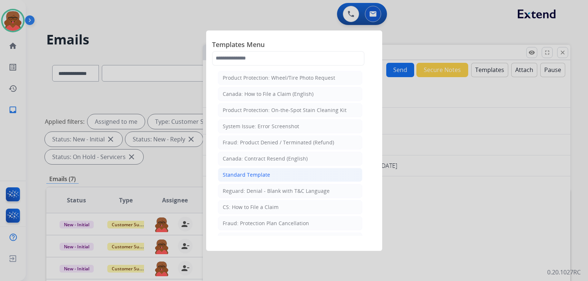
click at [254, 176] on div "Standard Template" at bounding box center [246, 174] width 47 height 7
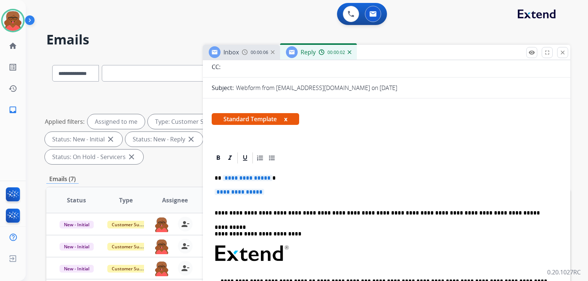
scroll to position [136, 0]
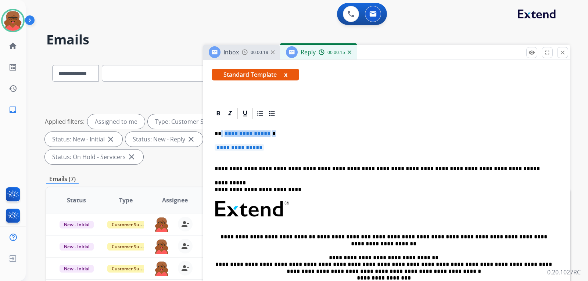
drag, startPoint x: 220, startPoint y: 116, endPoint x: 297, endPoint y: 110, distance: 77.0
click at [294, 120] on div "**********" at bounding box center [387, 226] width 350 height 213
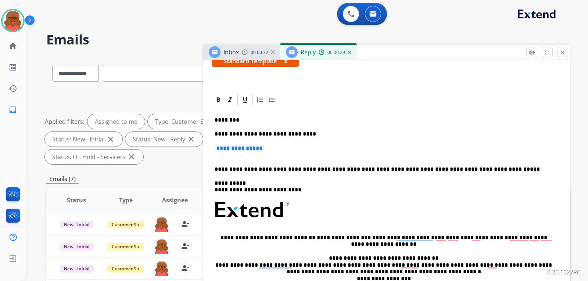
drag, startPoint x: 289, startPoint y: 147, endPoint x: 211, endPoint y: 147, distance: 77.9
click at [211, 147] on div "**********" at bounding box center [386, 232] width 367 height 278
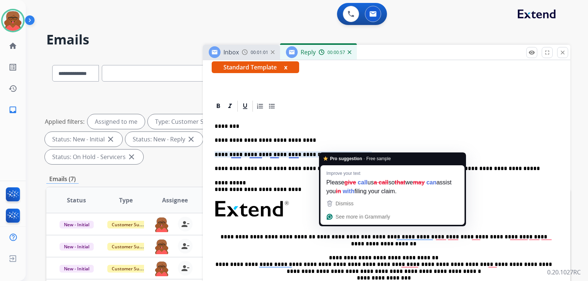
click at [320, 151] on p "**********" at bounding box center [384, 154] width 338 height 7
click at [327, 151] on p "**********" at bounding box center [384, 154] width 338 height 7
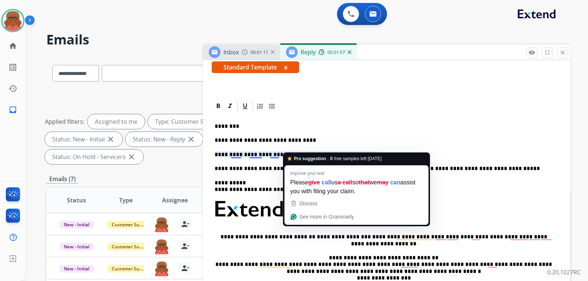
click at [400, 137] on p "**********" at bounding box center [384, 140] width 338 height 7
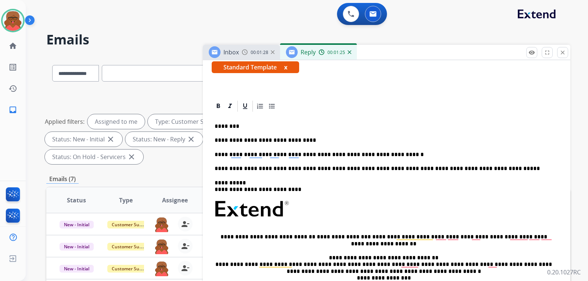
click at [405, 144] on div "**********" at bounding box center [387, 223] width 350 height 220
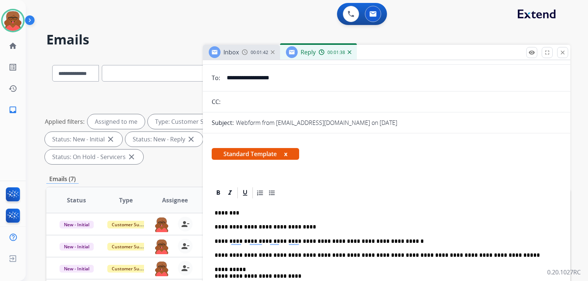
scroll to position [0, 0]
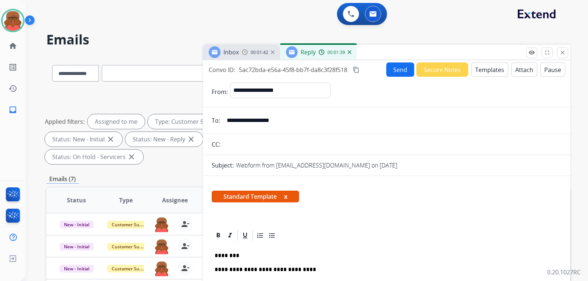
click at [358, 72] on mat-icon "content_copy" at bounding box center [356, 70] width 7 height 7
click at [402, 63] on button "Send" at bounding box center [400, 69] width 28 height 14
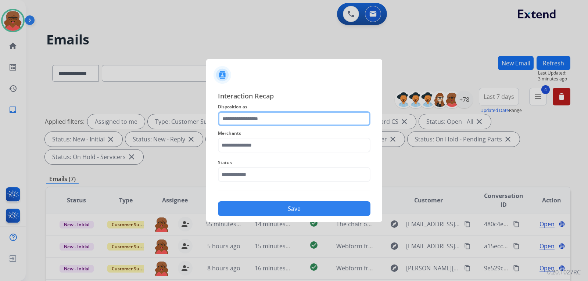
click at [223, 118] on input "text" at bounding box center [294, 118] width 152 height 15
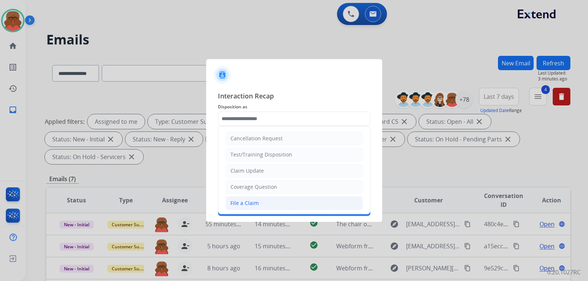
click at [245, 201] on div "File a Claim" at bounding box center [244, 203] width 28 height 7
type input "**********"
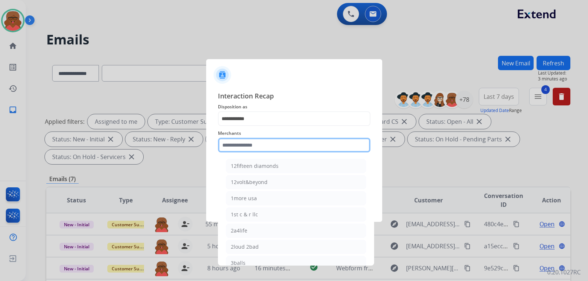
click at [254, 150] on input "text" at bounding box center [294, 145] width 152 height 15
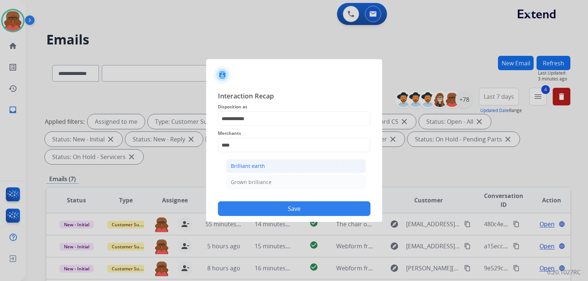
click at [256, 165] on div "Brilliant earth" at bounding box center [248, 165] width 34 height 7
type input "**********"
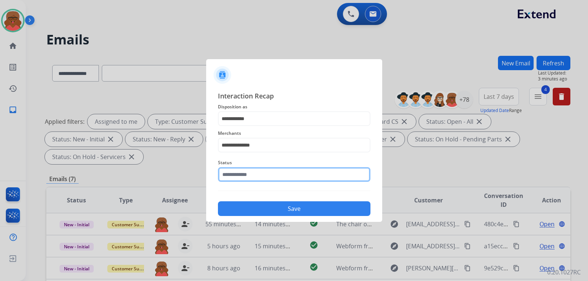
click at [257, 170] on input "text" at bounding box center [294, 174] width 152 height 15
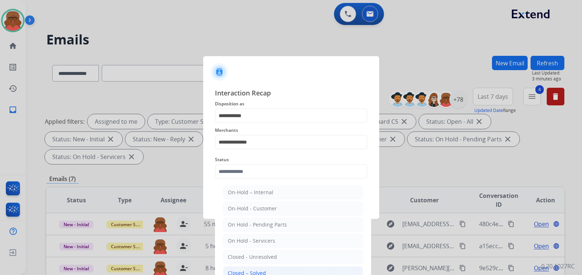
click at [267, 267] on li "Closed – Solved" at bounding box center [293, 273] width 140 height 14
type input "**********"
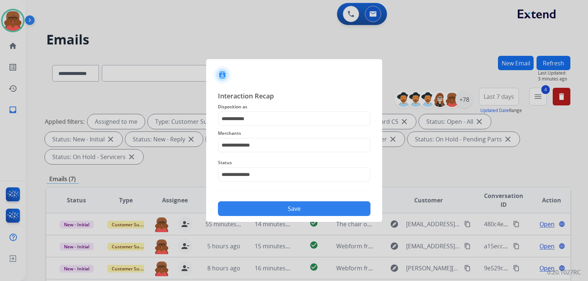
click at [287, 208] on button "Save" at bounding box center [294, 208] width 152 height 15
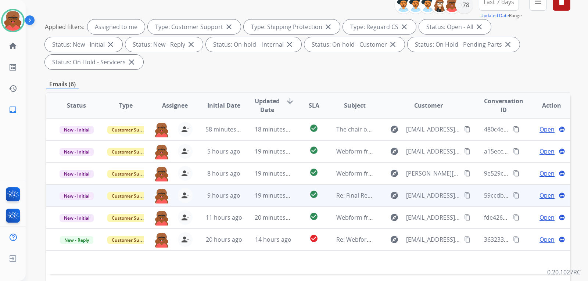
scroll to position [99, 0]
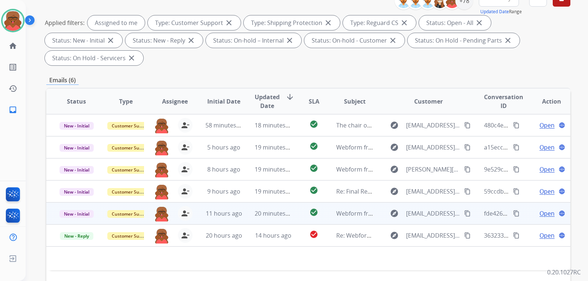
click at [283, 209] on span "20 minutes ago" at bounding box center [276, 213] width 43 height 8
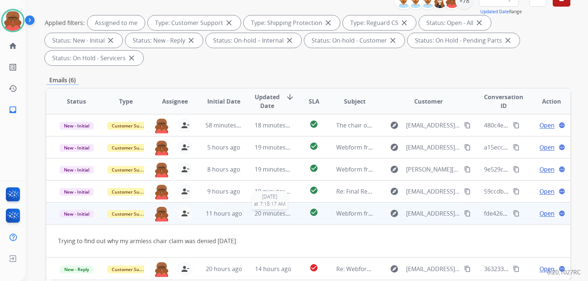
click at [263, 209] on span "20 minutes ago" at bounding box center [276, 213] width 43 height 8
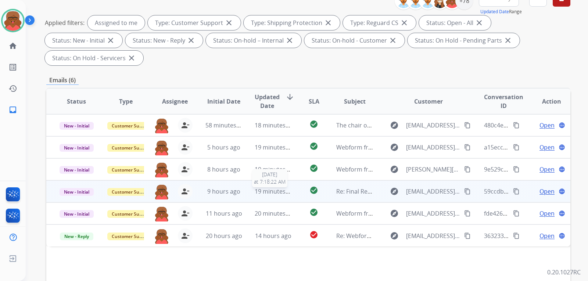
click at [265, 187] on span "19 minutes ago" at bounding box center [276, 191] width 43 height 8
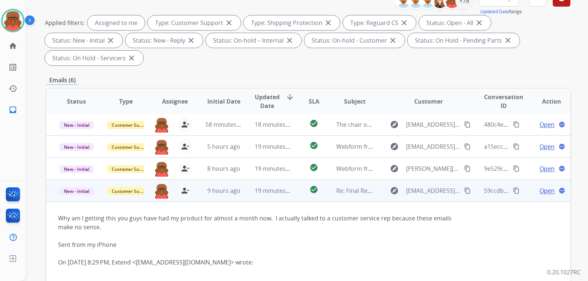
scroll to position [0, 0]
click at [251, 180] on td "19 minutes ago" at bounding box center [267, 191] width 49 height 22
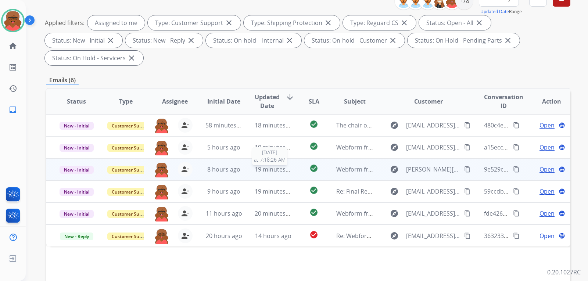
click at [255, 165] on span "19 minutes ago" at bounding box center [276, 169] width 43 height 8
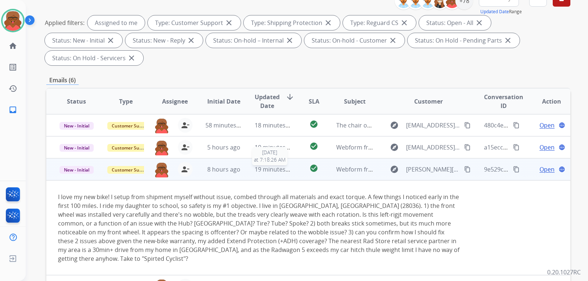
click at [255, 165] on span "19 minutes ago" at bounding box center [276, 169] width 43 height 8
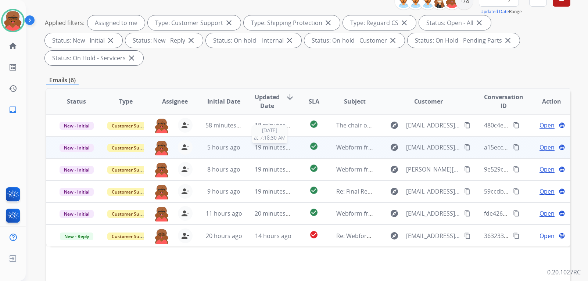
click at [259, 143] on span "19 minutes ago" at bounding box center [276, 147] width 43 height 8
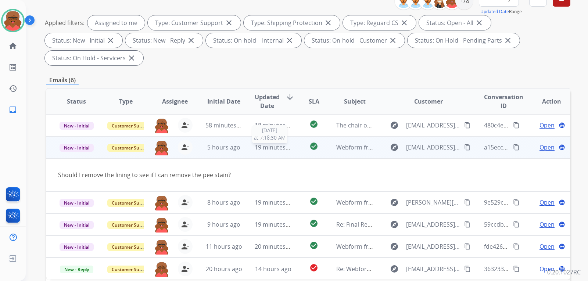
click at [259, 143] on span "19 minutes ago" at bounding box center [276, 147] width 43 height 8
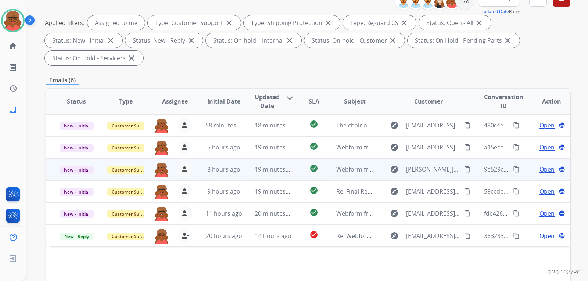
click at [262, 158] on td "19 minutes ago" at bounding box center [267, 169] width 49 height 22
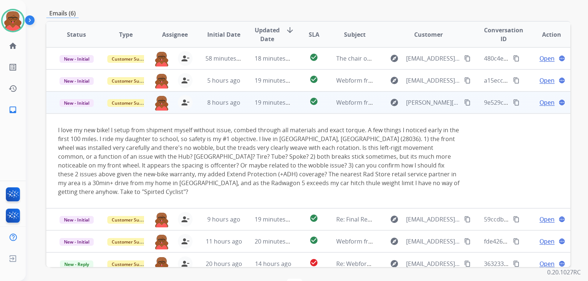
scroll to position [172, 0]
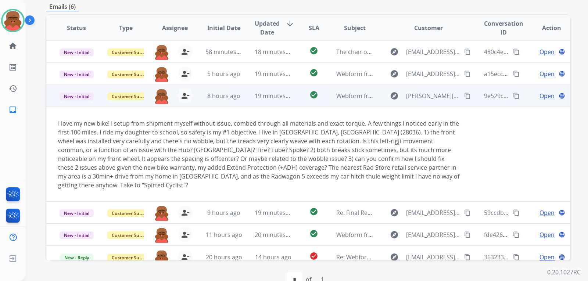
drag, startPoint x: 464, startPoint y: 79, endPoint x: 457, endPoint y: 78, distance: 7.8
click at [464, 93] on mat-icon "content_copy" at bounding box center [467, 96] width 7 height 7
click at [542, 91] on span "Open" at bounding box center [546, 95] width 15 height 9
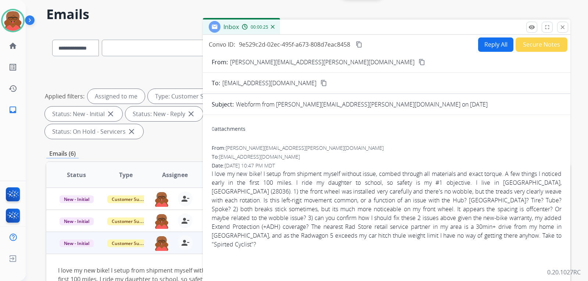
scroll to position [0, 0]
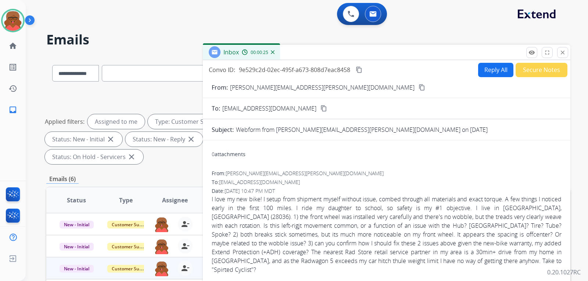
click at [483, 72] on button "Reply All" at bounding box center [495, 70] width 35 height 14
select select "**********"
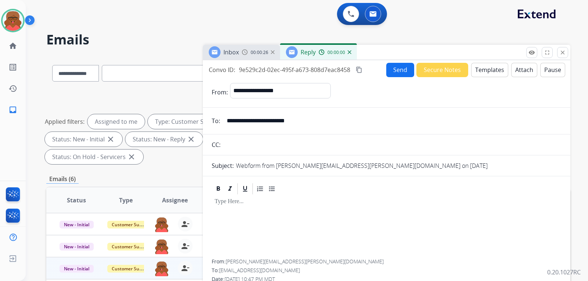
click at [480, 72] on button "Templates" at bounding box center [489, 70] width 37 height 14
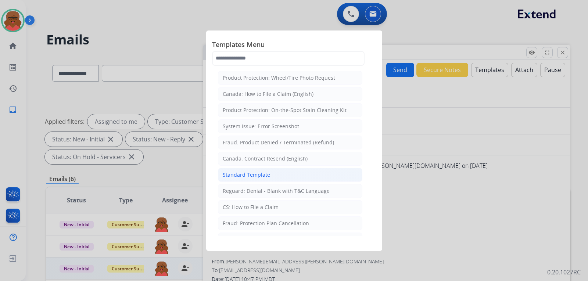
click at [268, 172] on div "Standard Template" at bounding box center [246, 174] width 47 height 7
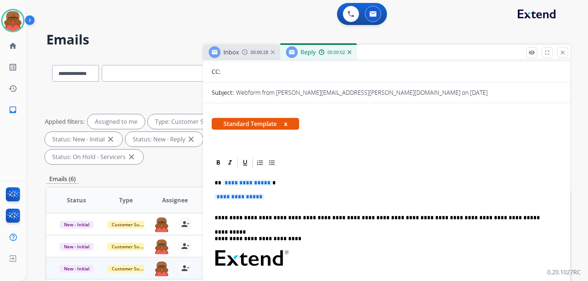
scroll to position [73, 0]
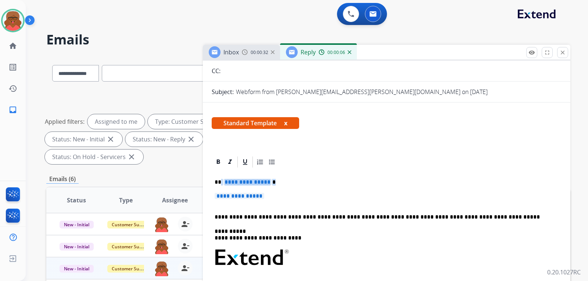
drag, startPoint x: 223, startPoint y: 181, endPoint x: 286, endPoint y: 181, distance: 62.8
click at [286, 181] on p "**********" at bounding box center [384, 182] width 338 height 7
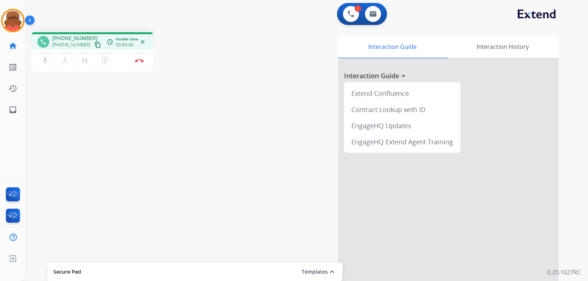
click at [94, 45] on mat-icon "content_copy" at bounding box center [97, 45] width 7 height 7
click at [138, 63] on button "Disconnect" at bounding box center [139, 60] width 15 height 15
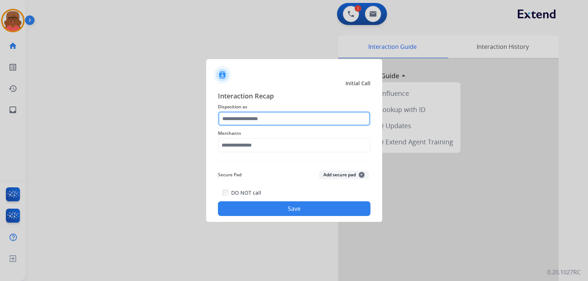
click at [248, 119] on input "text" at bounding box center [294, 118] width 152 height 15
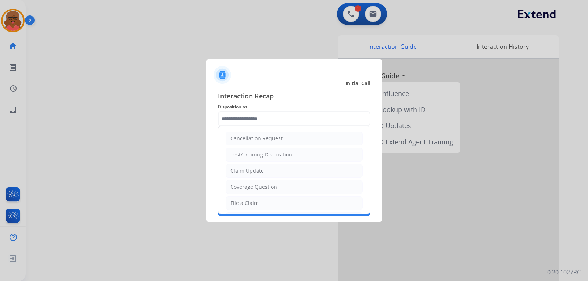
click at [251, 201] on div "File a Claim" at bounding box center [244, 203] width 28 height 7
type input "**********"
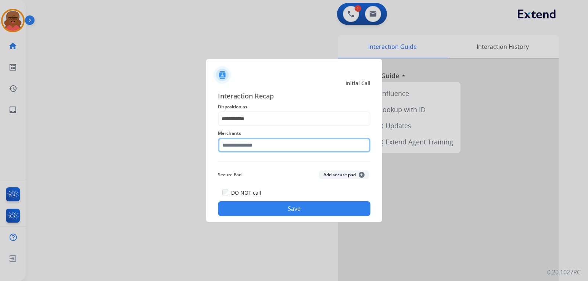
click at [254, 141] on input "text" at bounding box center [294, 145] width 152 height 15
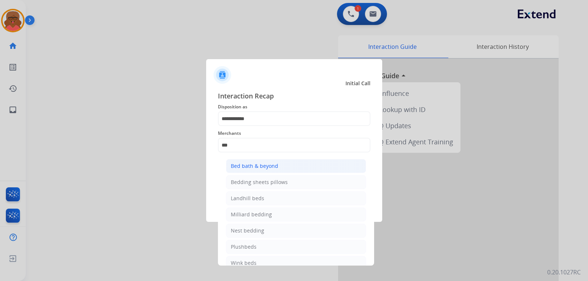
click at [262, 163] on div "Bed bath & beyond" at bounding box center [254, 165] width 47 height 7
type input "**********"
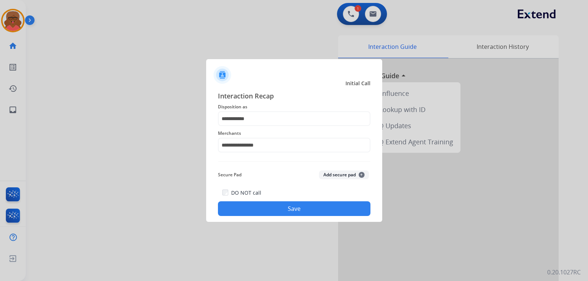
click at [270, 206] on button "Save" at bounding box center [294, 208] width 152 height 15
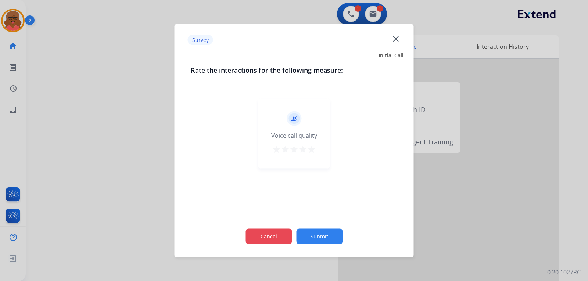
click at [268, 236] on button "Cancel" at bounding box center [268, 236] width 46 height 15
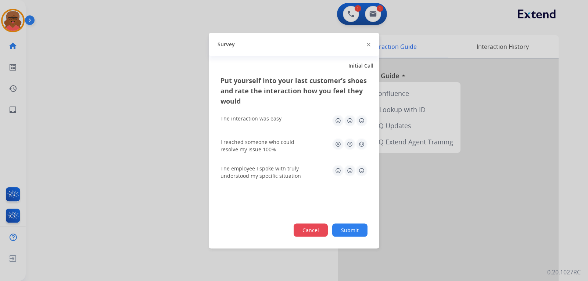
click at [307, 227] on button "Cancel" at bounding box center [311, 229] width 34 height 13
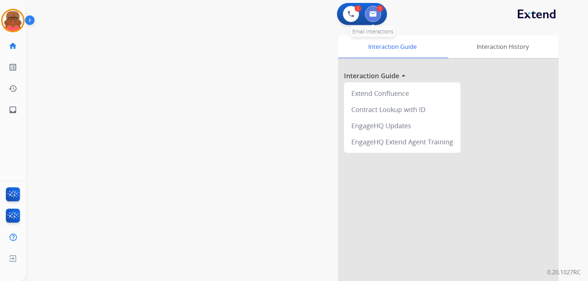
click at [373, 15] on img at bounding box center [372, 14] width 7 height 6
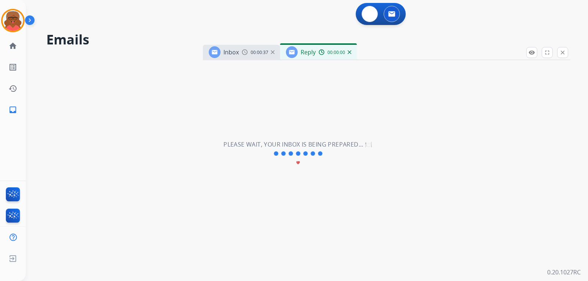
select select "**********"
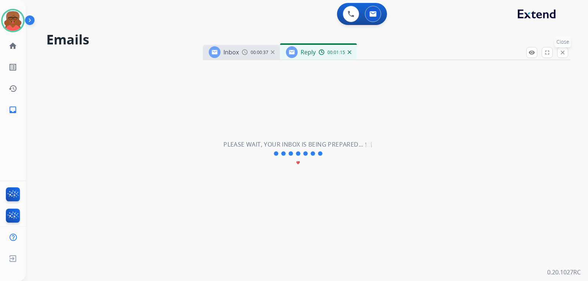
click at [563, 53] on mat-icon "close" at bounding box center [562, 52] width 7 height 7
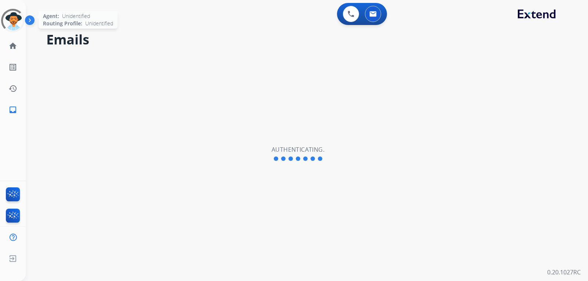
select select "**********"
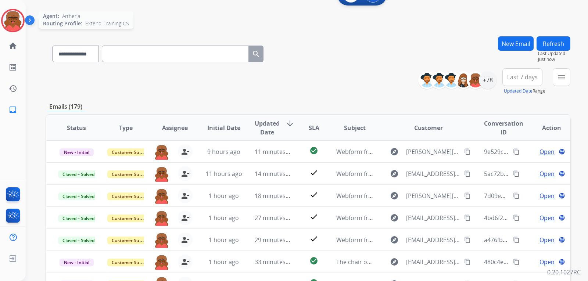
scroll to position [37, 0]
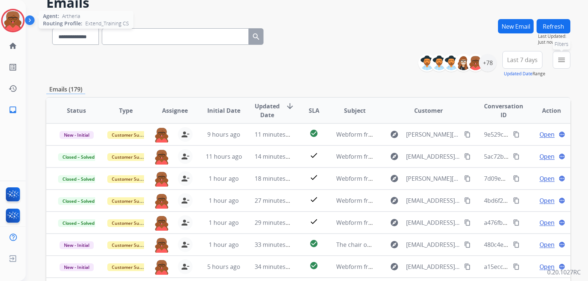
click at [564, 56] on mat-icon "menu" at bounding box center [561, 59] width 9 height 9
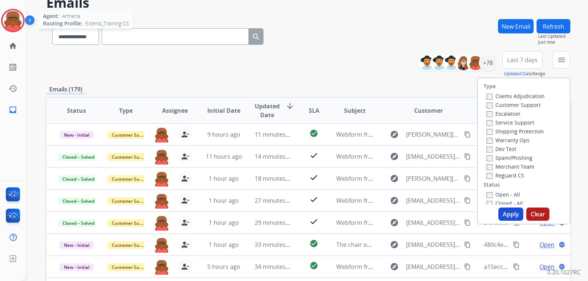
click at [511, 176] on label "Reguard CS" at bounding box center [505, 175] width 37 height 7
click at [502, 194] on label "Open - All" at bounding box center [503, 194] width 33 height 7
click at [494, 103] on label "Customer Support" at bounding box center [514, 104] width 54 height 7
click at [505, 129] on label "Shipping Protection" at bounding box center [515, 131] width 57 height 7
click at [503, 210] on button "Apply" at bounding box center [510, 214] width 25 height 13
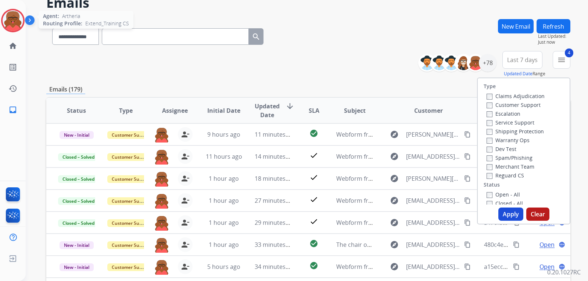
scroll to position [0, 0]
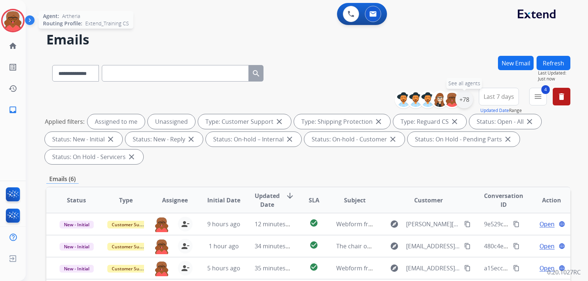
click at [467, 96] on div "+78" at bounding box center [464, 100] width 18 height 18
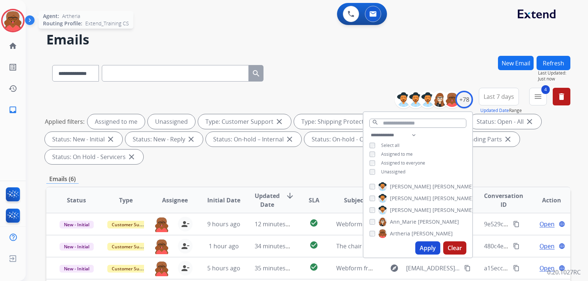
click at [384, 170] on span "Unassigned" at bounding box center [393, 172] width 24 height 6
click at [427, 244] on button "Apply" at bounding box center [427, 247] width 25 height 13
click at [293, 175] on div "Emails (6)" at bounding box center [308, 179] width 524 height 9
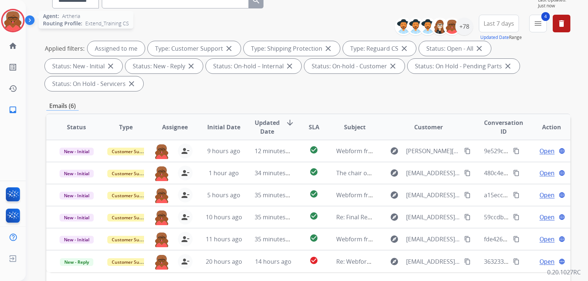
scroll to position [73, 0]
click at [272, 235] on span "35 minutes ago" at bounding box center [276, 239] width 43 height 8
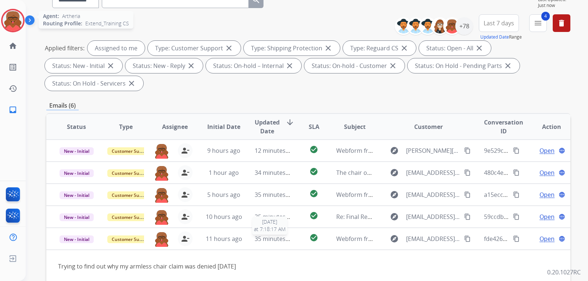
click at [272, 235] on span "35 minutes ago" at bounding box center [276, 239] width 43 height 8
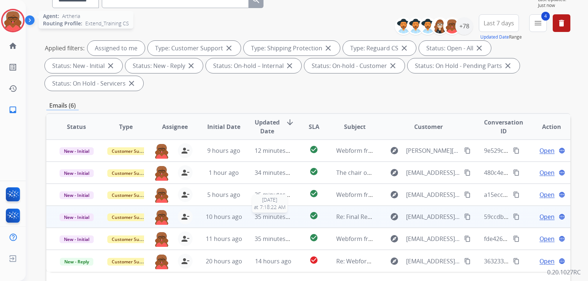
click at [272, 213] on span "35 minutes ago" at bounding box center [276, 217] width 43 height 8
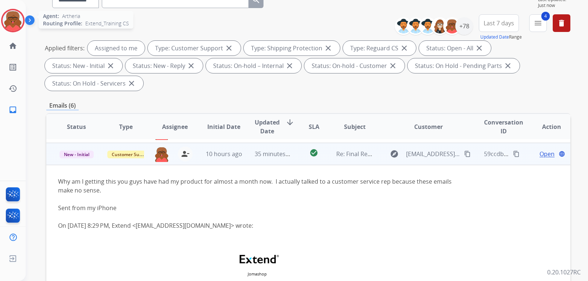
scroll to position [66, 0]
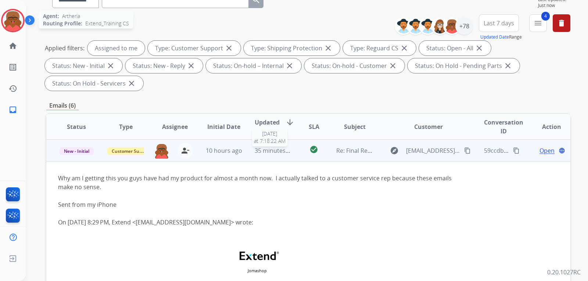
click at [278, 147] on span "35 minutes ago" at bounding box center [276, 151] width 43 height 8
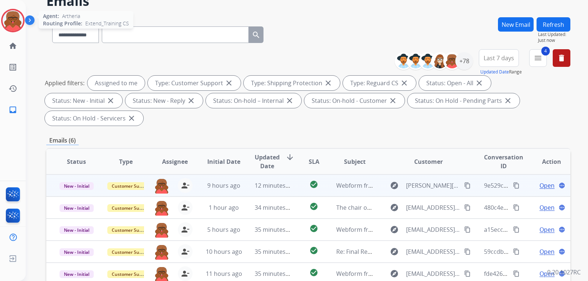
scroll to position [37, 0]
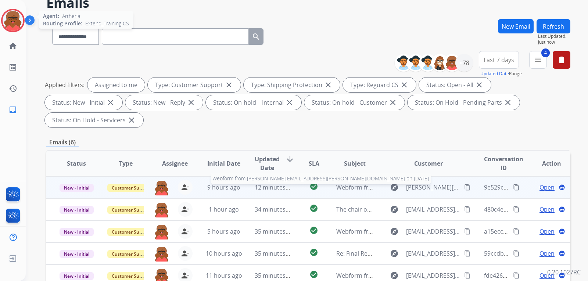
click at [340, 183] on span "Webform from [PERSON_NAME][EMAIL_ADDRESS][PERSON_NAME][DOMAIN_NAME] on [DATE]" at bounding box center [465, 187] width 258 height 8
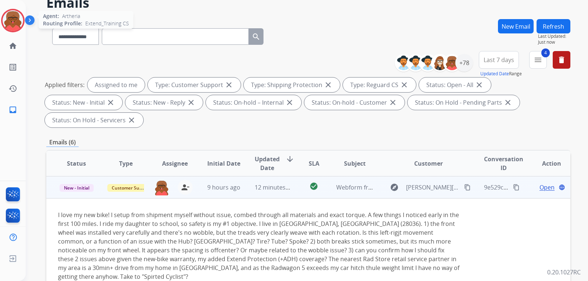
click at [539, 183] on span "Open" at bounding box center [546, 187] width 15 height 9
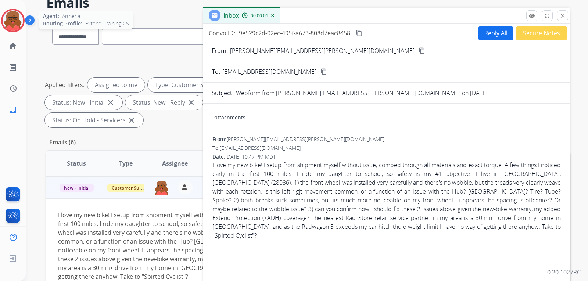
click at [484, 31] on button "Reply All" at bounding box center [495, 33] width 35 height 14
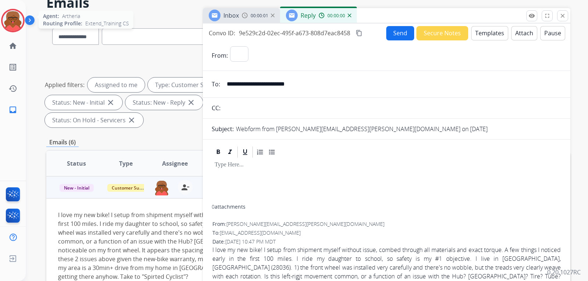
select select "**********"
click at [484, 31] on button "Templates" at bounding box center [489, 33] width 37 height 14
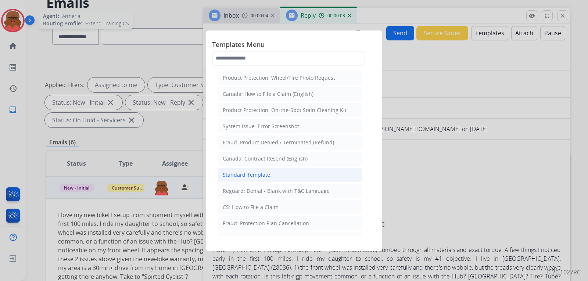
click at [301, 170] on li "Standard Template" at bounding box center [290, 175] width 144 height 14
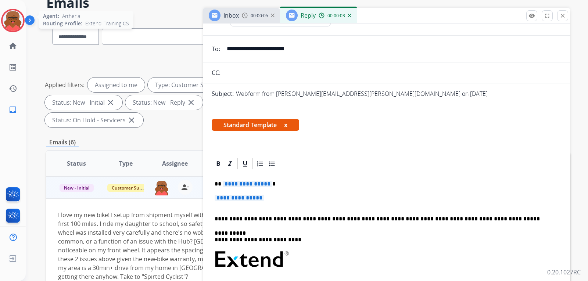
scroll to position [73, 0]
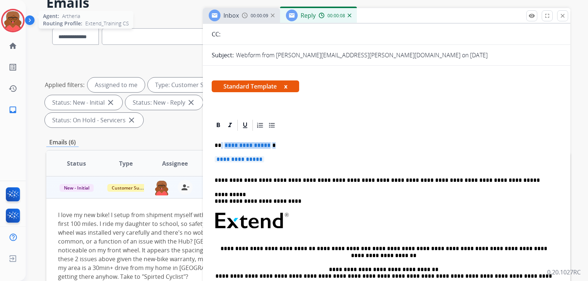
click at [302, 154] on div "**********" at bounding box center [387, 242] width 350 height 220
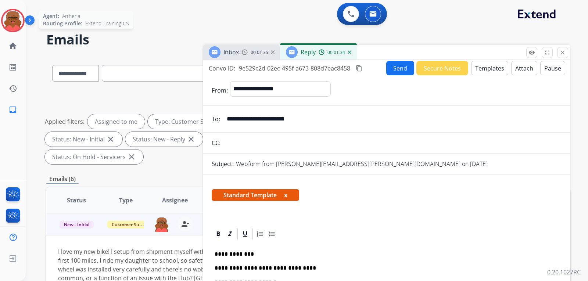
scroll to position [0, 0]
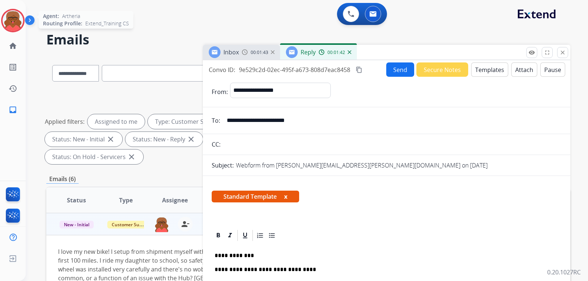
click at [349, 51] on img at bounding box center [350, 52] width 4 height 4
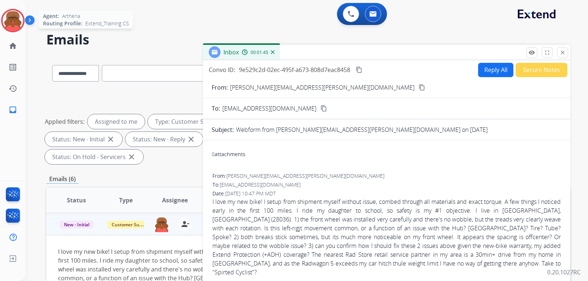
click at [482, 69] on button "Reply All" at bounding box center [495, 70] width 35 height 14
select select "**********"
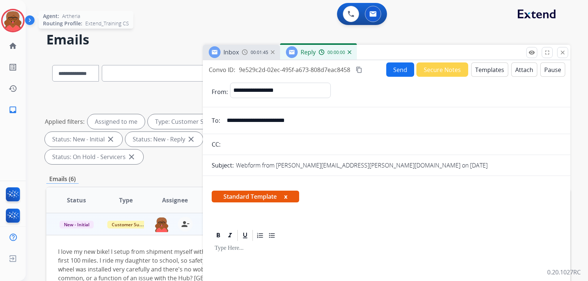
click at [482, 69] on button "Templates" at bounding box center [489, 69] width 37 height 14
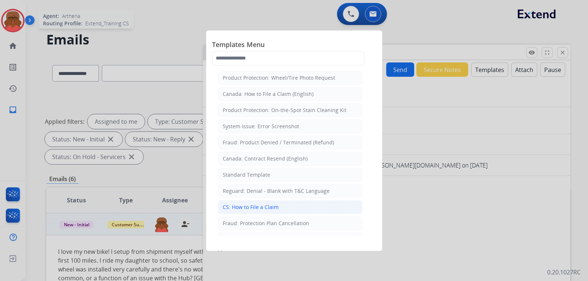
click at [257, 203] on li "CS: How to File a Claim" at bounding box center [290, 207] width 144 height 14
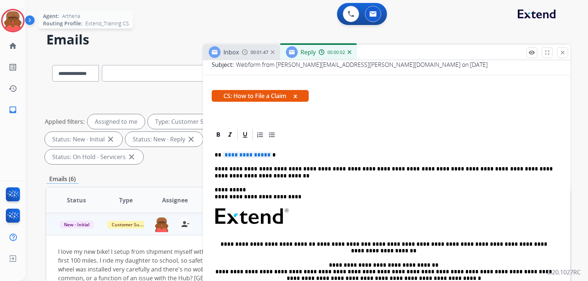
scroll to position [110, 0]
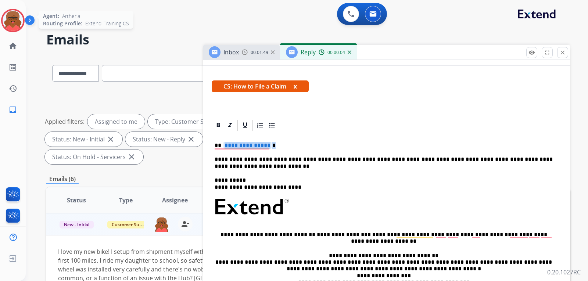
drag, startPoint x: 223, startPoint y: 145, endPoint x: 273, endPoint y: 148, distance: 49.3
click at [273, 148] on p "**********" at bounding box center [384, 145] width 338 height 7
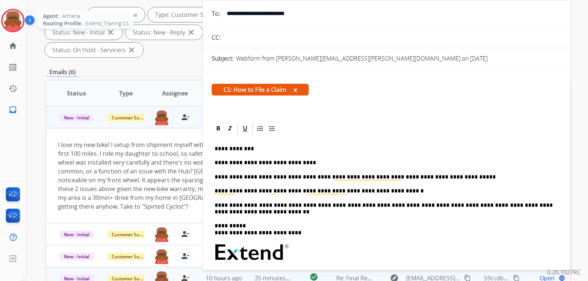
scroll to position [0, 0]
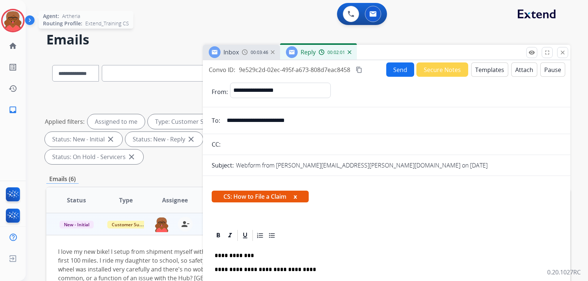
click at [360, 71] on mat-icon "content_copy" at bounding box center [359, 70] width 7 height 7
click at [399, 71] on button "Send" at bounding box center [400, 69] width 28 height 14
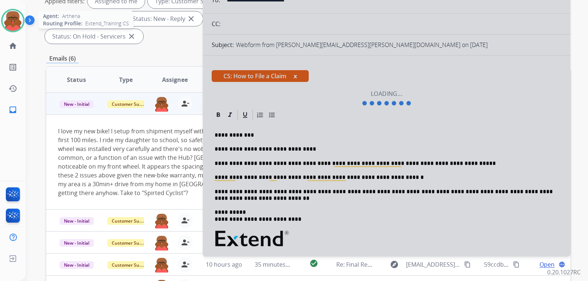
scroll to position [147, 0]
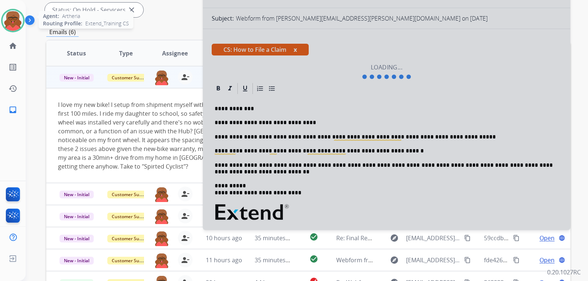
drag, startPoint x: 214, startPoint y: 104, endPoint x: 232, endPoint y: 104, distance: 18.4
click at [232, 104] on div at bounding box center [386, 71] width 367 height 317
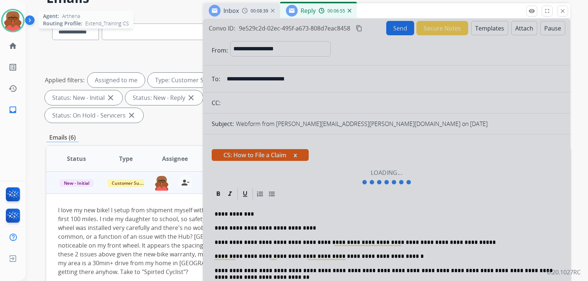
scroll to position [0, 0]
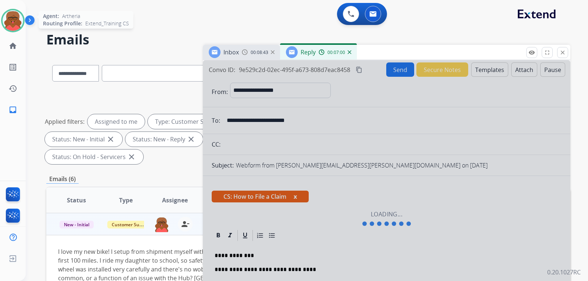
click at [441, 39] on h2 "Emails" at bounding box center [308, 39] width 524 height 15
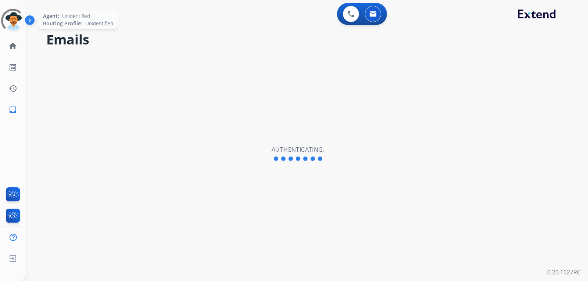
select select "**********"
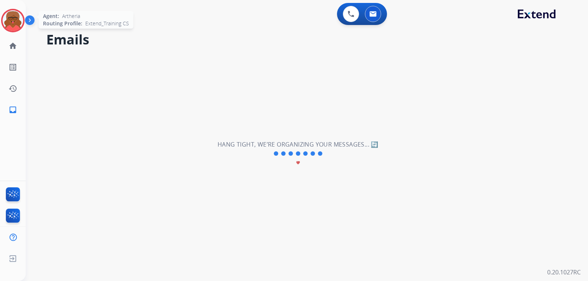
click at [15, 18] on img at bounding box center [13, 20] width 21 height 21
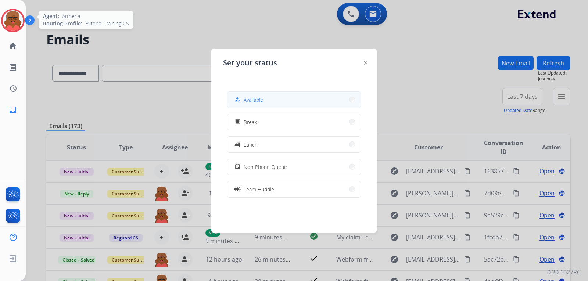
click at [276, 94] on button "how_to_reg Available" at bounding box center [294, 100] width 134 height 16
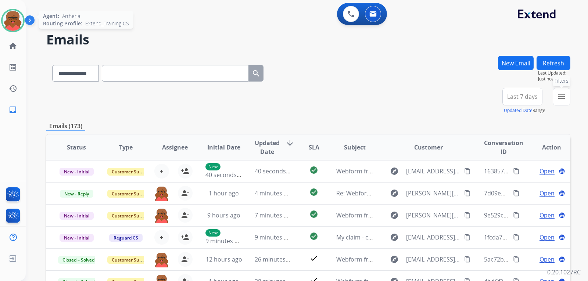
click at [565, 94] on mat-icon "menu" at bounding box center [561, 96] width 9 height 9
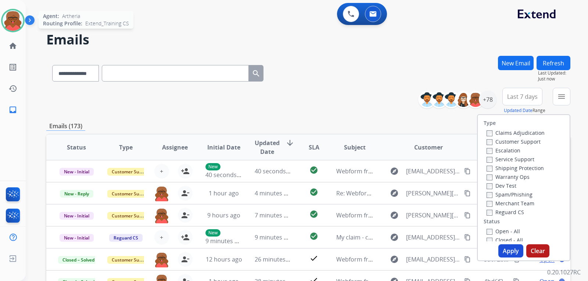
click at [515, 142] on label "Customer Support" at bounding box center [514, 141] width 54 height 7
click at [514, 169] on label "Shipping Protection" at bounding box center [515, 168] width 57 height 7
click at [502, 212] on label "Reguard CS" at bounding box center [505, 212] width 37 height 7
click at [502, 233] on label "Open - All" at bounding box center [503, 231] width 33 height 7
click at [505, 247] on button "Apply" at bounding box center [510, 250] width 25 height 13
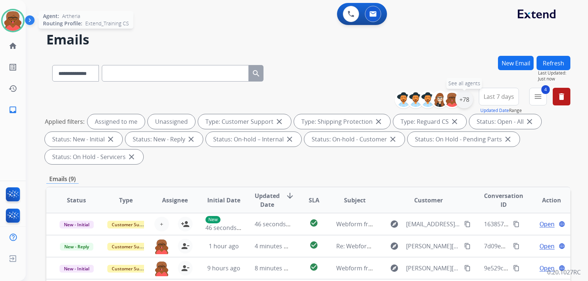
click at [463, 98] on div "+78" at bounding box center [464, 100] width 18 height 18
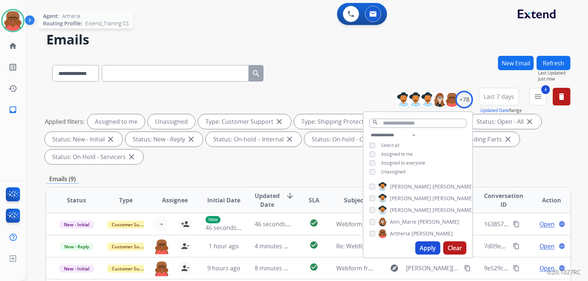
click at [392, 163] on span "Assigned to everyone" at bounding box center [403, 163] width 44 height 6
click at [394, 170] on span "Unassigned" at bounding box center [393, 172] width 24 height 6
click at [391, 148] on div "**********" at bounding box center [417, 154] width 109 height 47
click at [395, 169] on span "Unassigned" at bounding box center [393, 172] width 24 height 6
click at [395, 163] on span "Assigned to everyone" at bounding box center [403, 163] width 44 height 6
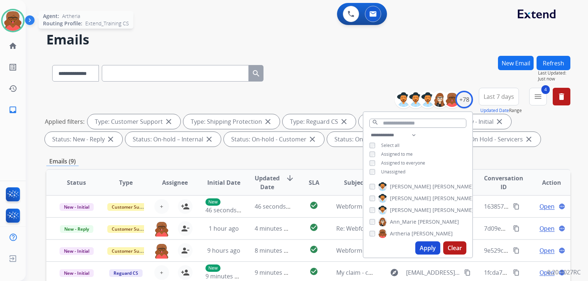
click at [392, 154] on span "Assigned to me" at bounding box center [397, 154] width 32 height 6
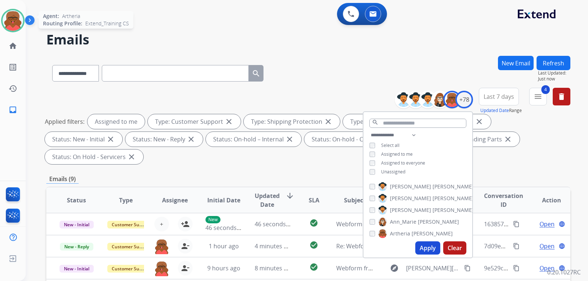
click at [421, 245] on button "Apply" at bounding box center [427, 247] width 25 height 13
click at [305, 175] on div "Emails (7)" at bounding box center [308, 179] width 524 height 9
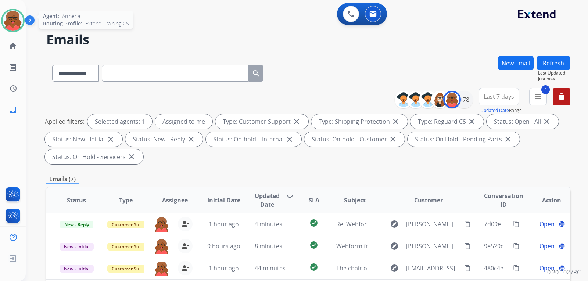
scroll to position [147, 0]
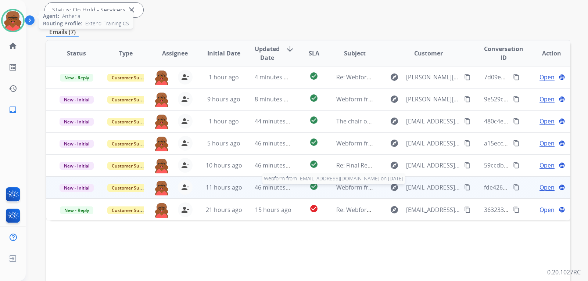
click at [359, 185] on span "Webform from [EMAIL_ADDRESS][DOMAIN_NAME] on [DATE]" at bounding box center [419, 187] width 166 height 8
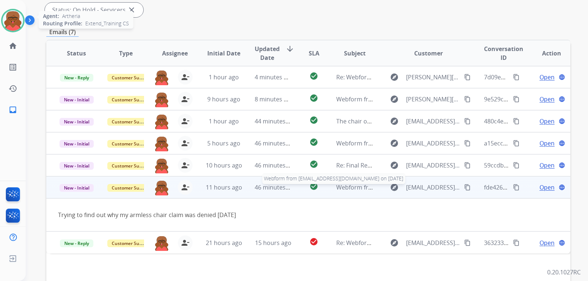
click at [359, 185] on span "Webform from [EMAIL_ADDRESS][DOMAIN_NAME] on [DATE]" at bounding box center [419, 187] width 166 height 8
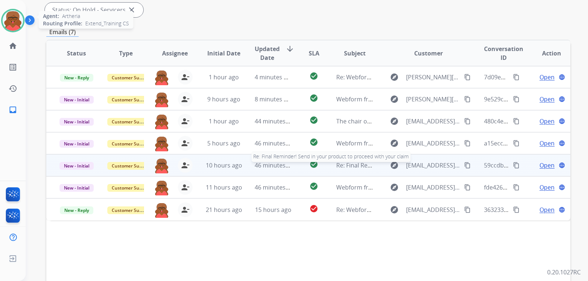
click at [363, 168] on span "Re: Final Reminder! Send in your product to proceed with your claim" at bounding box center [430, 165] width 189 height 8
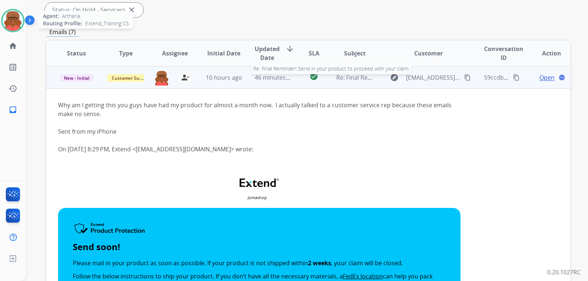
scroll to position [88, 0]
click at [355, 80] on span "Re: Final Reminder! Send in your product to proceed with your claim" at bounding box center [430, 77] width 189 height 8
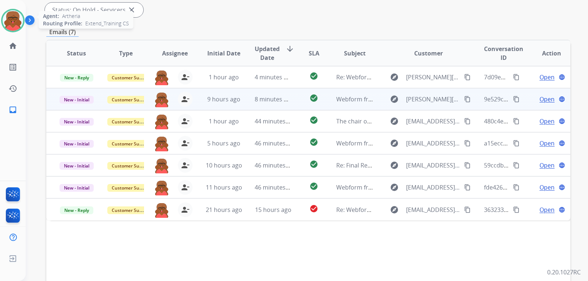
click at [374, 101] on td "explore [EMAIL_ADDRESS][PERSON_NAME][DOMAIN_NAME] content_copy" at bounding box center [423, 99] width 98 height 22
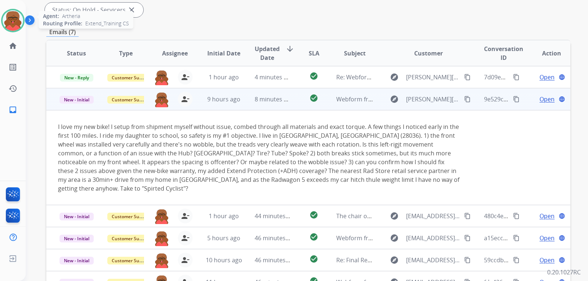
scroll to position [21, 0]
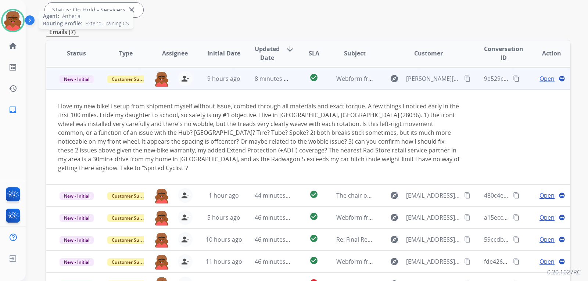
click at [539, 80] on span "Open" at bounding box center [546, 78] width 15 height 9
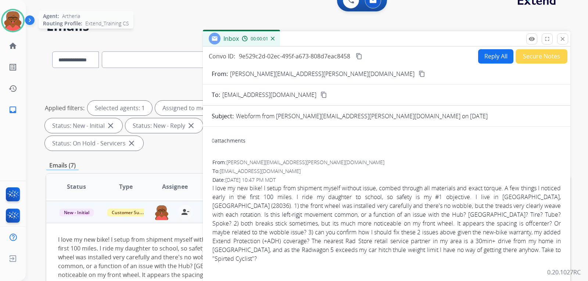
scroll to position [0, 0]
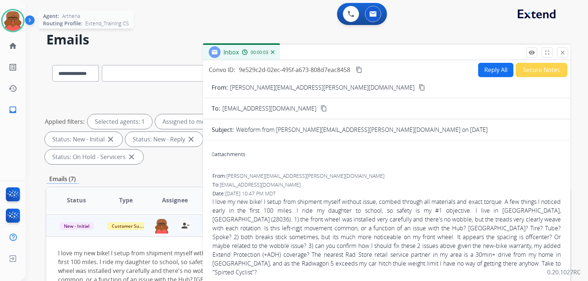
click at [497, 69] on button "Reply All" at bounding box center [495, 70] width 35 height 14
select select "**********"
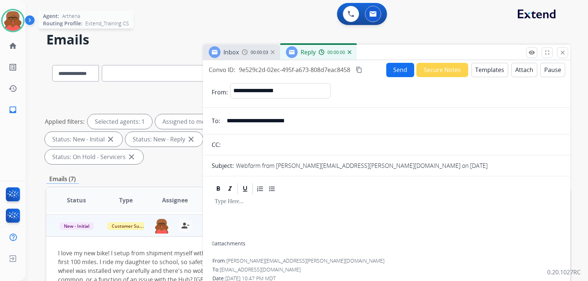
click at [491, 69] on button "Templates" at bounding box center [489, 70] width 37 height 14
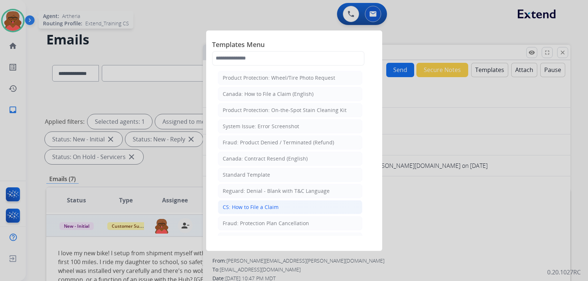
click at [257, 204] on div "CS: How to File a Claim" at bounding box center [251, 207] width 56 height 7
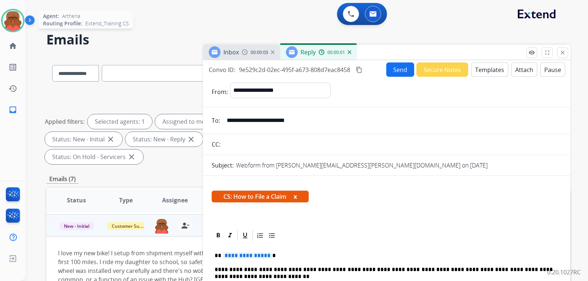
scroll to position [73, 0]
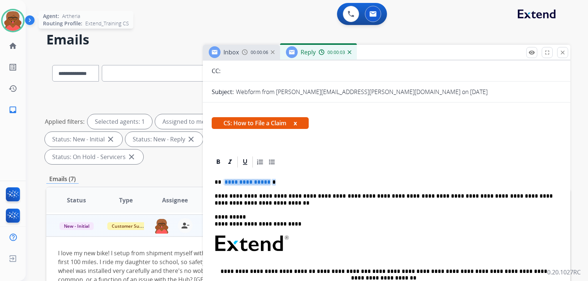
drag, startPoint x: 223, startPoint y: 179, endPoint x: 281, endPoint y: 183, distance: 57.8
click at [281, 183] on p "**********" at bounding box center [384, 182] width 338 height 7
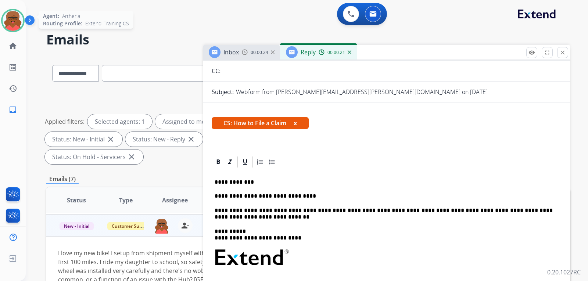
scroll to position [0, 0]
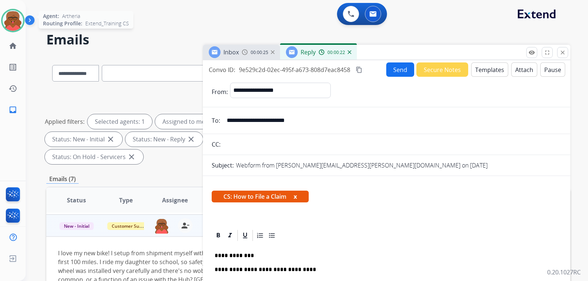
click at [297, 120] on input "**********" at bounding box center [391, 120] width 339 height 15
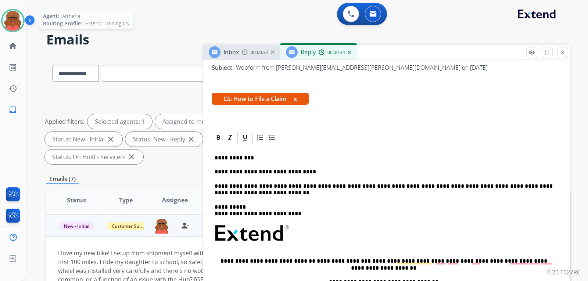
scroll to position [110, 0]
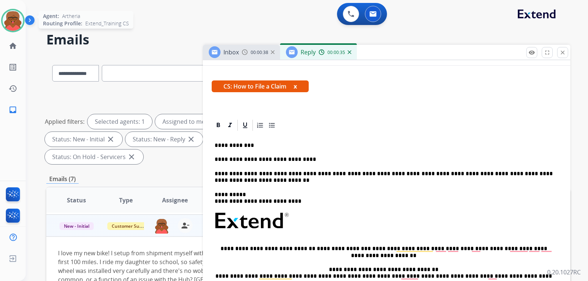
click at [309, 157] on p "**********" at bounding box center [384, 159] width 338 height 7
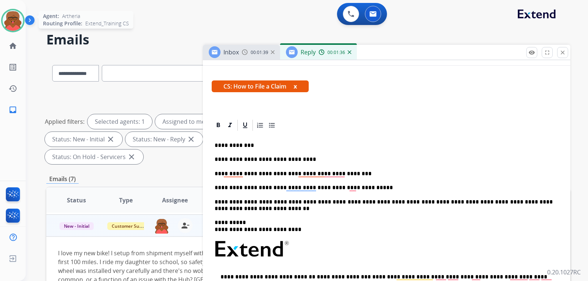
click at [368, 188] on p "**********" at bounding box center [384, 187] width 338 height 7
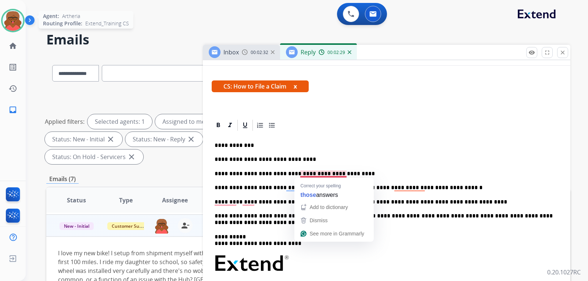
click at [315, 170] on div "**********" at bounding box center [387, 262] width 350 height 261
click at [311, 173] on p "**********" at bounding box center [384, 174] width 338 height 7
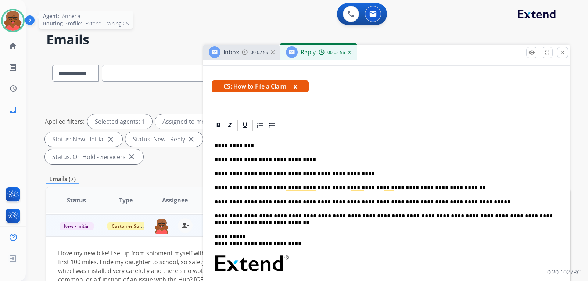
click at [448, 204] on p "**********" at bounding box center [384, 202] width 338 height 7
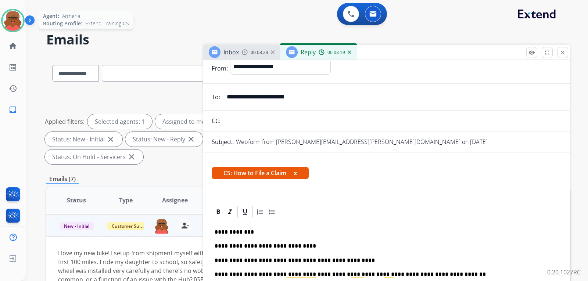
scroll to position [0, 0]
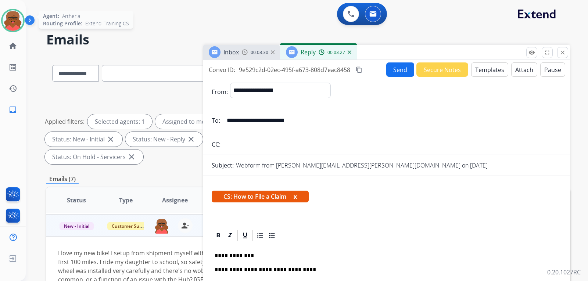
click at [397, 69] on button "Send" at bounding box center [400, 69] width 28 height 14
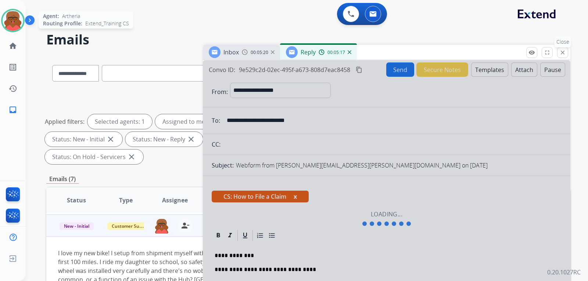
click at [561, 53] on mat-icon "close" at bounding box center [562, 52] width 7 height 7
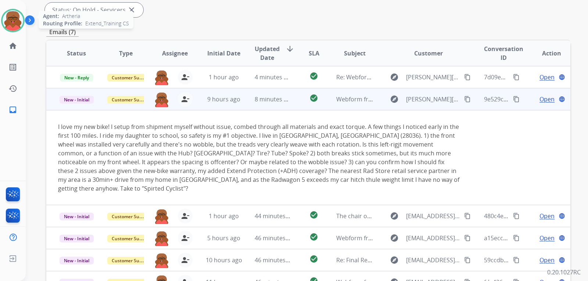
click at [539, 98] on span "Open" at bounding box center [546, 99] width 15 height 9
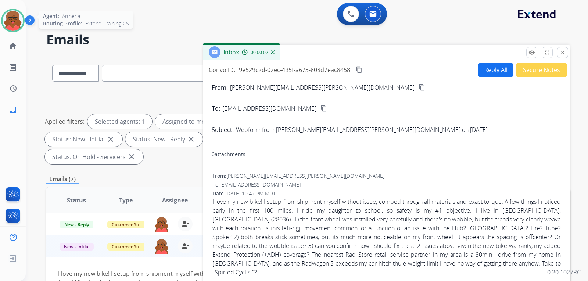
click at [486, 72] on button "Reply All" at bounding box center [495, 70] width 35 height 14
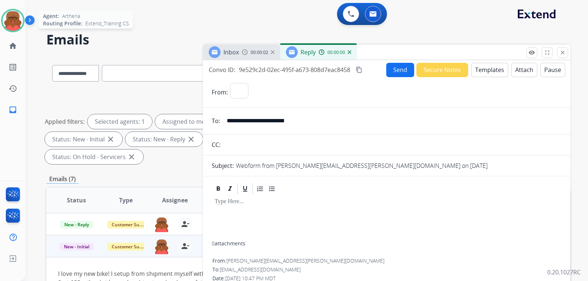
select select "**********"
click at [486, 72] on button "Templates" at bounding box center [489, 70] width 37 height 14
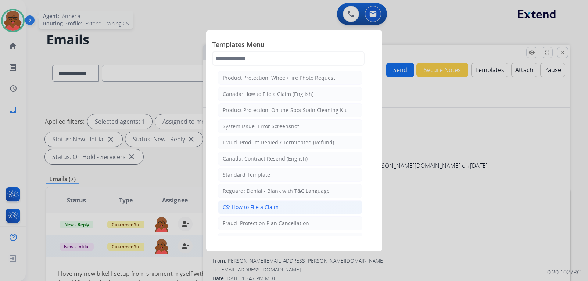
click at [254, 202] on li "CS: How to File a Claim" at bounding box center [290, 207] width 144 height 14
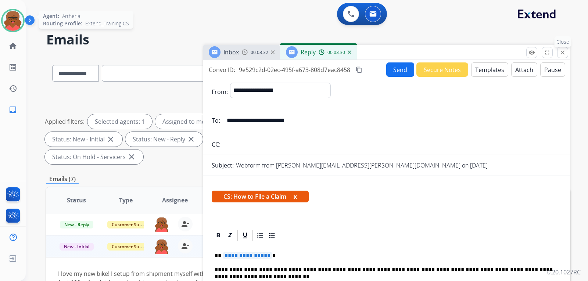
click at [560, 57] on button "close Close" at bounding box center [562, 52] width 11 height 11
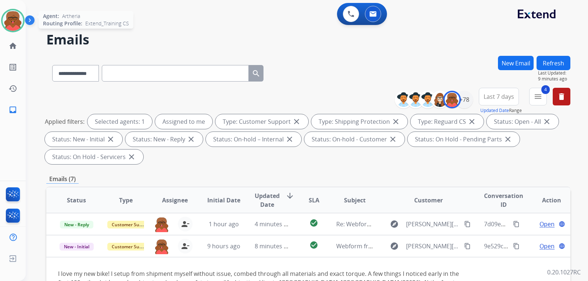
paste input "**********"
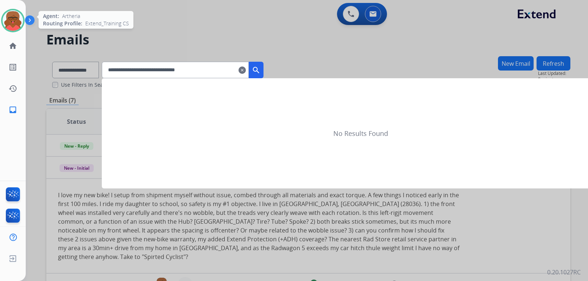
type input "**********"
click at [262, 77] on button "search" at bounding box center [256, 70] width 15 height 17
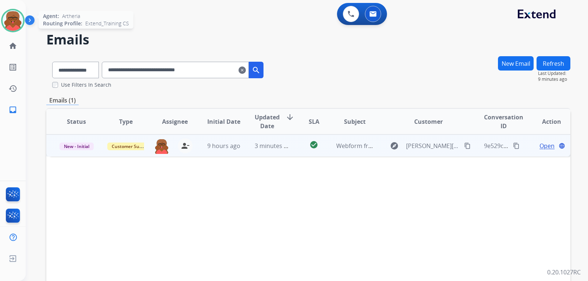
click at [243, 146] on td "3 minutes ago" at bounding box center [267, 145] width 49 height 22
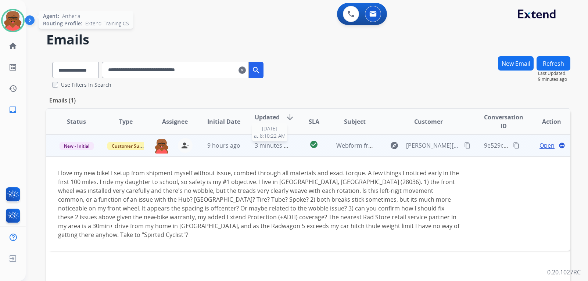
click at [259, 147] on span "3 minutes ago" at bounding box center [274, 145] width 39 height 8
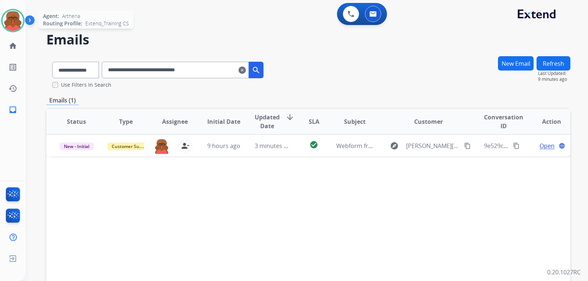
click at [246, 71] on mat-icon "clear" at bounding box center [241, 70] width 7 height 9
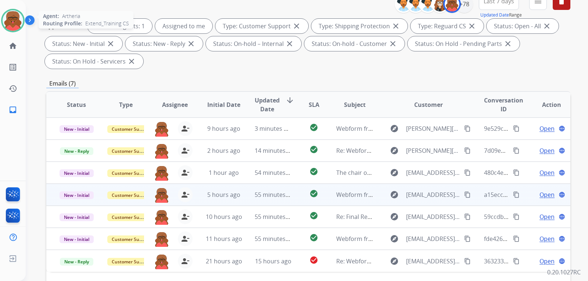
scroll to position [110, 0]
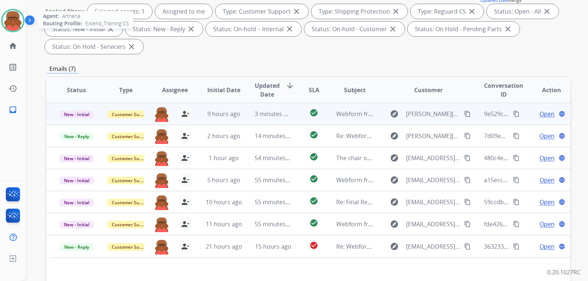
click at [363, 113] on span "Webform from [PERSON_NAME][EMAIL_ADDRESS][PERSON_NAME][DOMAIN_NAME] on [DATE]" at bounding box center [465, 114] width 258 height 8
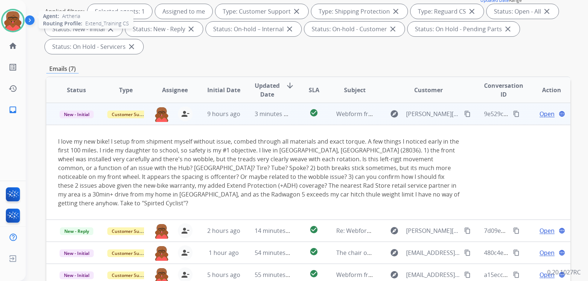
click at [542, 115] on span "Open" at bounding box center [546, 114] width 15 height 9
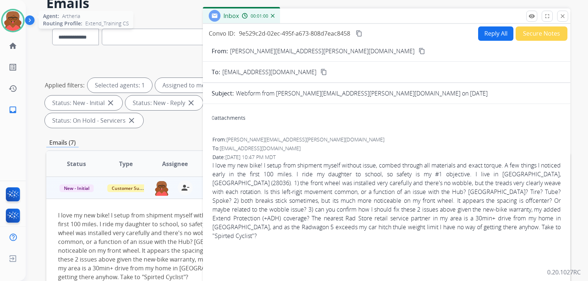
scroll to position [37, 0]
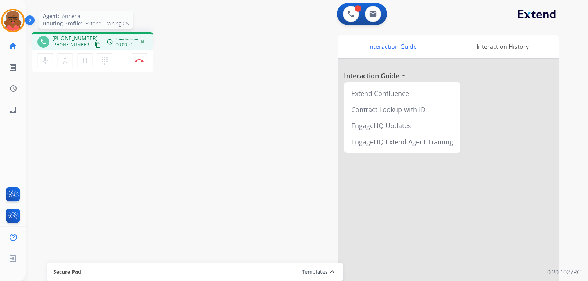
click at [18, 22] on img at bounding box center [13, 20] width 21 height 21
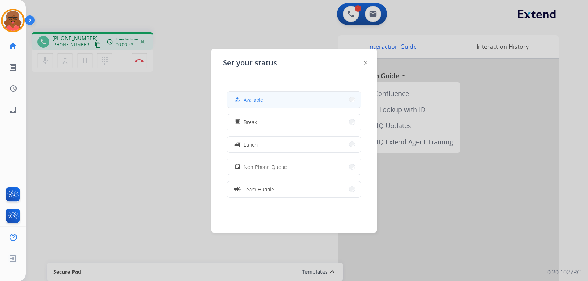
click at [287, 94] on button "how_to_reg Available" at bounding box center [294, 100] width 134 height 16
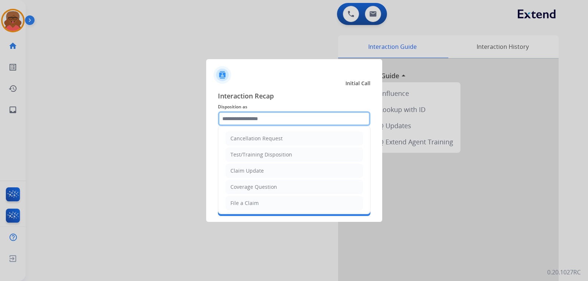
click at [264, 118] on input "text" at bounding box center [294, 118] width 152 height 15
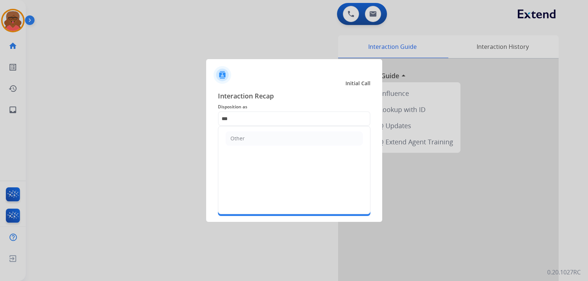
click at [266, 143] on li "Other" at bounding box center [294, 139] width 137 height 14
type input "*****"
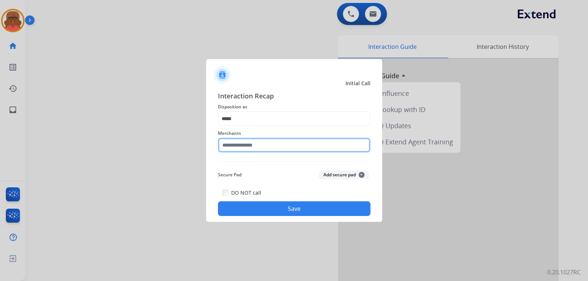
click at [266, 143] on input "text" at bounding box center [294, 145] width 152 height 15
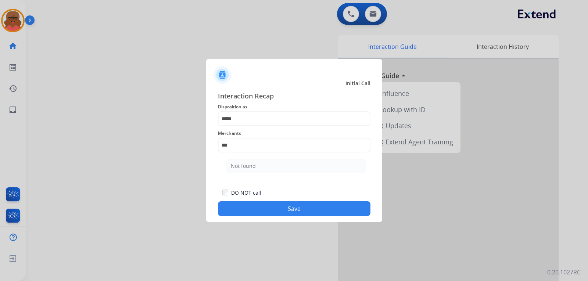
click at [252, 158] on ul "Not found" at bounding box center [296, 167] width 144 height 25
click at [248, 162] on div "Not found" at bounding box center [243, 165] width 25 height 7
type input "*********"
click at [255, 206] on button "Save" at bounding box center [294, 208] width 152 height 15
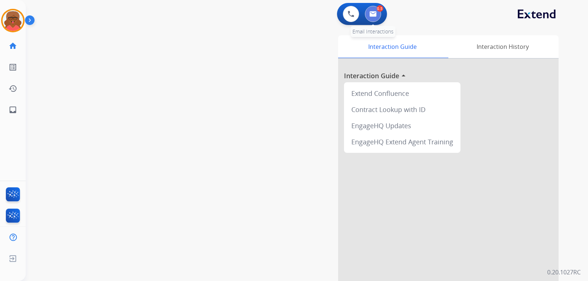
click at [371, 19] on button at bounding box center [373, 14] width 16 height 16
select select "**********"
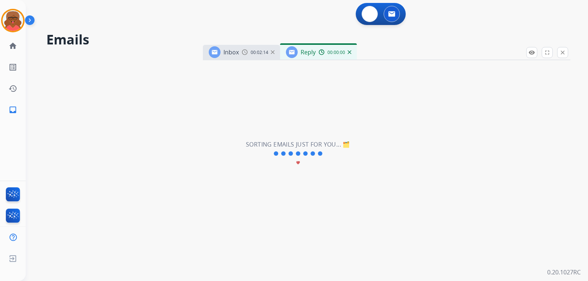
select select "**********"
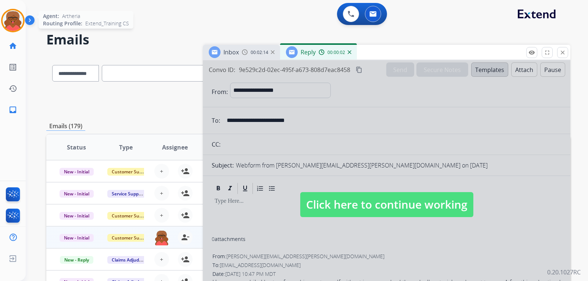
click at [14, 15] on img at bounding box center [13, 20] width 21 height 21
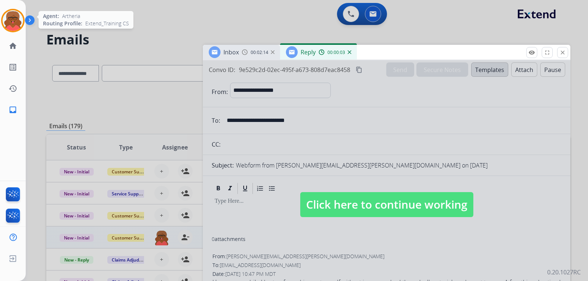
click at [10, 24] on img at bounding box center [13, 20] width 21 height 21
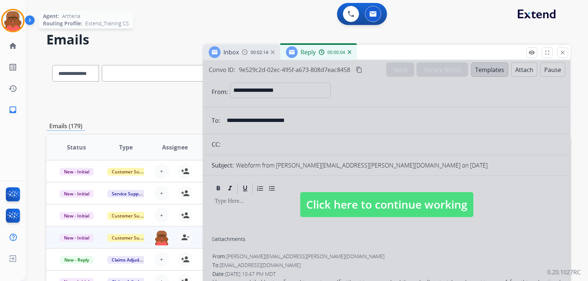
click at [8, 17] on img at bounding box center [13, 20] width 21 height 21
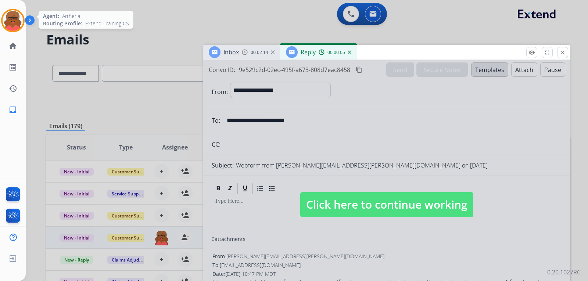
click at [8, 17] on img at bounding box center [13, 20] width 21 height 21
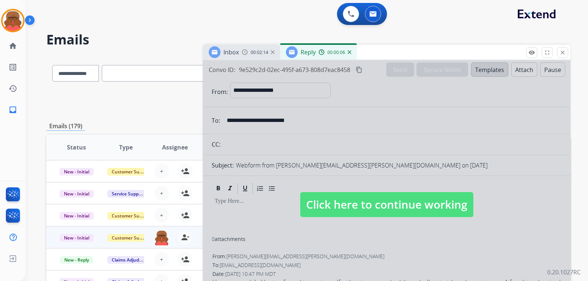
click at [428, 199] on span "Click here to continue working" at bounding box center [386, 204] width 173 height 25
select select
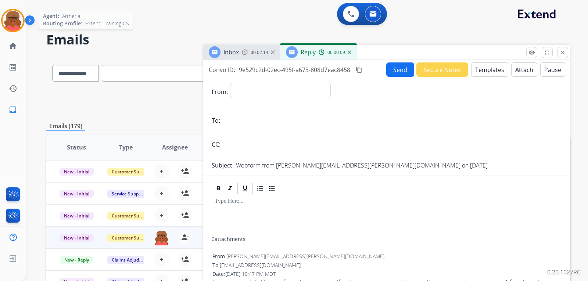
click at [20, 16] on img at bounding box center [13, 20] width 21 height 21
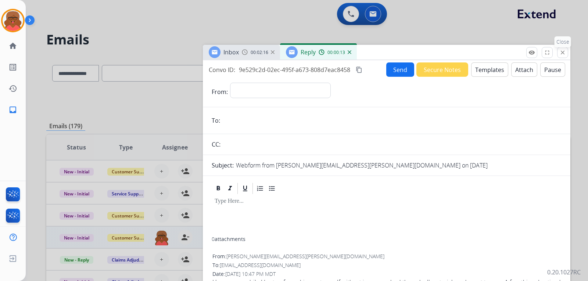
click at [561, 48] on button "close Close" at bounding box center [562, 52] width 11 height 11
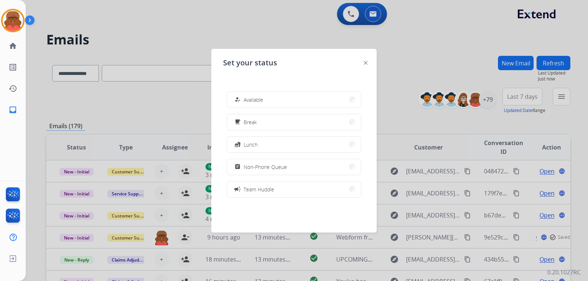
click at [330, 89] on div "how_to_reg Available free_breakfast Break fastfood Lunch assignment Non-Phone Q…" at bounding box center [294, 145] width 142 height 118
click at [333, 98] on button "how_to_reg Available" at bounding box center [294, 100] width 134 height 16
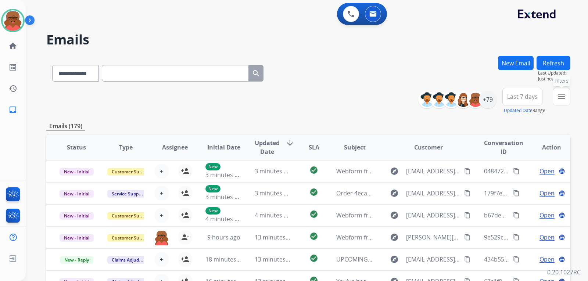
click at [569, 97] on button "menu Filters" at bounding box center [562, 97] width 18 height 18
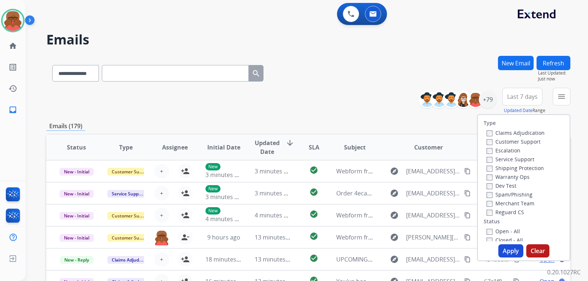
click at [505, 209] on label "Reguard CS" at bounding box center [505, 212] width 37 height 7
click at [507, 169] on label "Shipping Protection" at bounding box center [515, 168] width 57 height 7
click at [511, 142] on label "Customer Support" at bounding box center [514, 141] width 54 height 7
click at [507, 228] on label "Open - All" at bounding box center [503, 231] width 33 height 7
click at [509, 250] on button "Apply" at bounding box center [510, 250] width 25 height 13
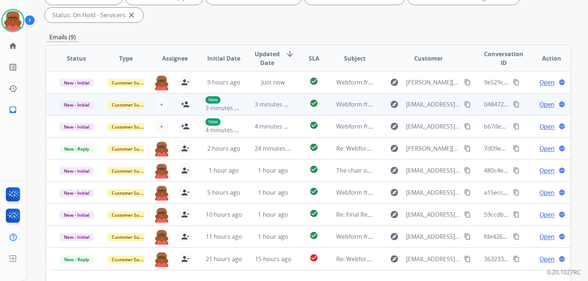
scroll to position [110, 0]
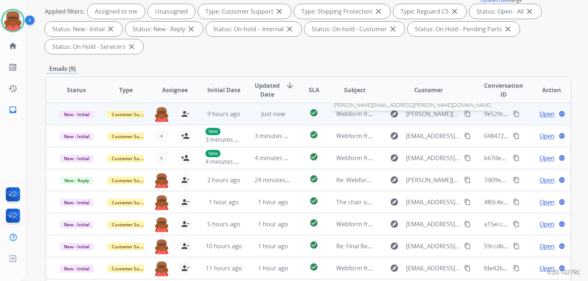
click at [433, 116] on span "[PERSON_NAME][EMAIL_ADDRESS][PERSON_NAME][DOMAIN_NAME]" at bounding box center [433, 114] width 54 height 9
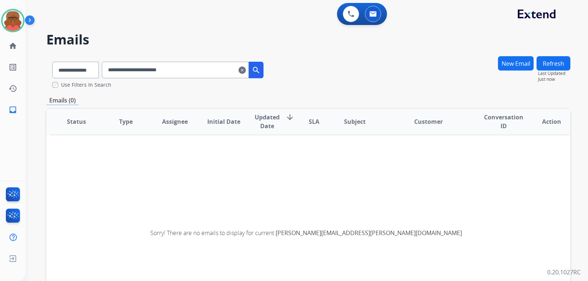
click at [246, 72] on mat-icon "clear" at bounding box center [241, 70] width 7 height 9
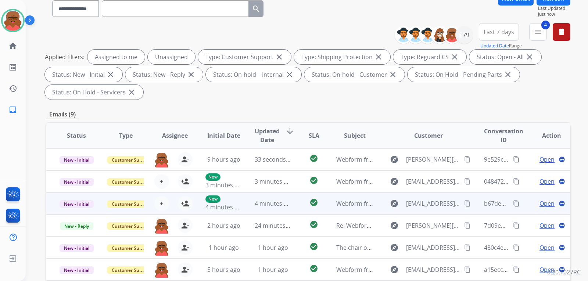
scroll to position [110, 0]
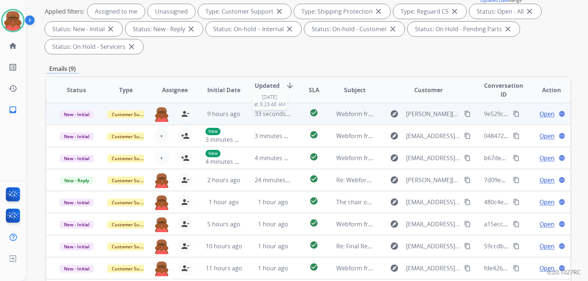
click at [288, 113] on span "33 seconds ago" at bounding box center [276, 114] width 43 height 8
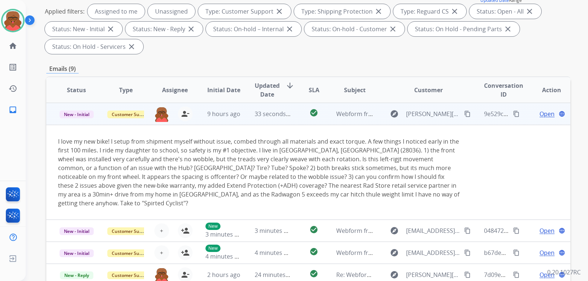
click at [539, 115] on span "Open" at bounding box center [546, 114] width 15 height 9
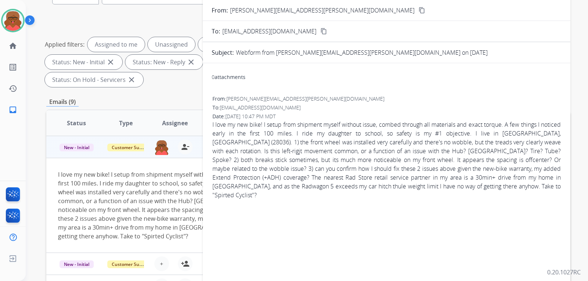
scroll to position [37, 0]
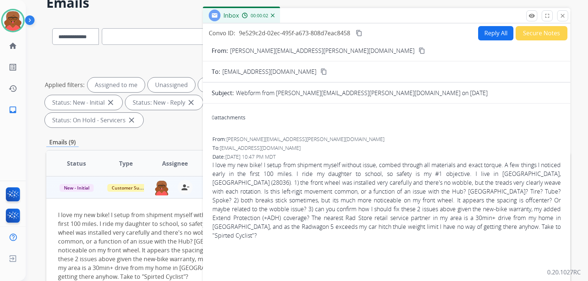
click at [485, 29] on button "Reply All" at bounding box center [495, 33] width 35 height 14
select select "**********"
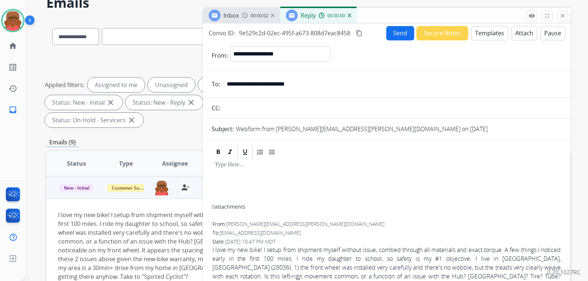
click at [488, 33] on button "Templates" at bounding box center [489, 33] width 37 height 14
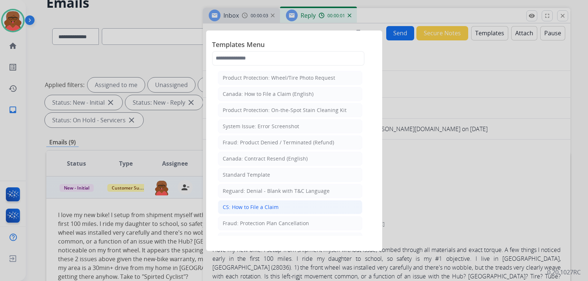
click at [289, 204] on li "CS: How to File a Claim" at bounding box center [290, 207] width 144 height 14
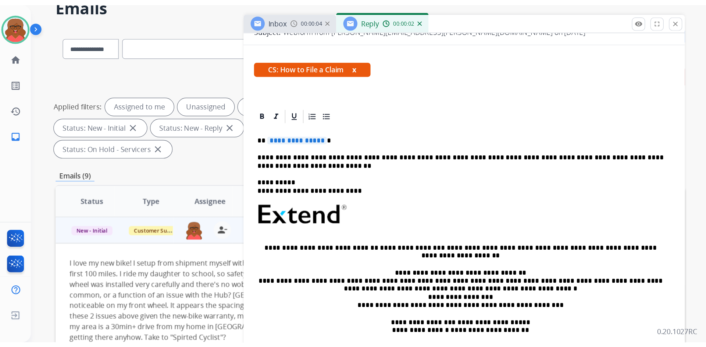
scroll to position [110, 0]
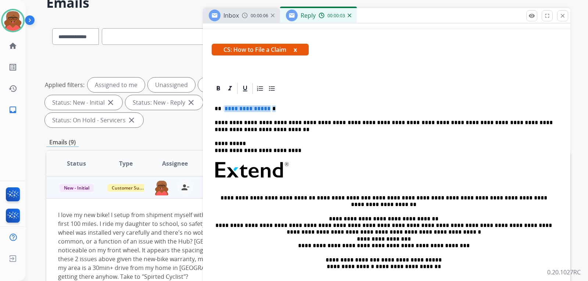
drag, startPoint x: 223, startPoint y: 108, endPoint x: 271, endPoint y: 109, distance: 48.1
click at [271, 109] on p "**********" at bounding box center [384, 108] width 338 height 7
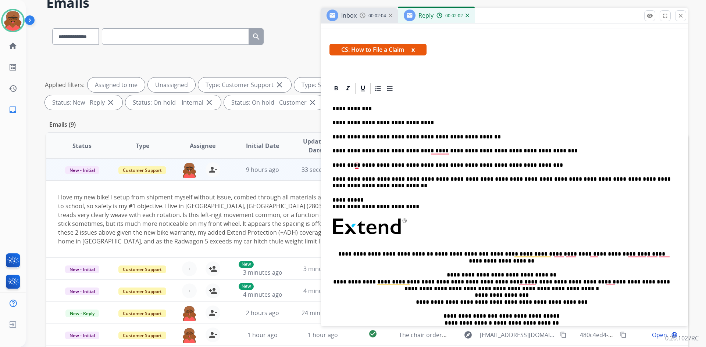
click at [357, 168] on p "**********" at bounding box center [501, 165] width 338 height 7
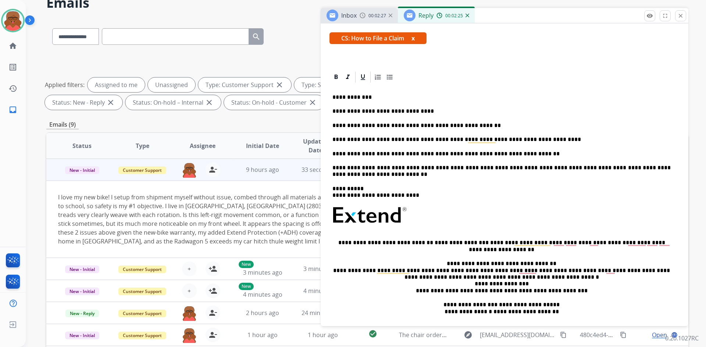
scroll to position [73, 0]
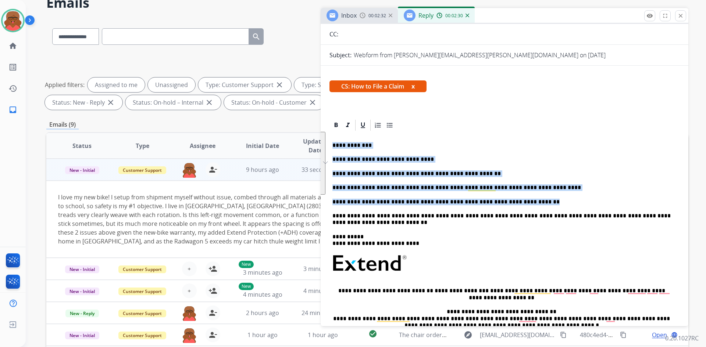
drag, startPoint x: 331, startPoint y: 146, endPoint x: 522, endPoint y: 203, distance: 199.8
click at [522, 203] on div "**********" at bounding box center [504, 262] width 350 height 261
copy div "**********"
click at [473, 145] on p "**********" at bounding box center [501, 145] width 338 height 7
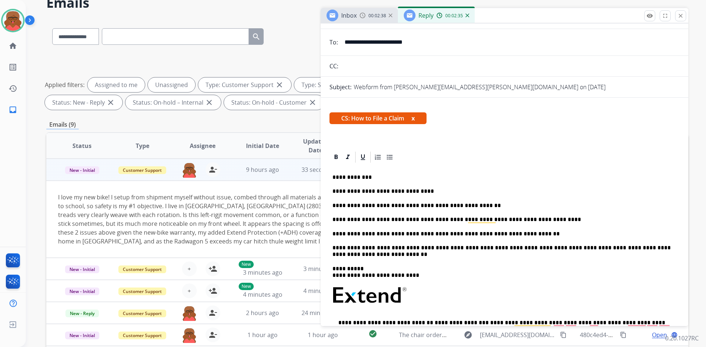
scroll to position [0, 0]
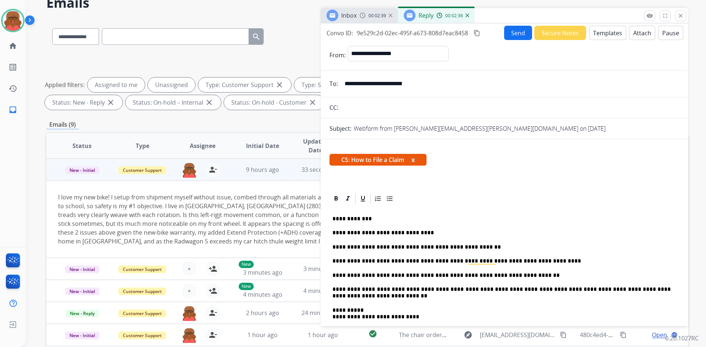
click at [513, 30] on button "Send" at bounding box center [518, 33] width 28 height 14
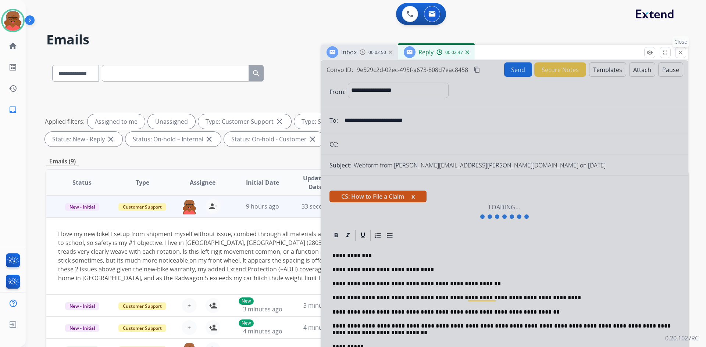
click at [588, 53] on mat-icon "close" at bounding box center [680, 52] width 7 height 7
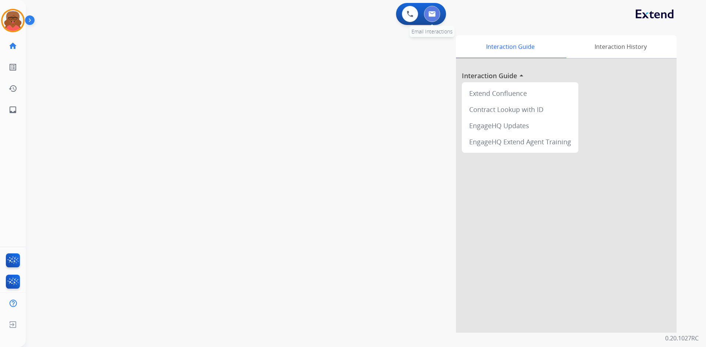
click at [439, 14] on button at bounding box center [432, 14] width 16 height 16
select select "**********"
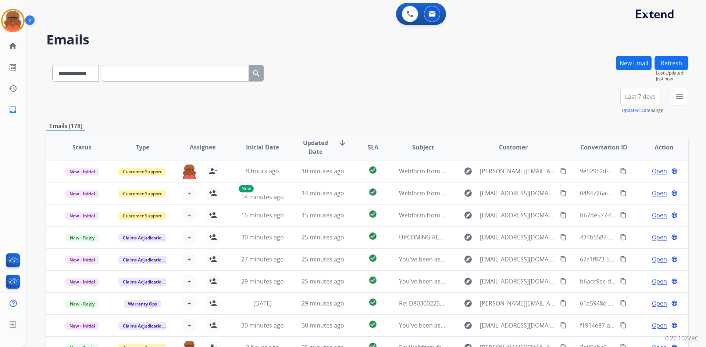
click at [588, 97] on button "menu" at bounding box center [679, 97] width 18 height 18
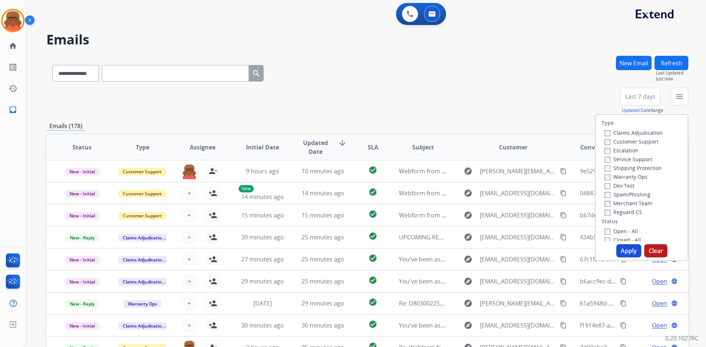
click at [588, 232] on label "Open - All" at bounding box center [620, 231] width 33 height 7
click at [588, 211] on label "Reguard CS" at bounding box center [622, 212] width 37 height 7
click at [588, 169] on label "Shipping Protection" at bounding box center [632, 168] width 57 height 7
click at [588, 144] on label "Customer Support" at bounding box center [631, 141] width 54 height 7
click at [588, 251] on button "Apply" at bounding box center [628, 250] width 25 height 13
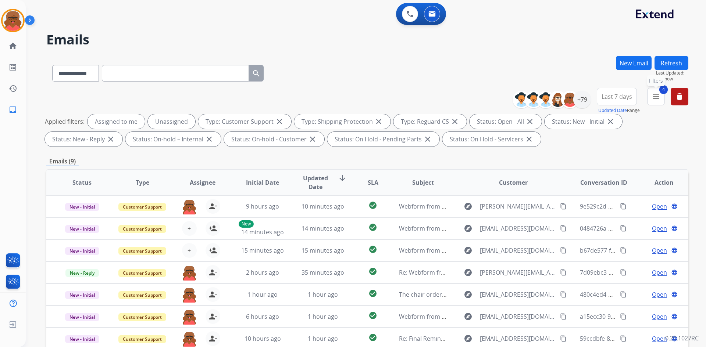
click at [588, 96] on mat-icon "menu" at bounding box center [655, 96] width 9 height 9
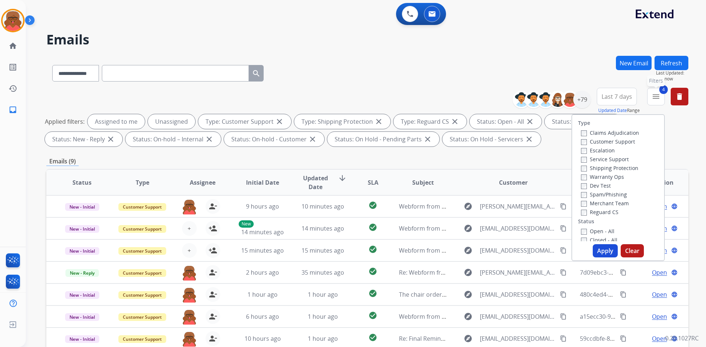
click at [588, 96] on mat-icon "menu" at bounding box center [655, 96] width 9 height 9
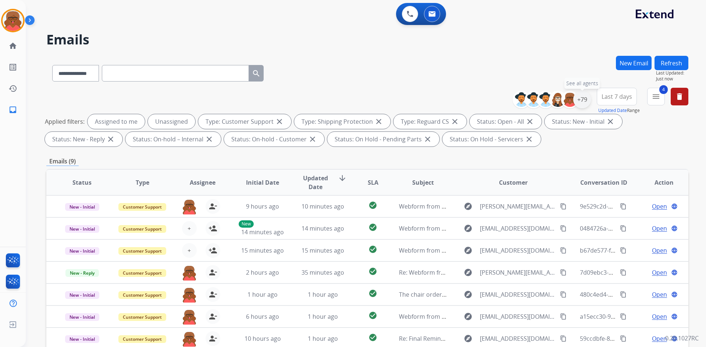
click at [578, 102] on div "+79" at bounding box center [582, 100] width 18 height 18
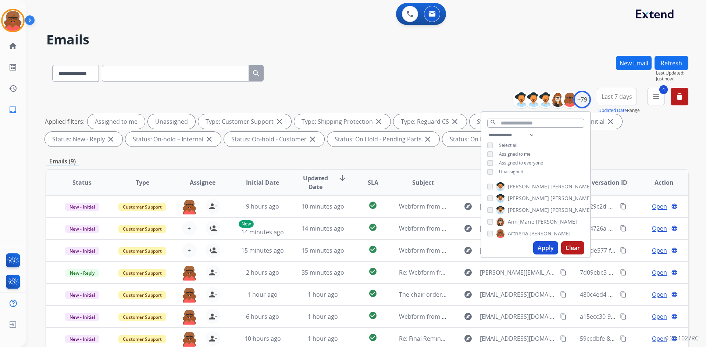
click at [517, 169] on span "Unassigned" at bounding box center [511, 172] width 24 height 6
click at [542, 250] on button "Apply" at bounding box center [545, 247] width 25 height 13
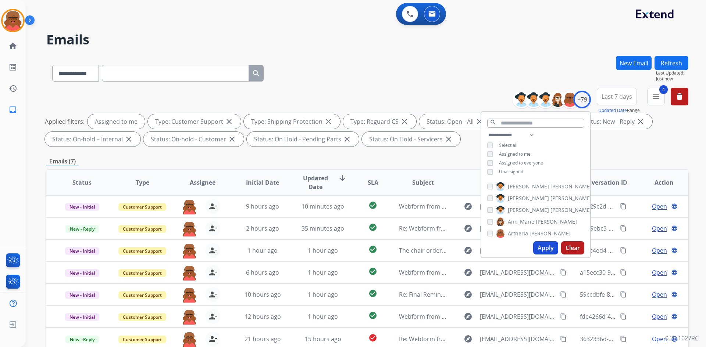
click at [467, 155] on div "**********" at bounding box center [367, 255] width 642 height 398
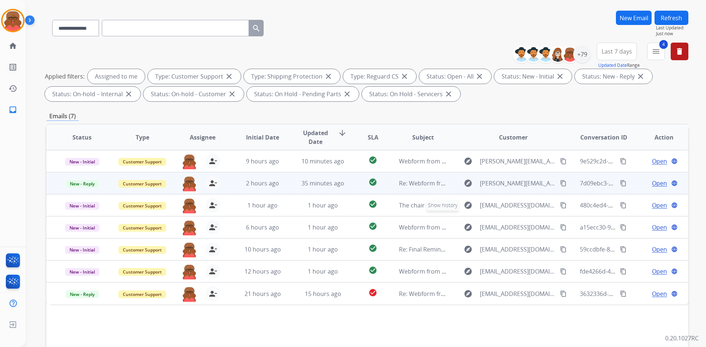
scroll to position [37, 0]
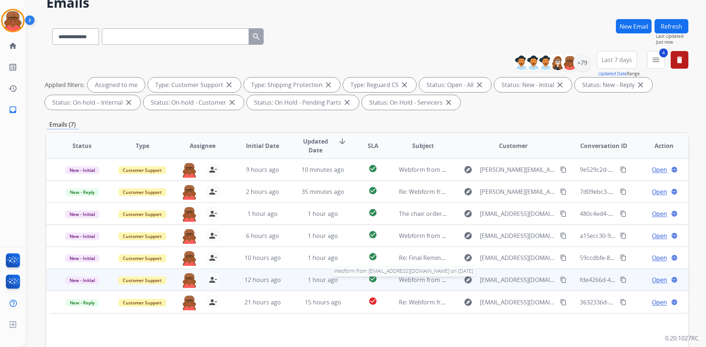
click at [416, 281] on span "Webform from [EMAIL_ADDRESS][DOMAIN_NAME] on [DATE]" at bounding box center [482, 280] width 166 height 8
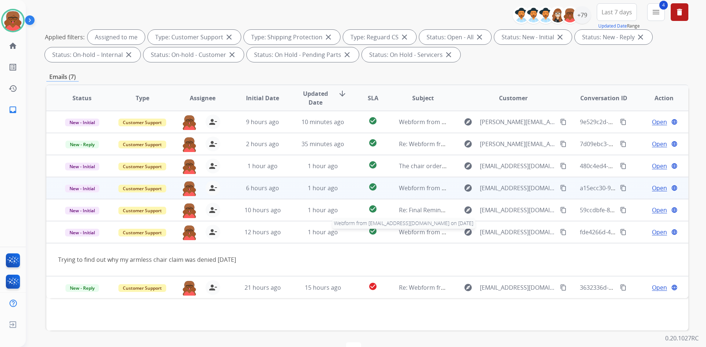
scroll to position [106, 0]
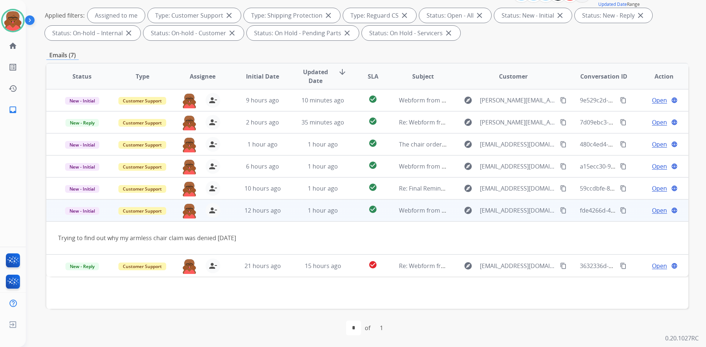
click at [394, 209] on td "Webform from [EMAIL_ADDRESS][DOMAIN_NAME] on [DATE]" at bounding box center [417, 211] width 60 height 22
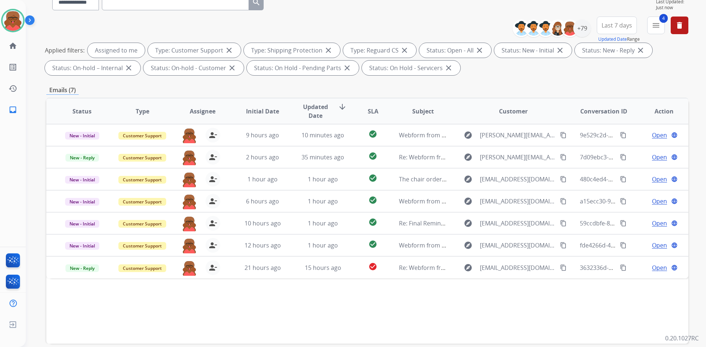
scroll to position [69, 0]
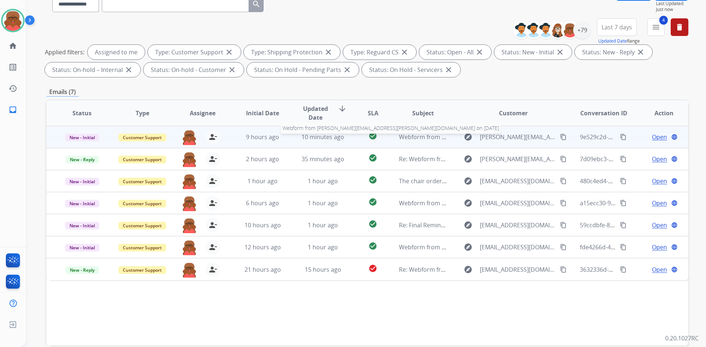
click at [406, 139] on span "Webform from [PERSON_NAME][EMAIL_ADDRESS][PERSON_NAME][DOMAIN_NAME] on [DATE]" at bounding box center [528, 137] width 258 height 8
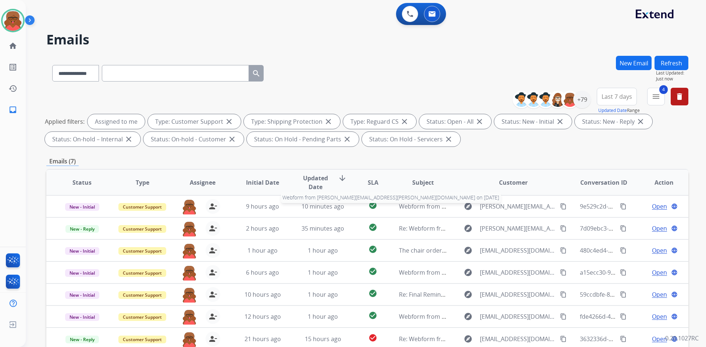
select select "**********"
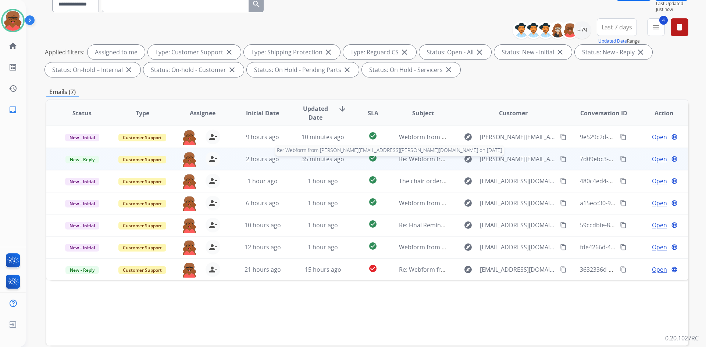
click at [402, 157] on span "Re: Webform from [PERSON_NAME][EMAIL_ADDRESS][PERSON_NAME][DOMAIN_NAME] on [DAT…" at bounding box center [533, 159] width 268 height 8
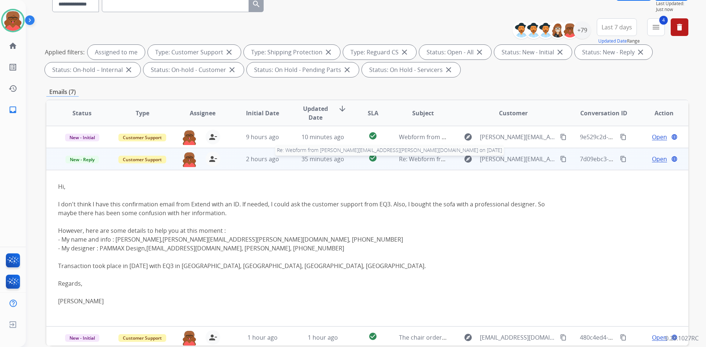
scroll to position [22, 0]
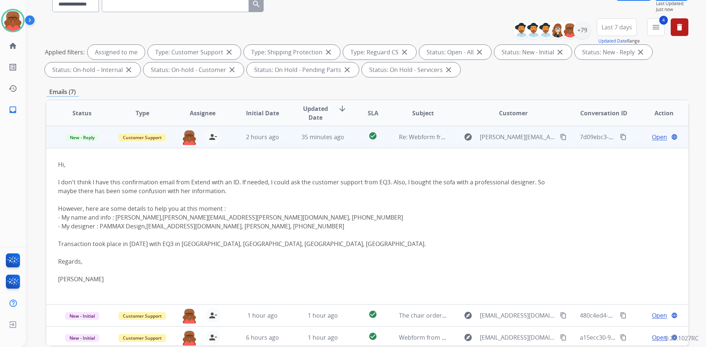
click at [652, 137] on span "Open" at bounding box center [659, 137] width 15 height 9
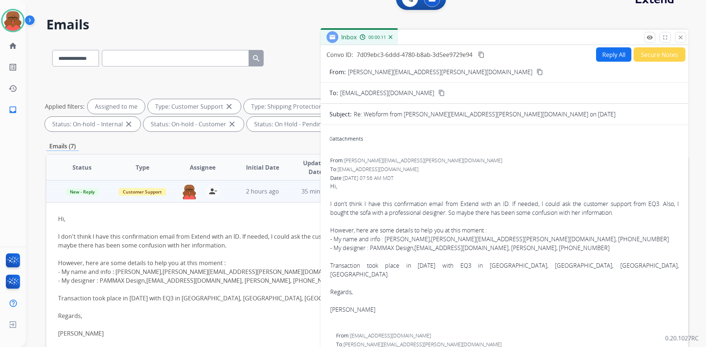
scroll to position [0, 0]
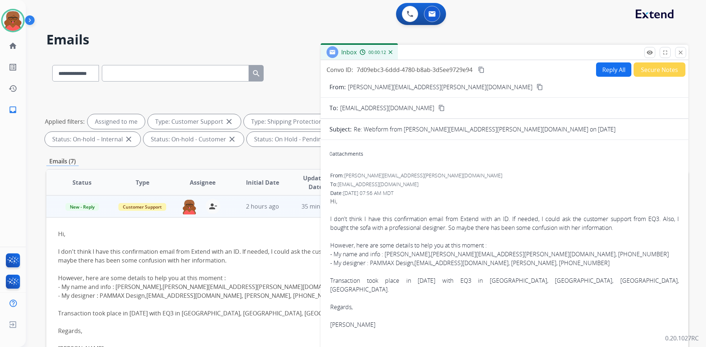
click at [601, 68] on button "Reply All" at bounding box center [613, 69] width 35 height 14
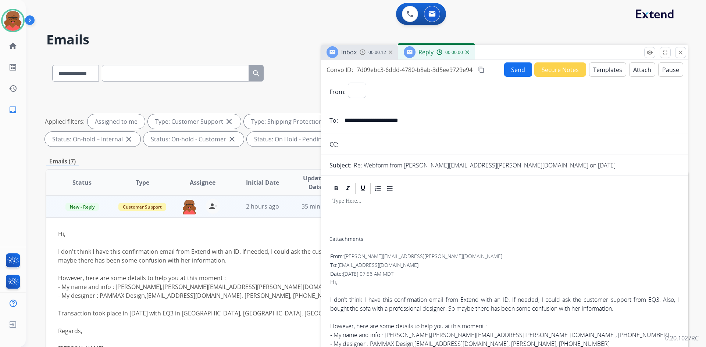
select select "**********"
click at [602, 72] on button "Templates" at bounding box center [607, 69] width 37 height 14
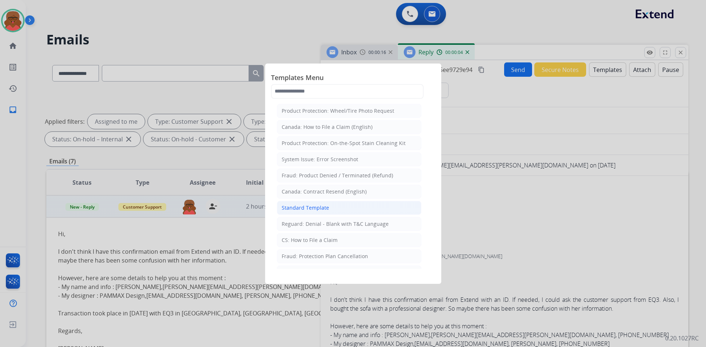
click at [318, 207] on div "Standard Template" at bounding box center [304, 207] width 47 height 7
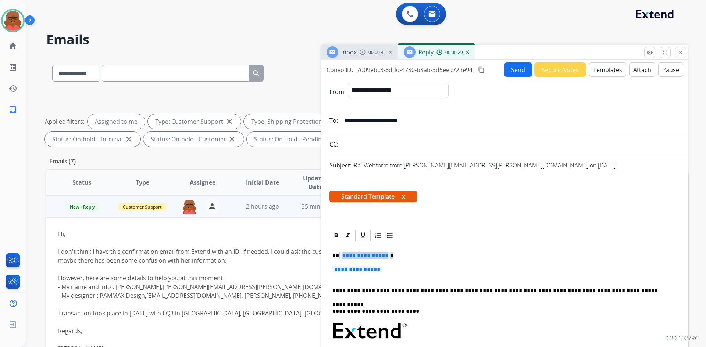
drag, startPoint x: 337, startPoint y: 256, endPoint x: 393, endPoint y: 256, distance: 55.5
click at [393, 256] on p "**********" at bounding box center [501, 255] width 338 height 7
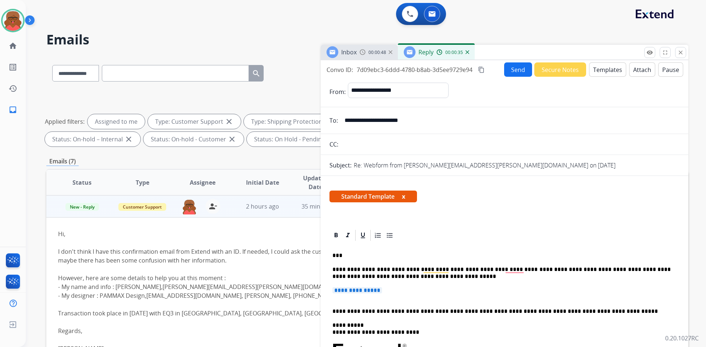
drag, startPoint x: 400, startPoint y: 291, endPoint x: 329, endPoint y: 287, distance: 71.4
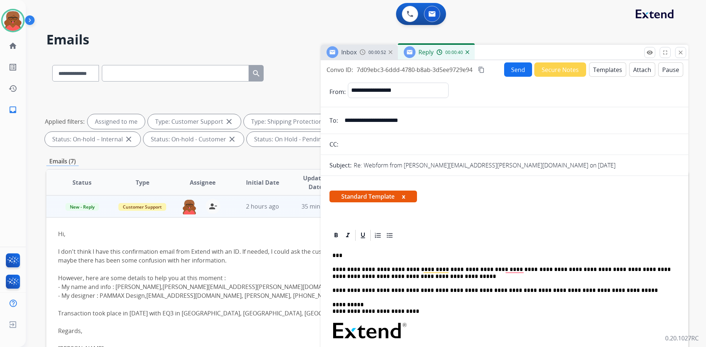
click at [352, 258] on p "***" at bounding box center [501, 255] width 338 height 7
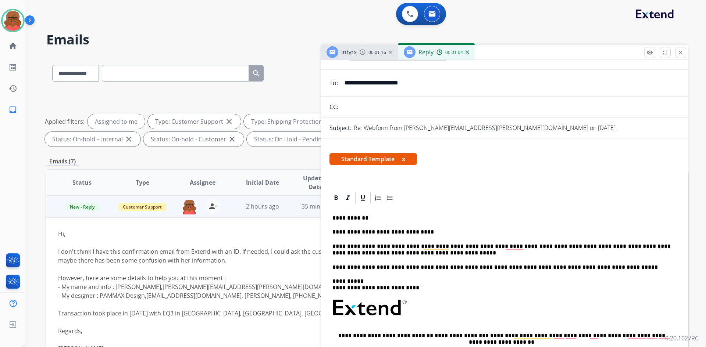
scroll to position [73, 0]
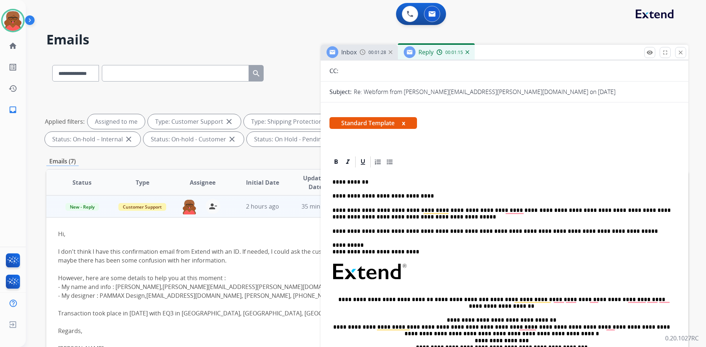
click at [422, 220] on p "**********" at bounding box center [501, 214] width 338 height 14
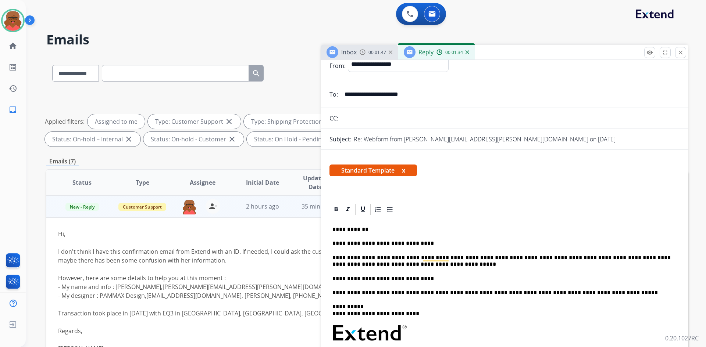
scroll to position [0, 0]
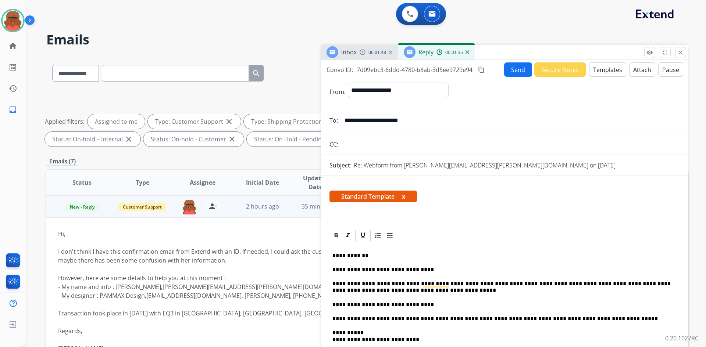
click at [522, 70] on button "Send" at bounding box center [518, 69] width 28 height 14
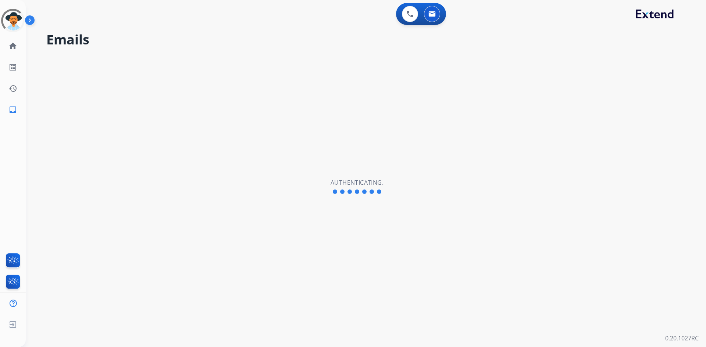
select select "**********"
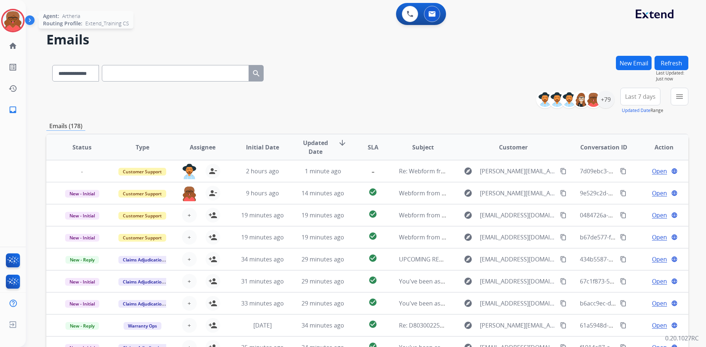
click at [17, 17] on img at bounding box center [13, 20] width 21 height 21
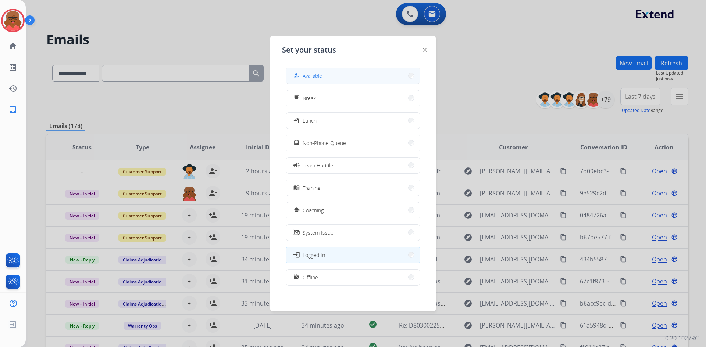
click at [326, 76] on button "how_to_reg Available" at bounding box center [353, 76] width 134 height 16
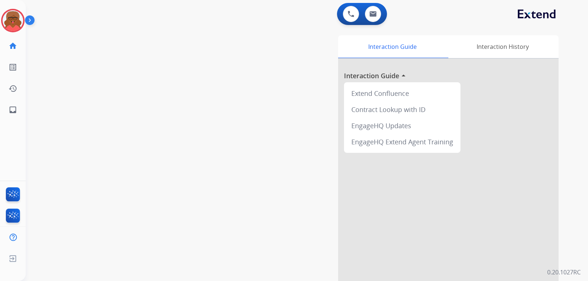
click at [7, 15] on img at bounding box center [13, 20] width 21 height 21
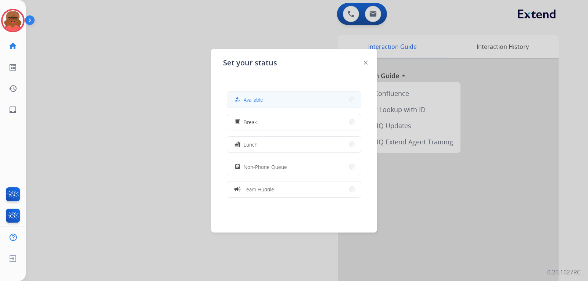
click at [264, 99] on button "how_to_reg Available" at bounding box center [294, 100] width 134 height 16
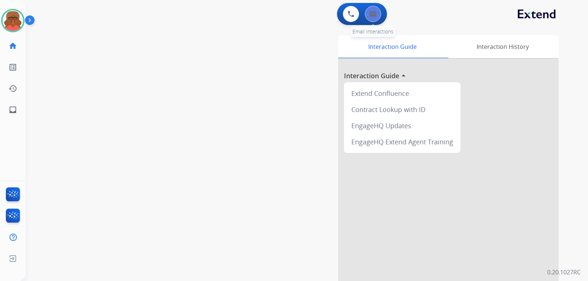
click at [374, 15] on img at bounding box center [372, 14] width 7 height 6
select select "**********"
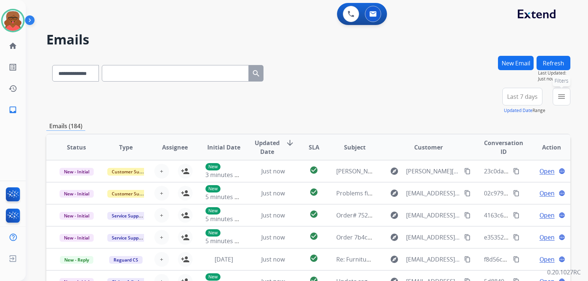
click at [565, 93] on mat-icon "menu" at bounding box center [561, 96] width 9 height 9
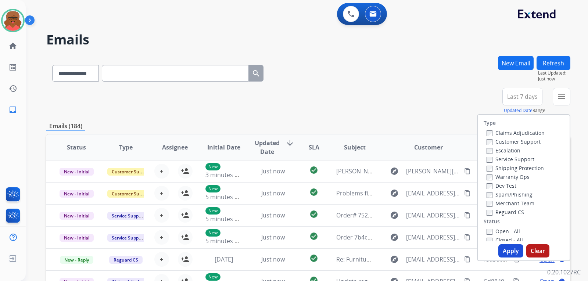
click at [511, 142] on label "Customer Support" at bounding box center [514, 141] width 54 height 7
click at [510, 167] on label "Shipping Protection" at bounding box center [515, 168] width 57 height 7
click at [516, 212] on label "Reguard CS" at bounding box center [505, 212] width 37 height 7
click at [506, 231] on label "Open - All" at bounding box center [503, 231] width 33 height 7
click at [504, 247] on button "Apply" at bounding box center [510, 250] width 25 height 13
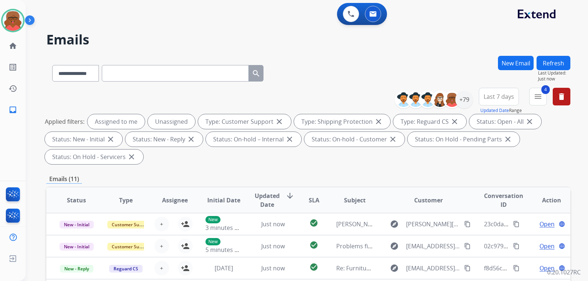
click at [553, 61] on button "Refresh" at bounding box center [553, 63] width 34 height 14
click at [465, 100] on div "+79" at bounding box center [464, 100] width 18 height 18
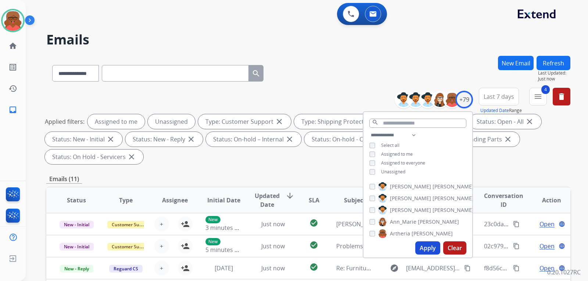
click at [393, 167] on div "**********" at bounding box center [417, 154] width 109 height 47
click at [389, 167] on div "**********" at bounding box center [417, 154] width 109 height 47
click at [390, 170] on span "Unassigned" at bounding box center [393, 172] width 24 height 6
click at [426, 245] on button "Apply" at bounding box center [427, 247] width 25 height 13
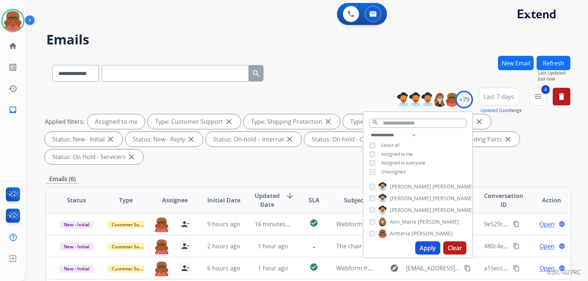
click at [322, 175] on div "Emails (6)" at bounding box center [308, 179] width 524 height 9
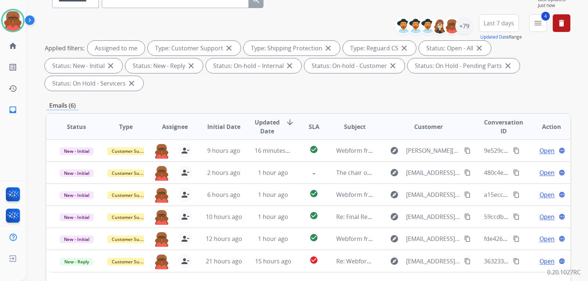
scroll to position [110, 0]
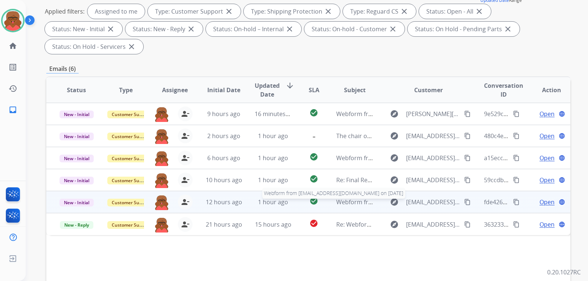
click at [337, 198] on span "Webform from [EMAIL_ADDRESS][DOMAIN_NAME] on [DATE]" at bounding box center [419, 202] width 166 height 8
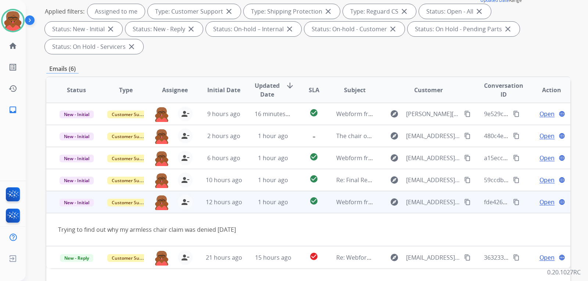
click at [464, 199] on mat-icon "content_copy" at bounding box center [467, 202] width 7 height 7
click at [533, 198] on div "Open language" at bounding box center [551, 202] width 37 height 9
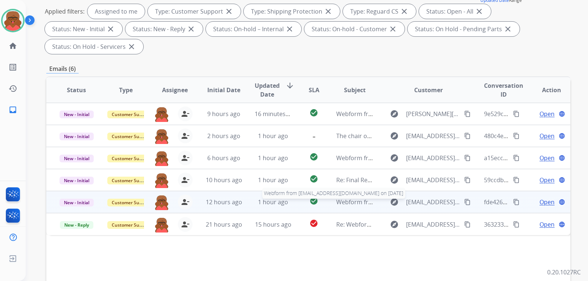
click at [355, 198] on span "Webform from [EMAIL_ADDRESS][DOMAIN_NAME] on [DATE]" at bounding box center [419, 202] width 166 height 8
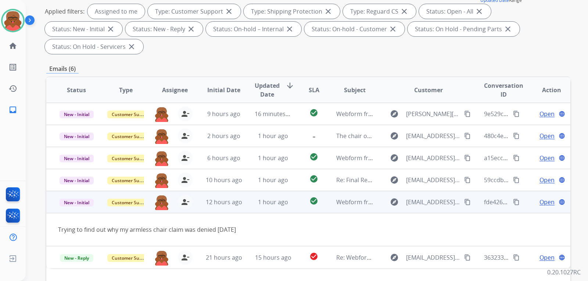
click at [541, 198] on span "Open" at bounding box center [546, 202] width 15 height 9
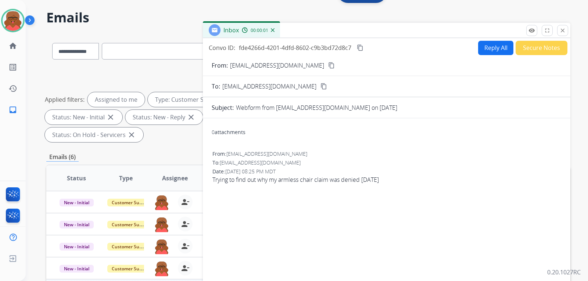
scroll to position [0, 0]
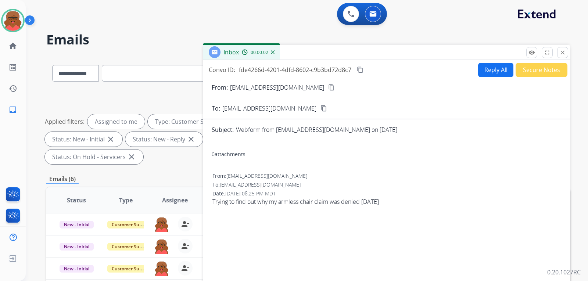
click at [488, 73] on button "Reply All" at bounding box center [495, 70] width 35 height 14
select select "**********"
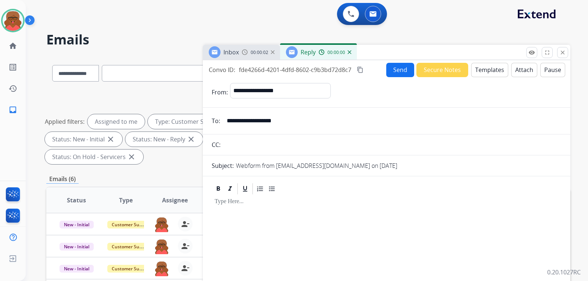
click at [477, 75] on button "Templates" at bounding box center [489, 70] width 37 height 14
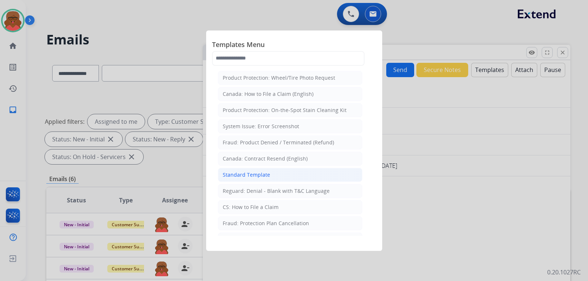
click at [281, 179] on li "Standard Template" at bounding box center [290, 175] width 144 height 14
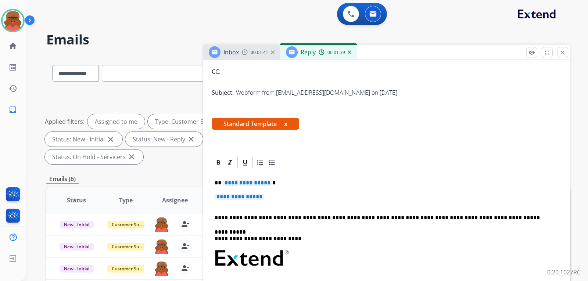
scroll to position [110, 0]
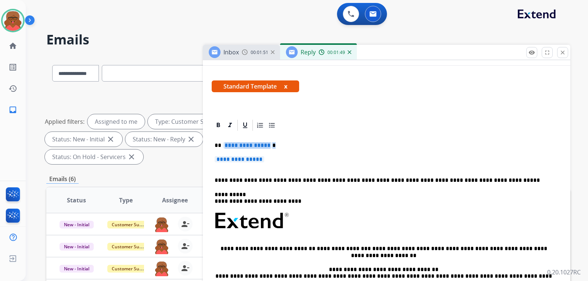
drag, startPoint x: 222, startPoint y: 143, endPoint x: 277, endPoint y: 144, distance: 55.1
click at [277, 144] on p "**********" at bounding box center [384, 145] width 338 height 7
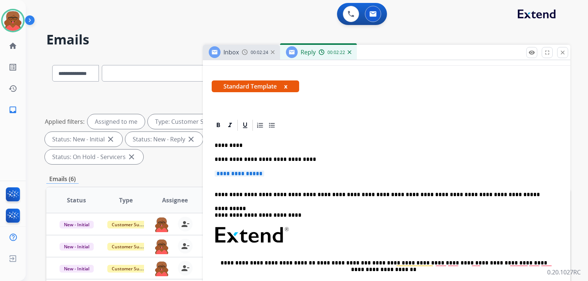
drag, startPoint x: 283, startPoint y: 172, endPoint x: 207, endPoint y: 172, distance: 76.1
click at [207, 172] on div "**********" at bounding box center [386, 271] width 367 height 305
click at [349, 54] on div "00:02:26" at bounding box center [335, 52] width 32 height 7
click at [348, 51] on img at bounding box center [350, 52] width 4 height 4
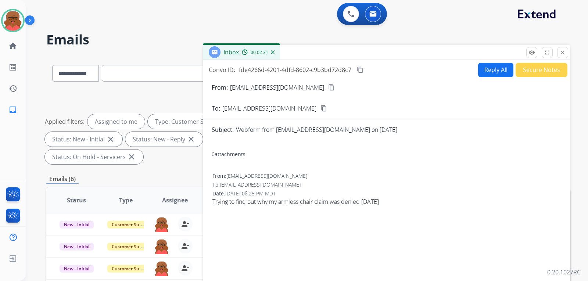
click at [492, 72] on button "Reply All" at bounding box center [495, 70] width 35 height 14
select select "**********"
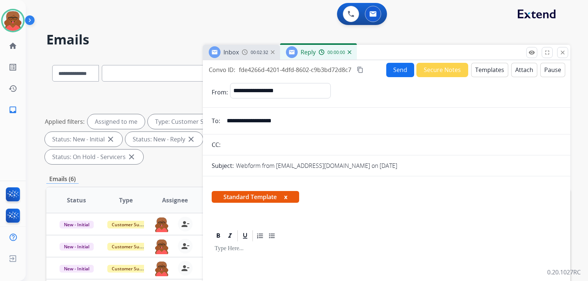
click at [492, 72] on button "Templates" at bounding box center [489, 70] width 37 height 14
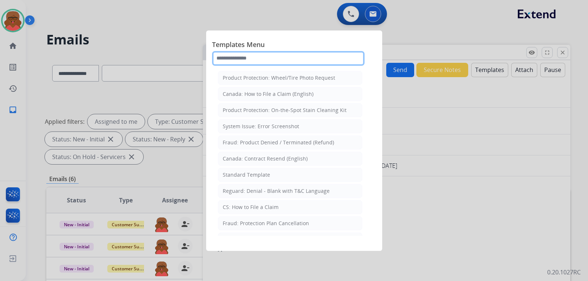
click at [278, 57] on input "text" at bounding box center [288, 58] width 152 height 15
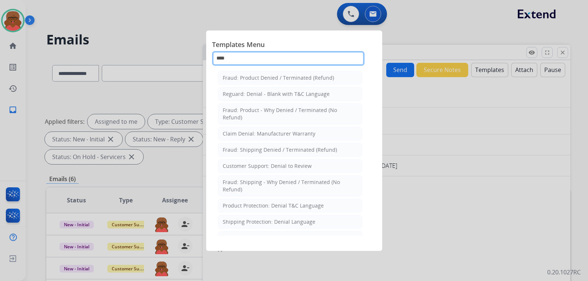
type input "****"
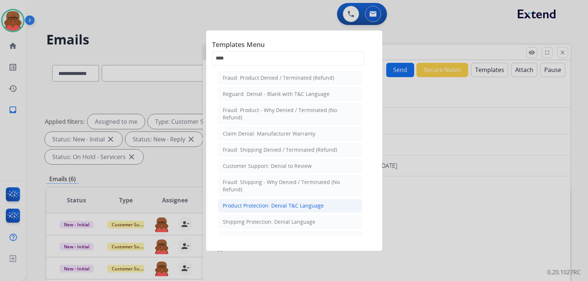
click at [261, 207] on div "Product Protection: Denial T&C Language" at bounding box center [273, 205] width 101 height 7
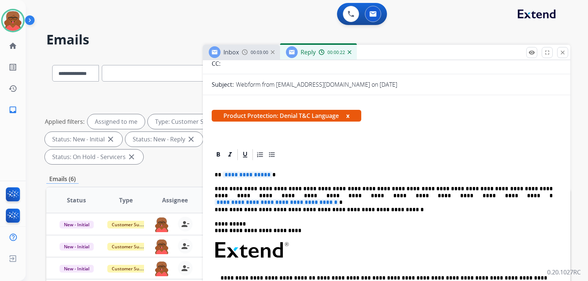
scroll to position [147, 0]
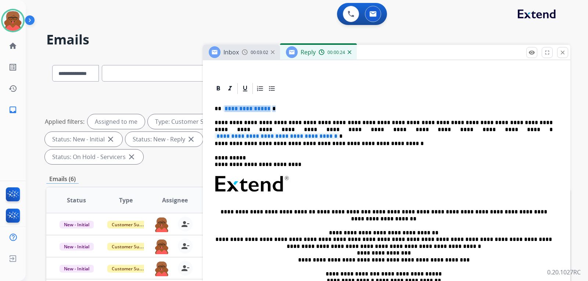
drag, startPoint x: 223, startPoint y: 110, endPoint x: 271, endPoint y: 109, distance: 48.1
click at [271, 109] on p "**********" at bounding box center [384, 108] width 338 height 7
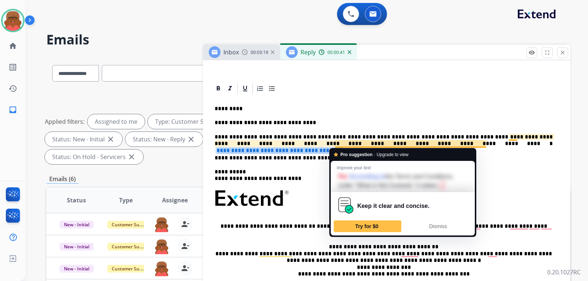
drag, startPoint x: 338, startPoint y: 144, endPoint x: 488, endPoint y: 144, distance: 150.7
click at [488, 144] on p "**********" at bounding box center [384, 141] width 338 height 14
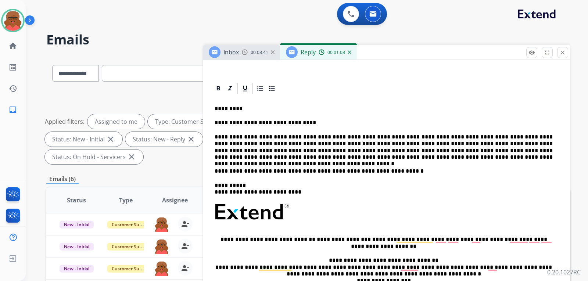
scroll to position [0, 0]
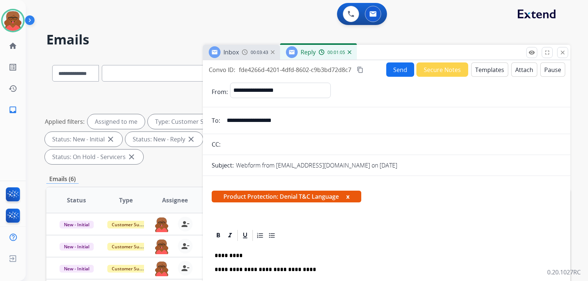
click at [517, 68] on button "Attach" at bounding box center [524, 69] width 26 height 14
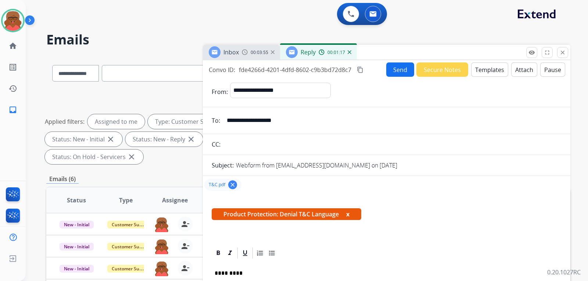
click at [404, 65] on button "Send" at bounding box center [400, 69] width 28 height 14
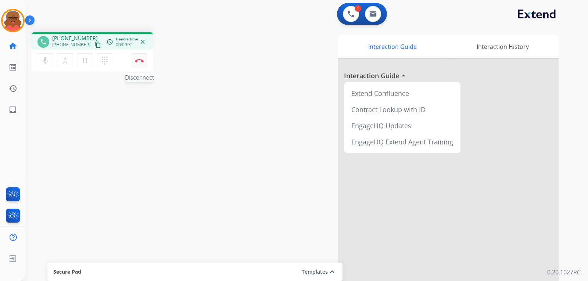
click at [141, 62] on img at bounding box center [139, 61] width 9 height 4
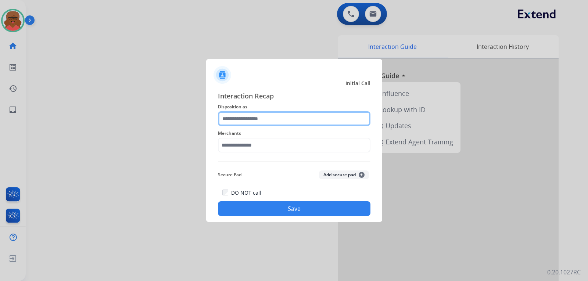
click at [235, 117] on input "text" at bounding box center [294, 118] width 152 height 15
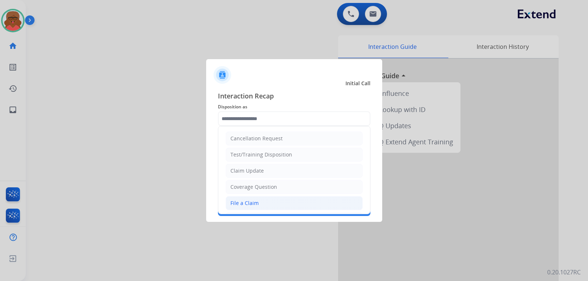
click at [250, 199] on li "File a Claim" at bounding box center [294, 203] width 137 height 14
type input "**********"
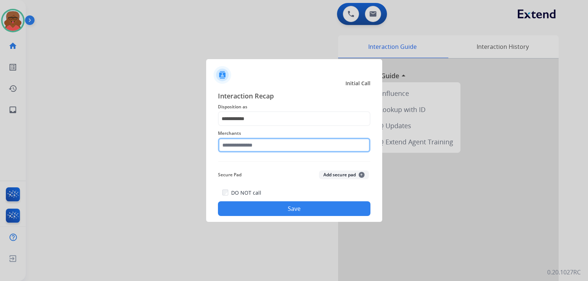
click at [256, 144] on input "text" at bounding box center [294, 145] width 152 height 15
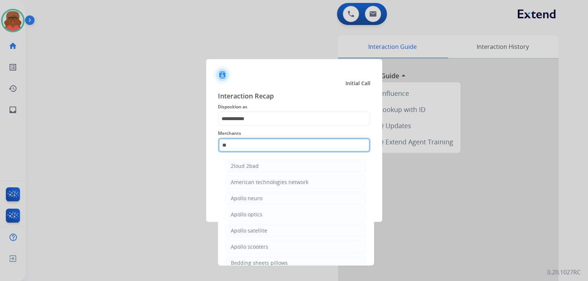
type input "*"
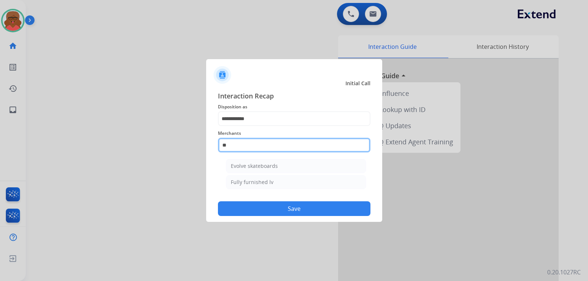
type input "*"
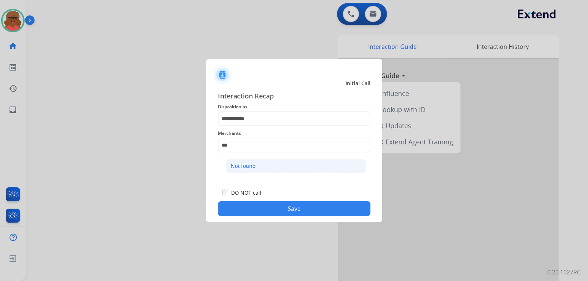
click at [255, 165] on div "Not found" at bounding box center [243, 165] width 25 height 7
type input "*********"
click at [299, 218] on div "**********" at bounding box center [294, 153] width 176 height 137
click at [301, 209] on button "Save" at bounding box center [294, 208] width 152 height 15
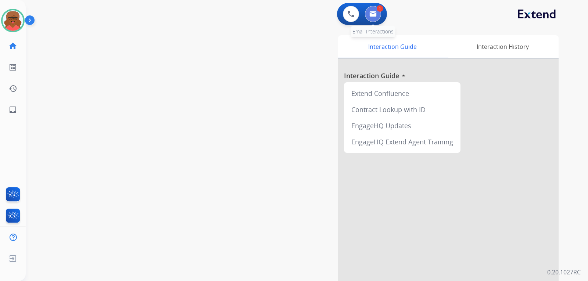
click at [372, 19] on button at bounding box center [373, 14] width 16 height 16
select select "**********"
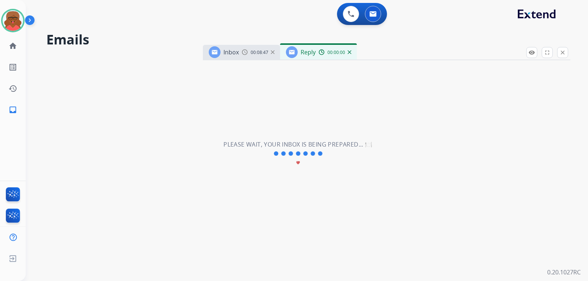
select select "**********"
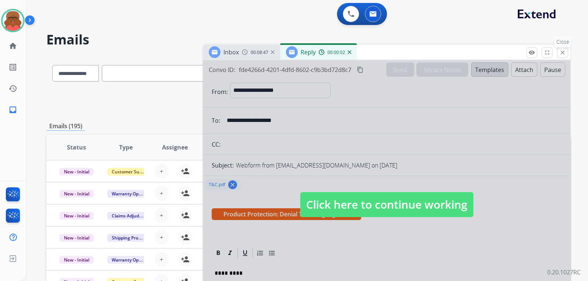
click at [563, 57] on button "close Close" at bounding box center [562, 52] width 11 height 11
